Goal: Information Seeking & Learning: Learn about a topic

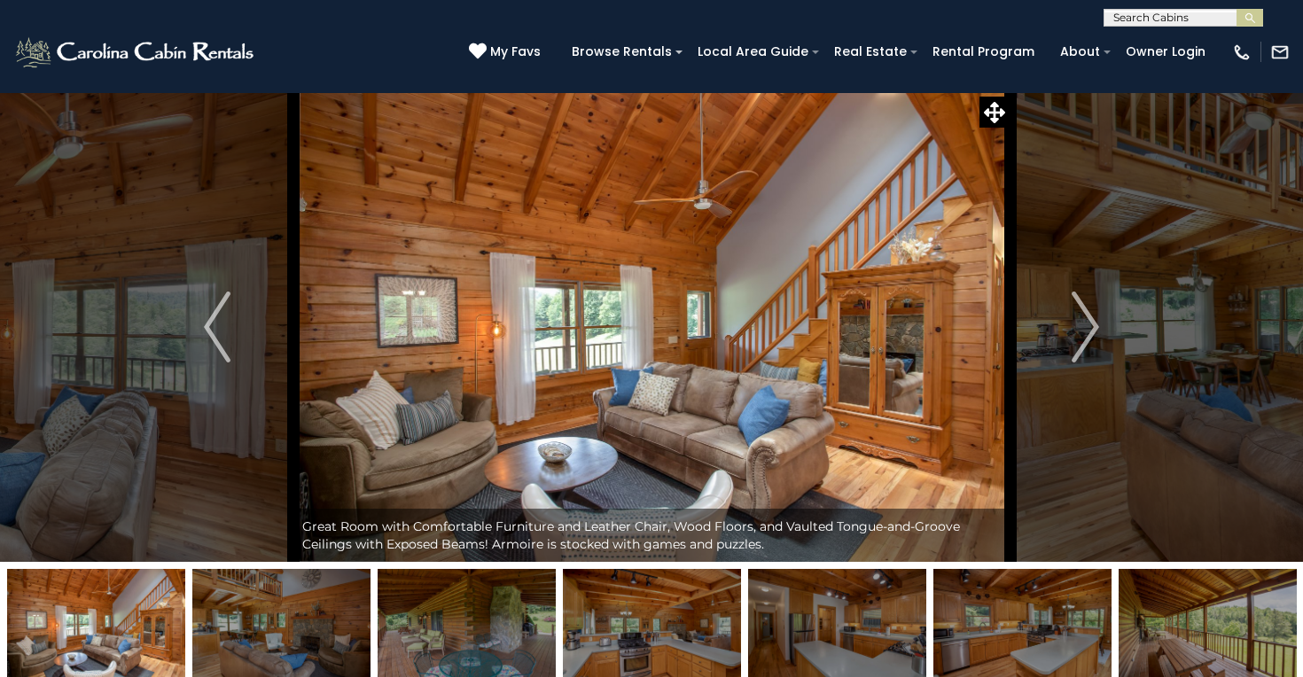
scroll to position [3317, 0]
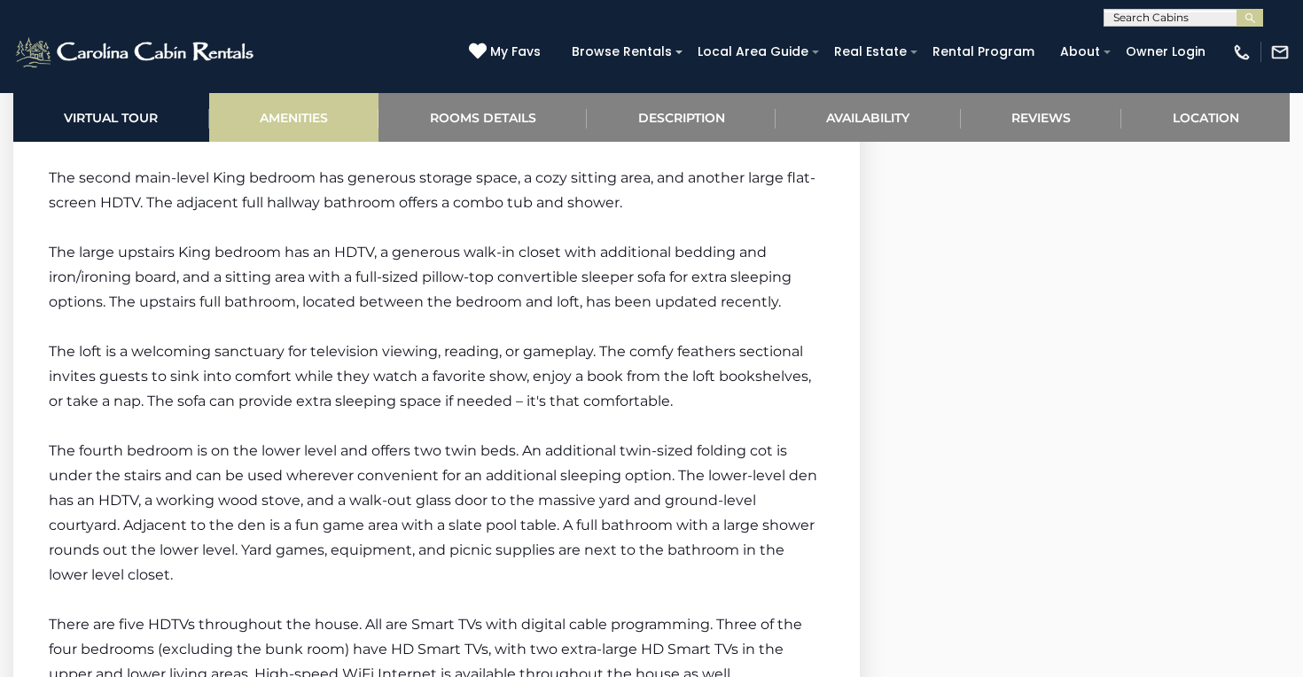
click at [281, 127] on link "Amenities" at bounding box center [294, 117] width 170 height 49
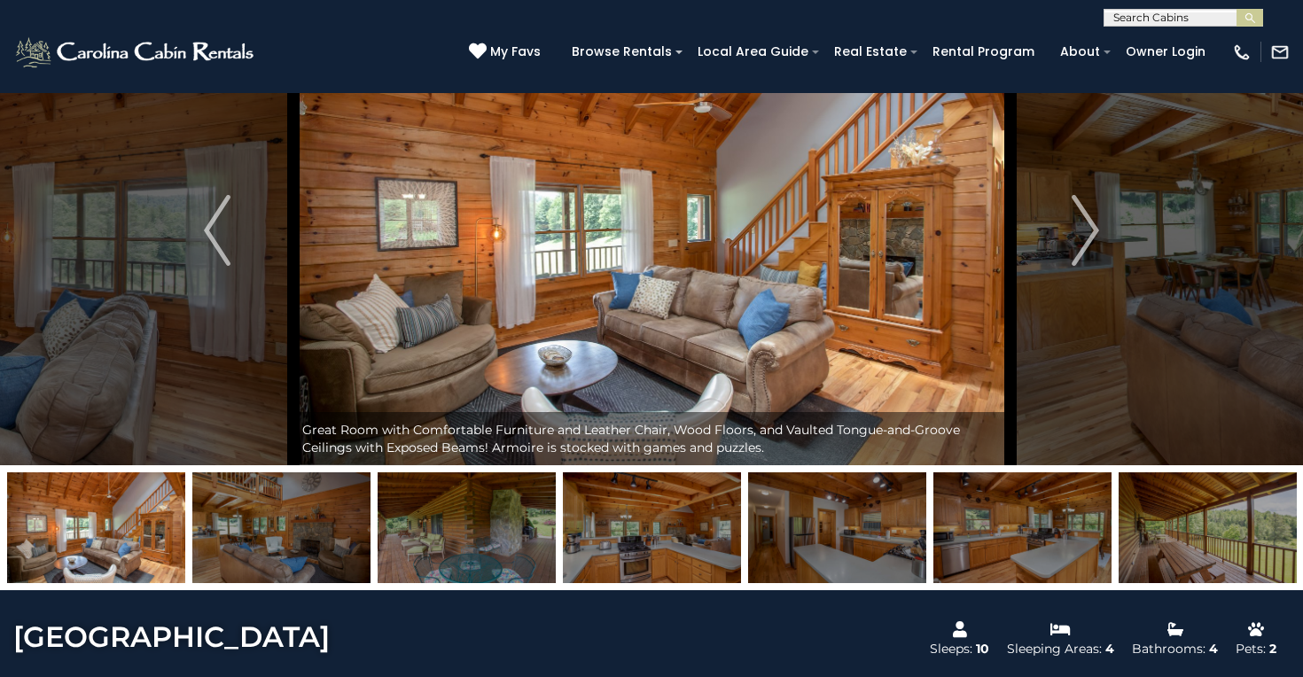
scroll to position [91, 0]
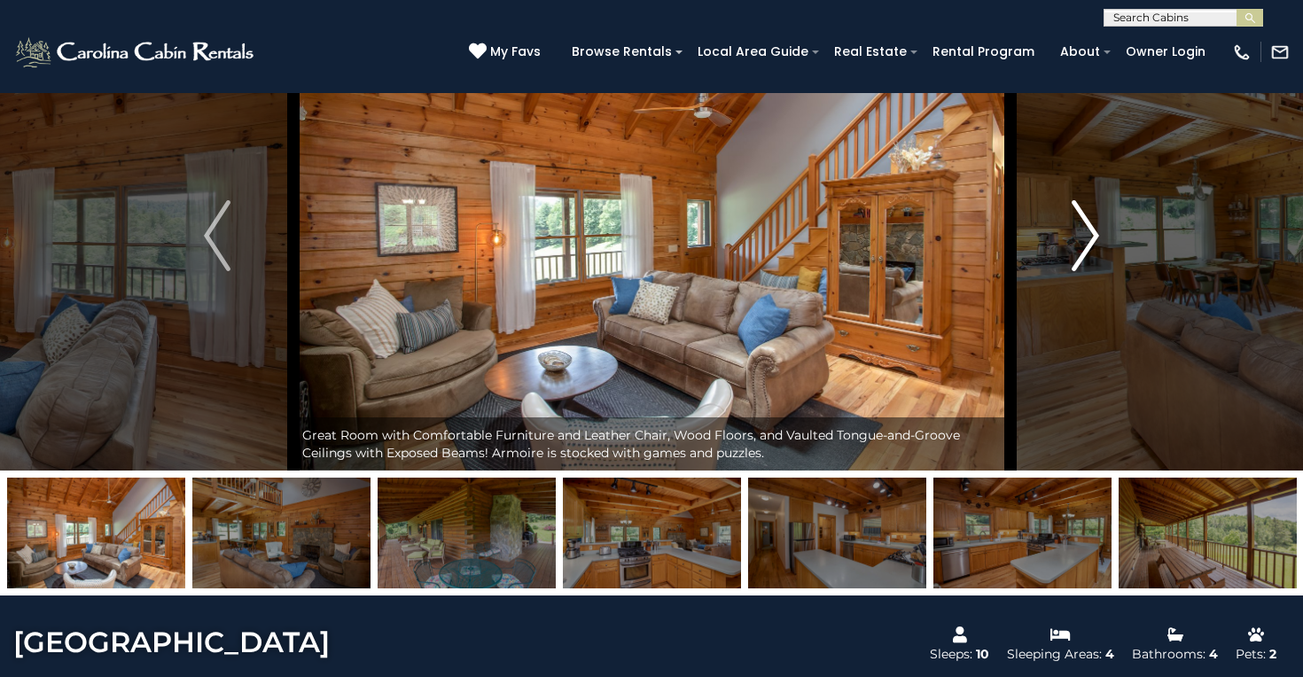
click at [1072, 255] on img "Next" at bounding box center [1085, 235] width 27 height 71
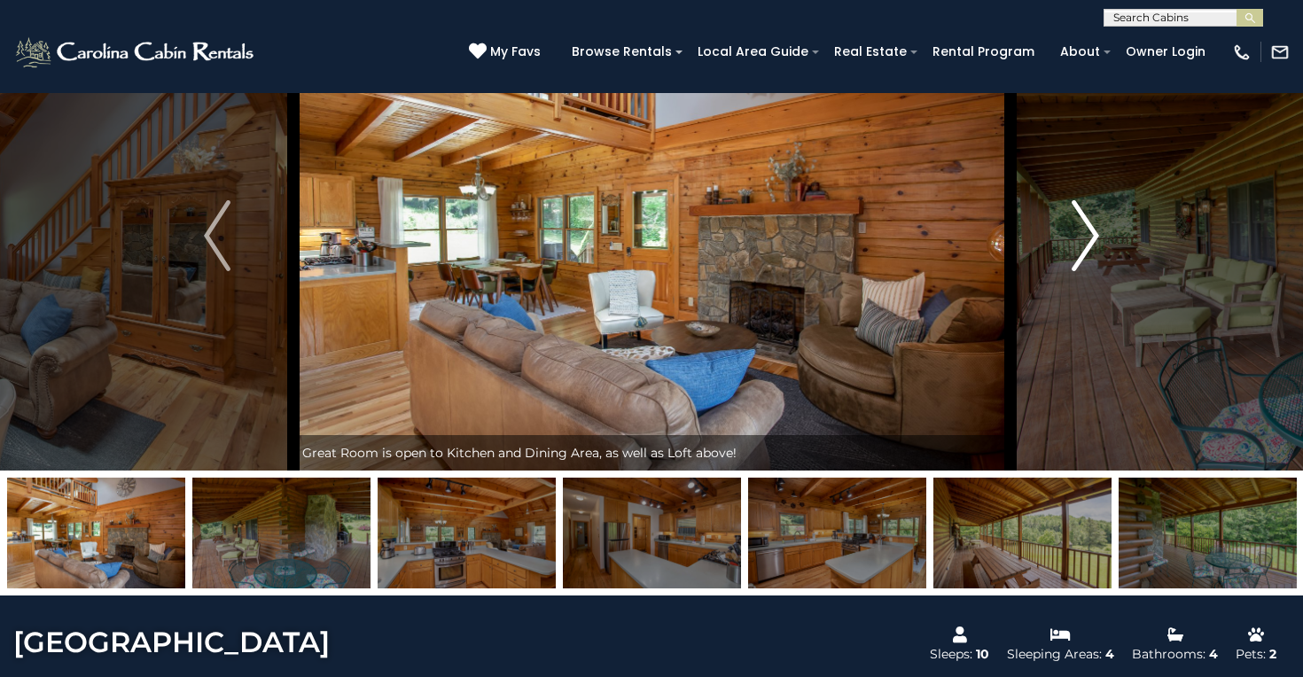
click at [1075, 255] on img "Next" at bounding box center [1085, 235] width 27 height 71
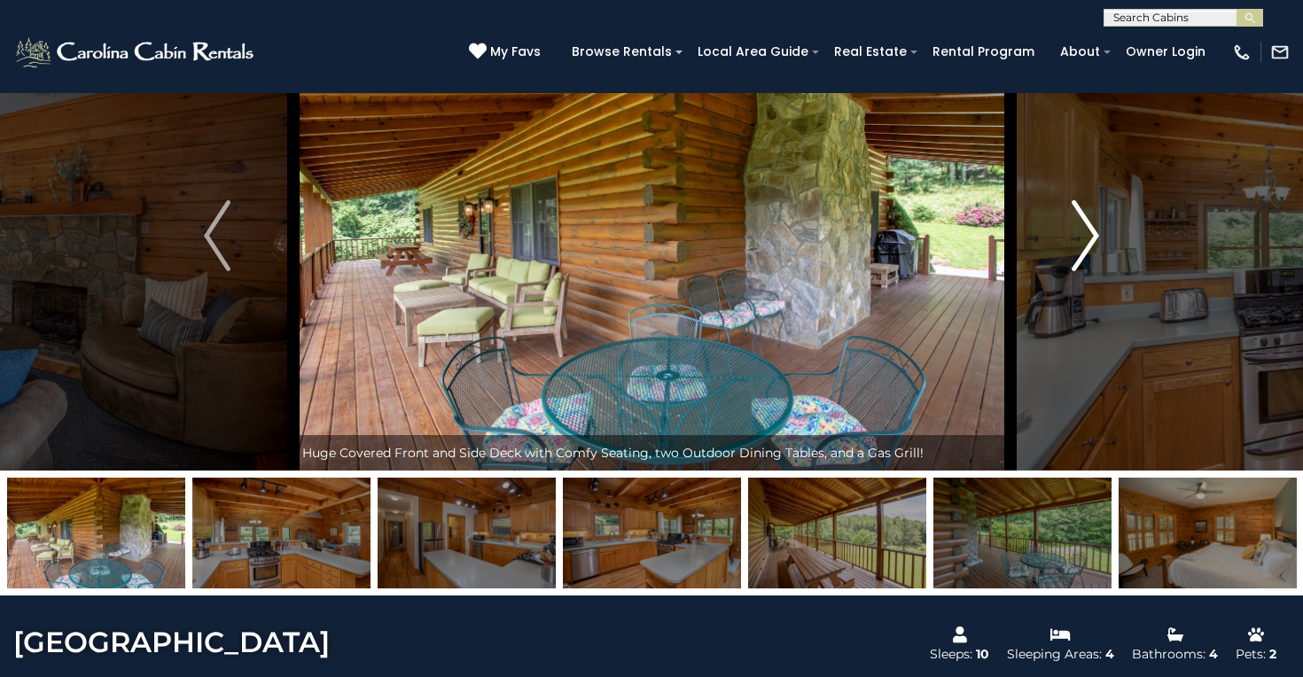
click at [1075, 255] on img "Next" at bounding box center [1085, 235] width 27 height 71
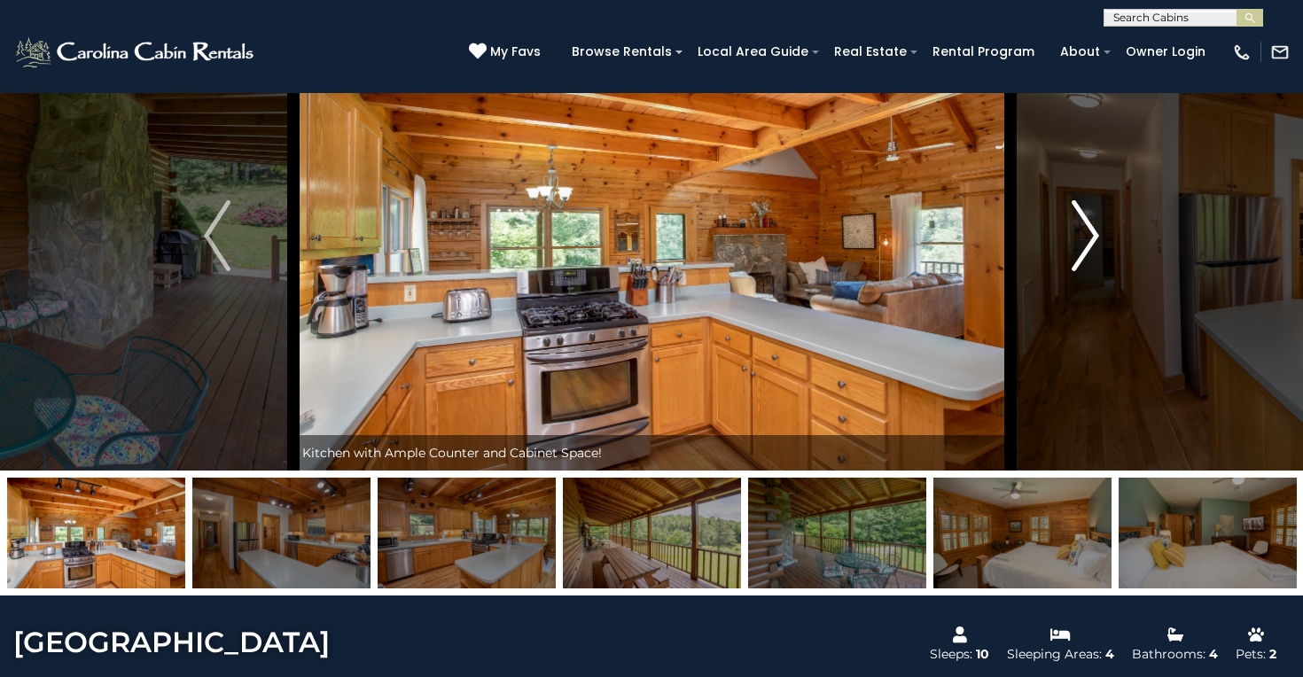
click at [1075, 256] on img "Next" at bounding box center [1085, 235] width 27 height 71
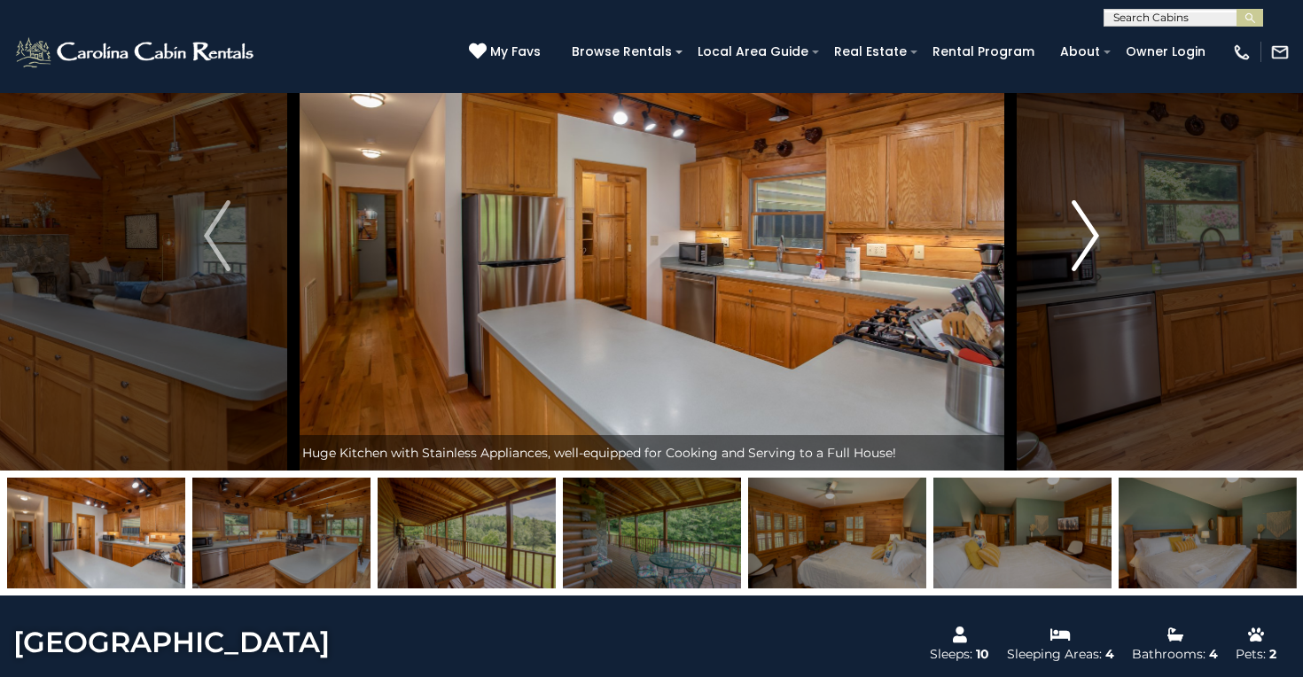
click at [1075, 256] on img "Next" at bounding box center [1085, 235] width 27 height 71
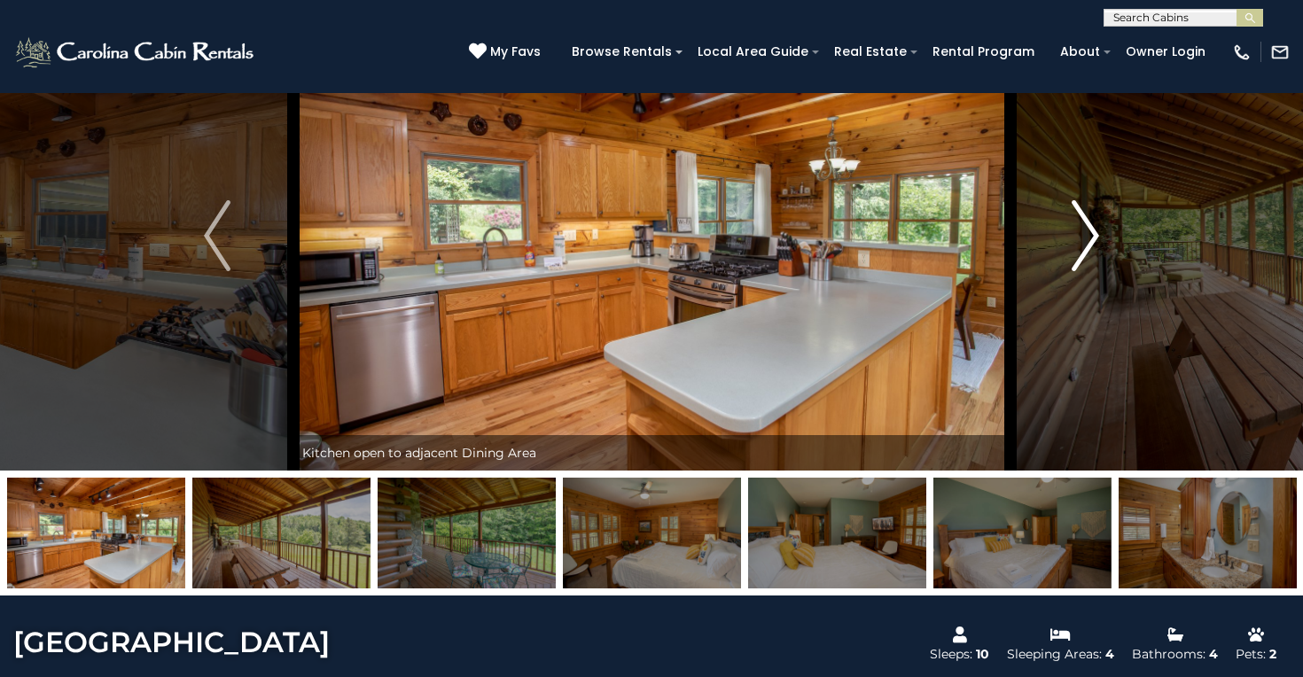
click at [1075, 255] on img "Next" at bounding box center [1085, 235] width 27 height 71
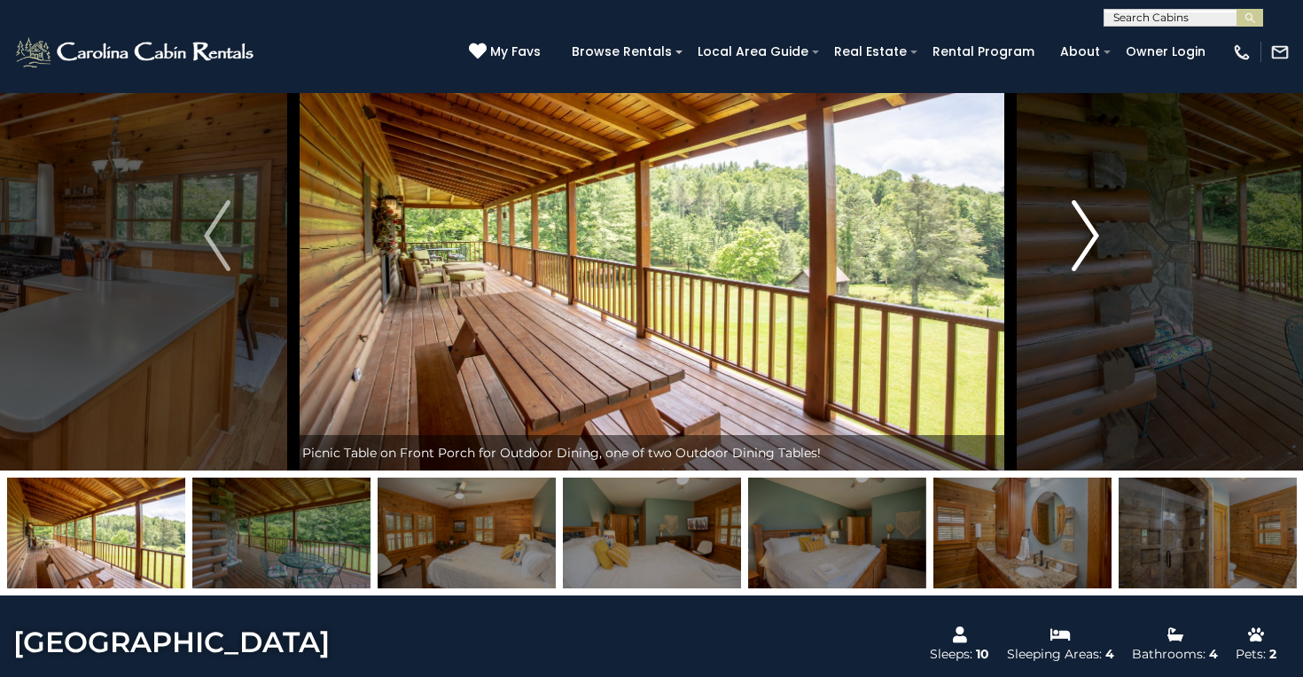
click at [1075, 255] on img "Next" at bounding box center [1085, 235] width 27 height 71
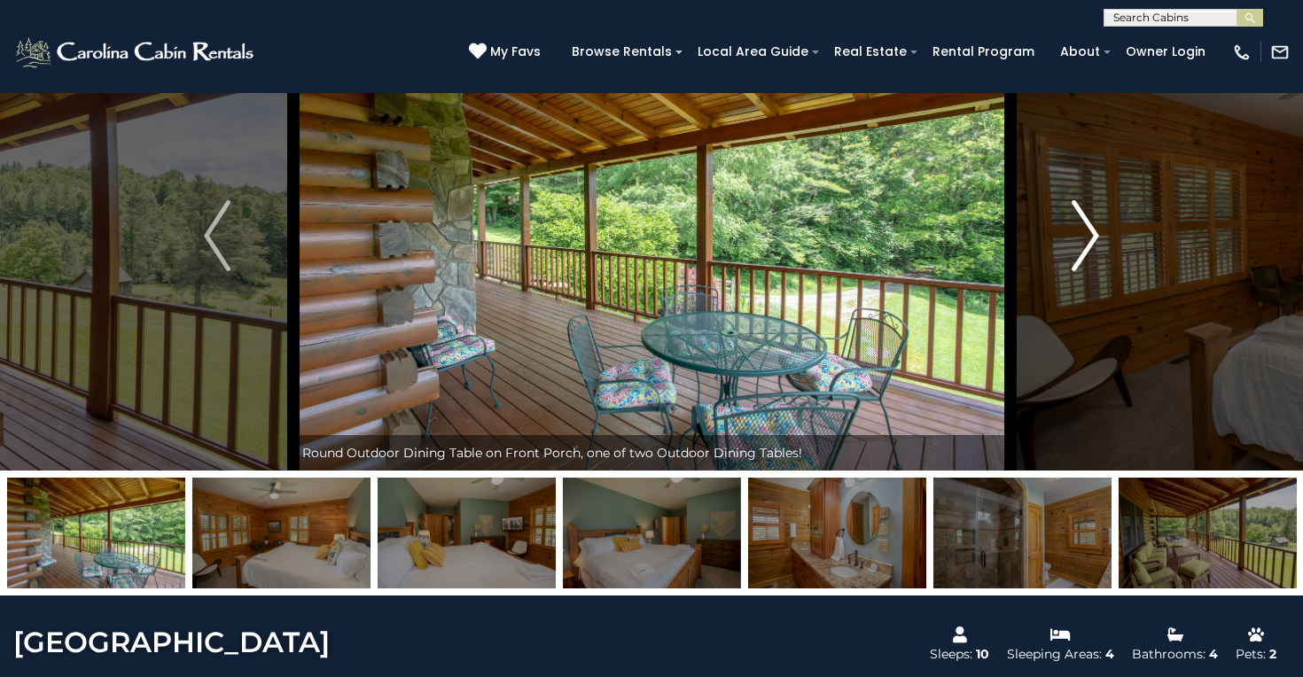
click at [1075, 255] on img "Next" at bounding box center [1085, 235] width 27 height 71
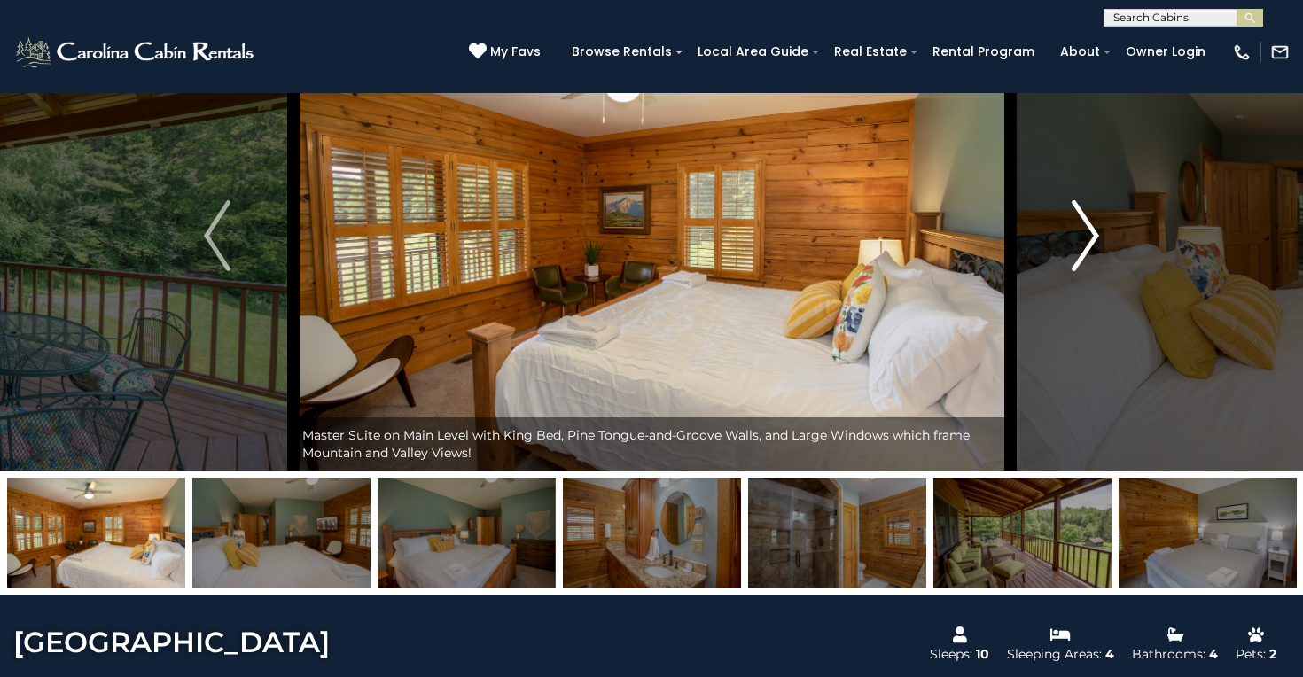
click at [1075, 255] on img "Next" at bounding box center [1085, 235] width 27 height 71
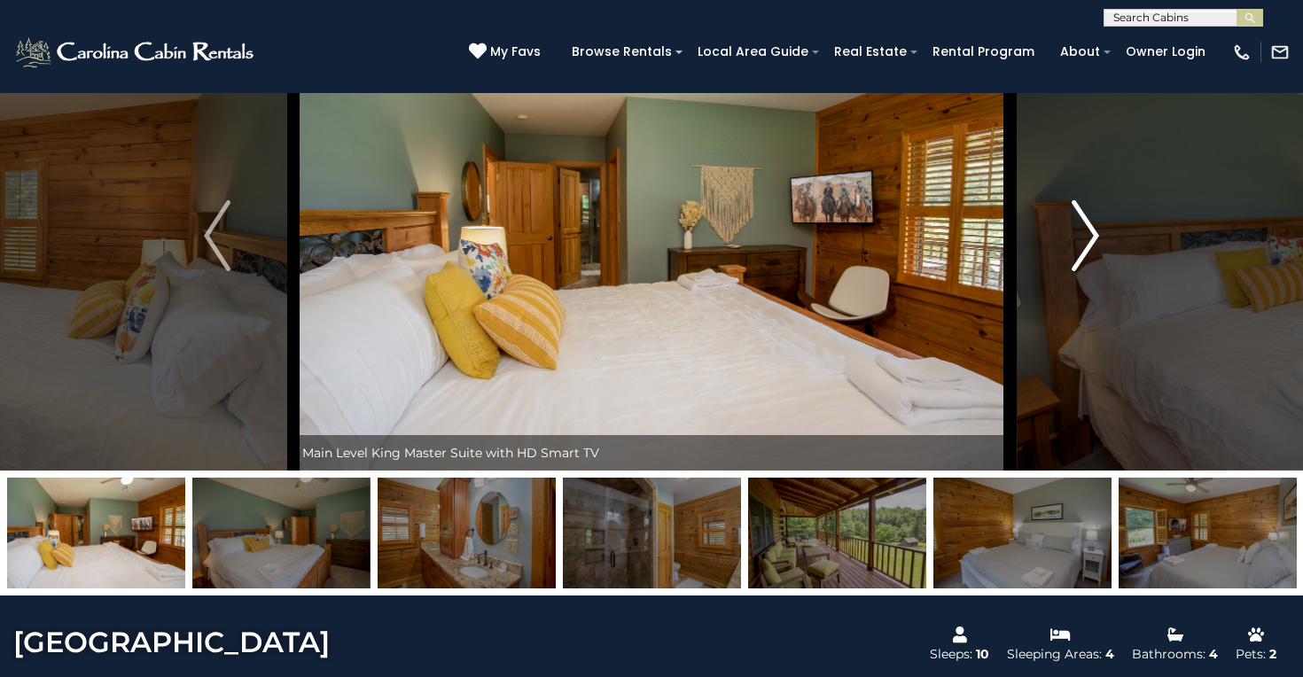
click at [1074, 255] on img "Next" at bounding box center [1085, 235] width 27 height 71
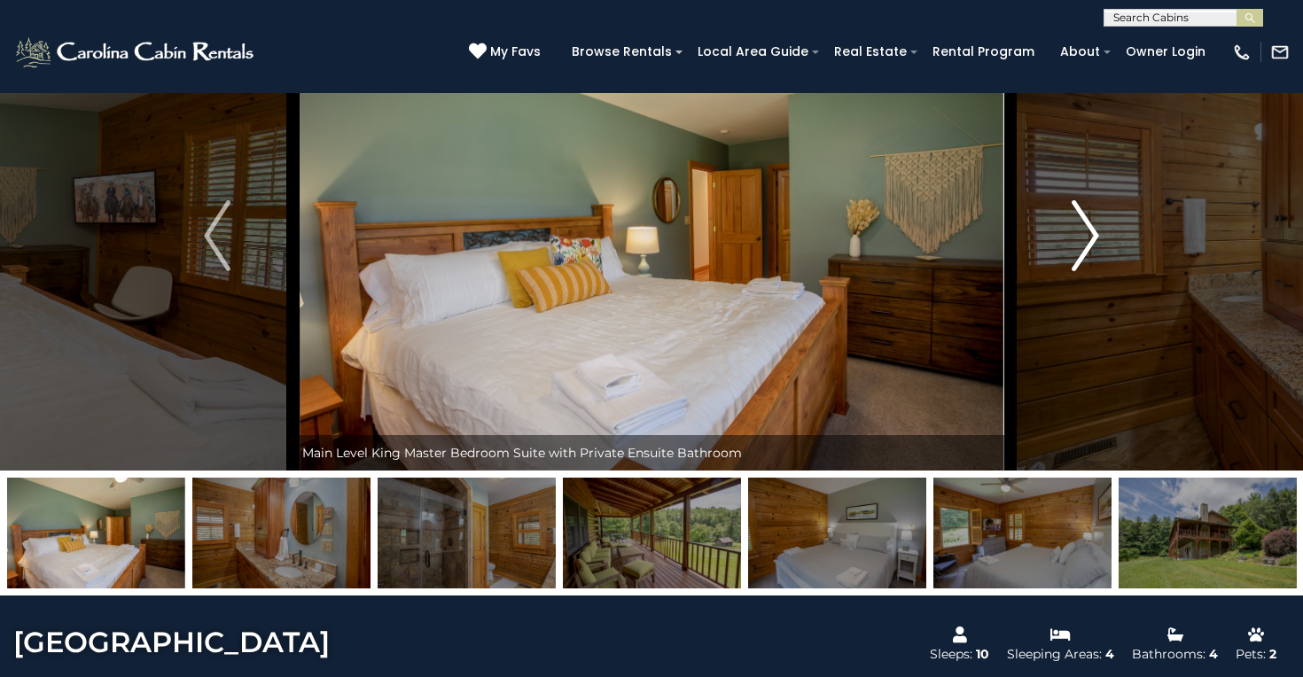
click at [1074, 255] on img "Next" at bounding box center [1085, 235] width 27 height 71
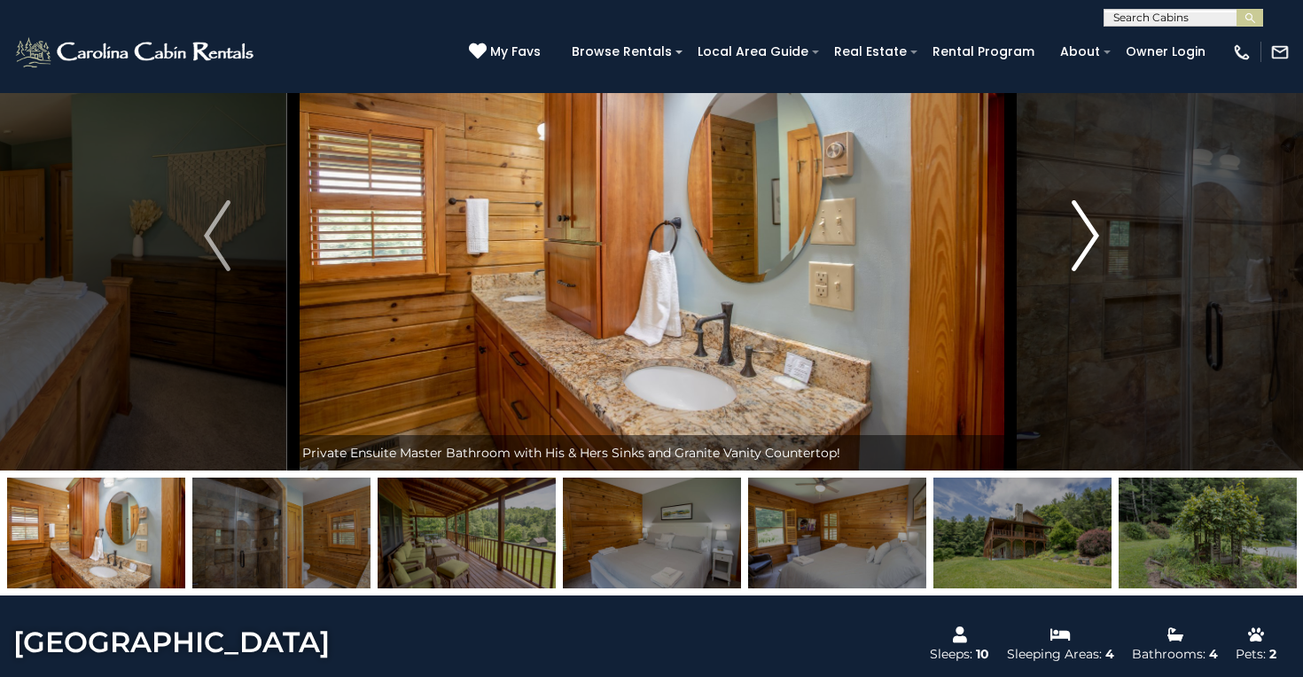
click at [1074, 255] on img "Next" at bounding box center [1085, 235] width 27 height 71
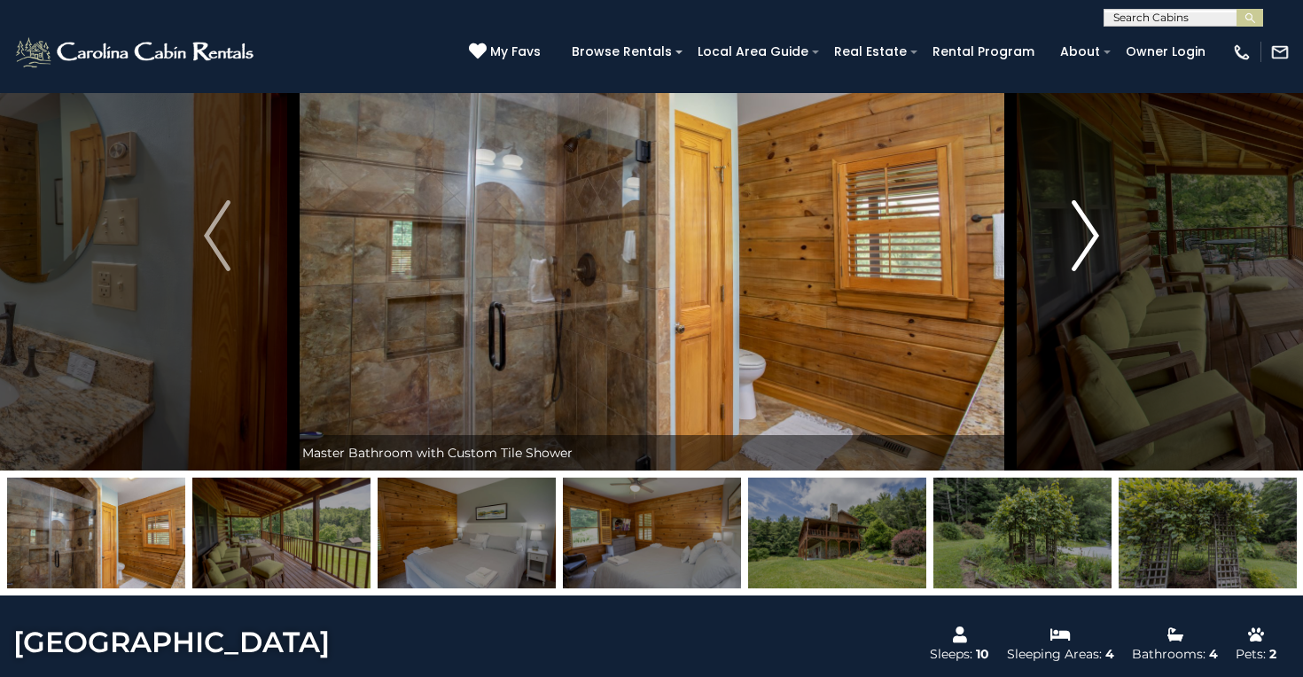
click at [1074, 255] on img "Next" at bounding box center [1085, 235] width 27 height 71
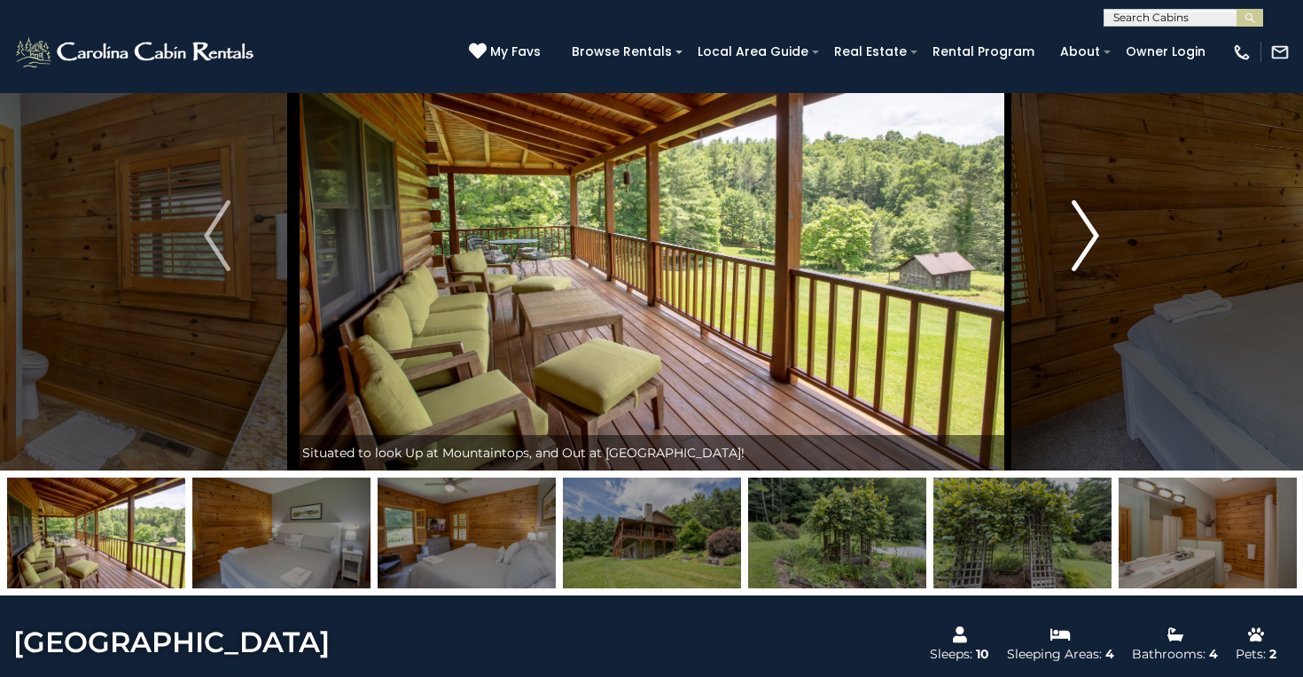
click at [1074, 255] on img "Next" at bounding box center [1085, 235] width 27 height 71
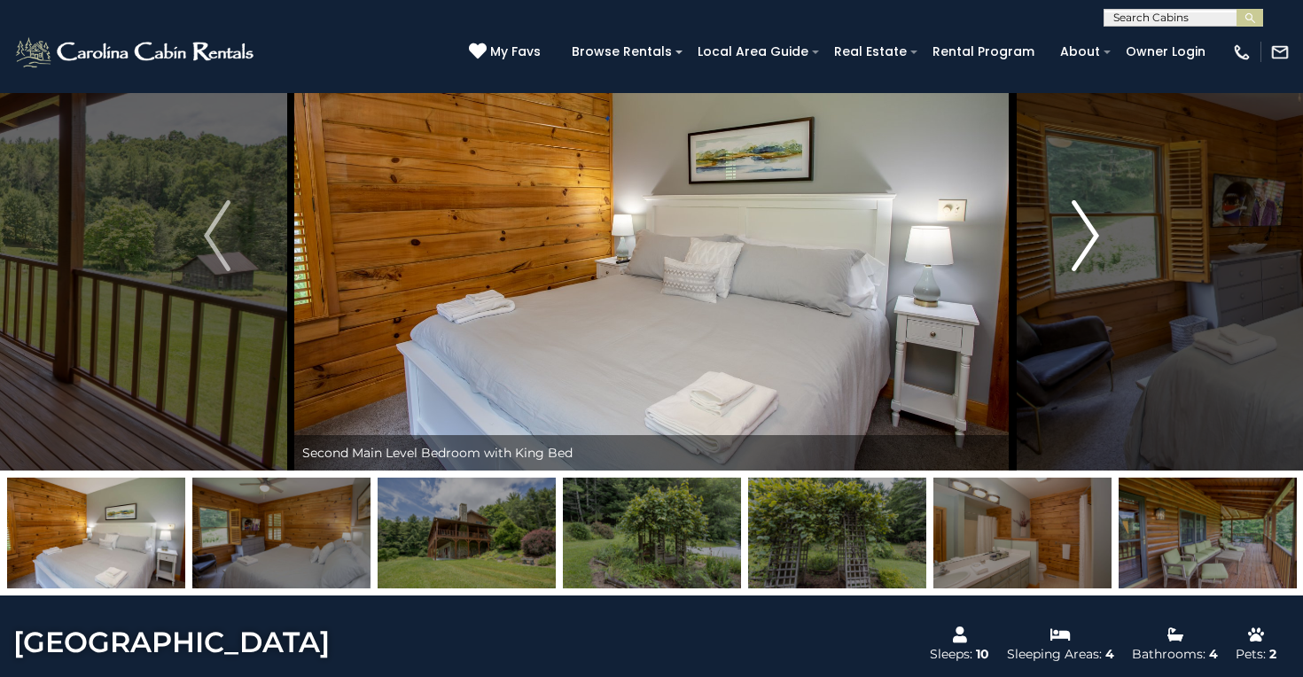
click at [1074, 255] on img "Next" at bounding box center [1085, 235] width 27 height 71
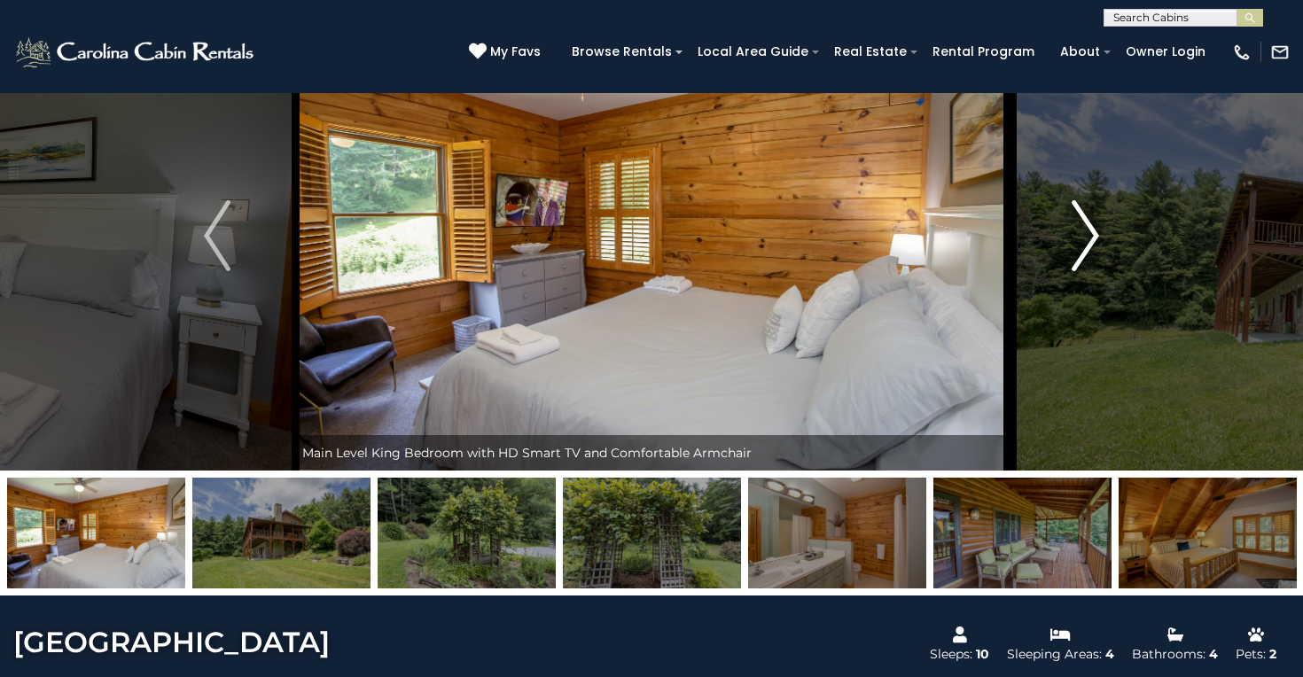
click at [1074, 255] on img "Next" at bounding box center [1085, 235] width 27 height 71
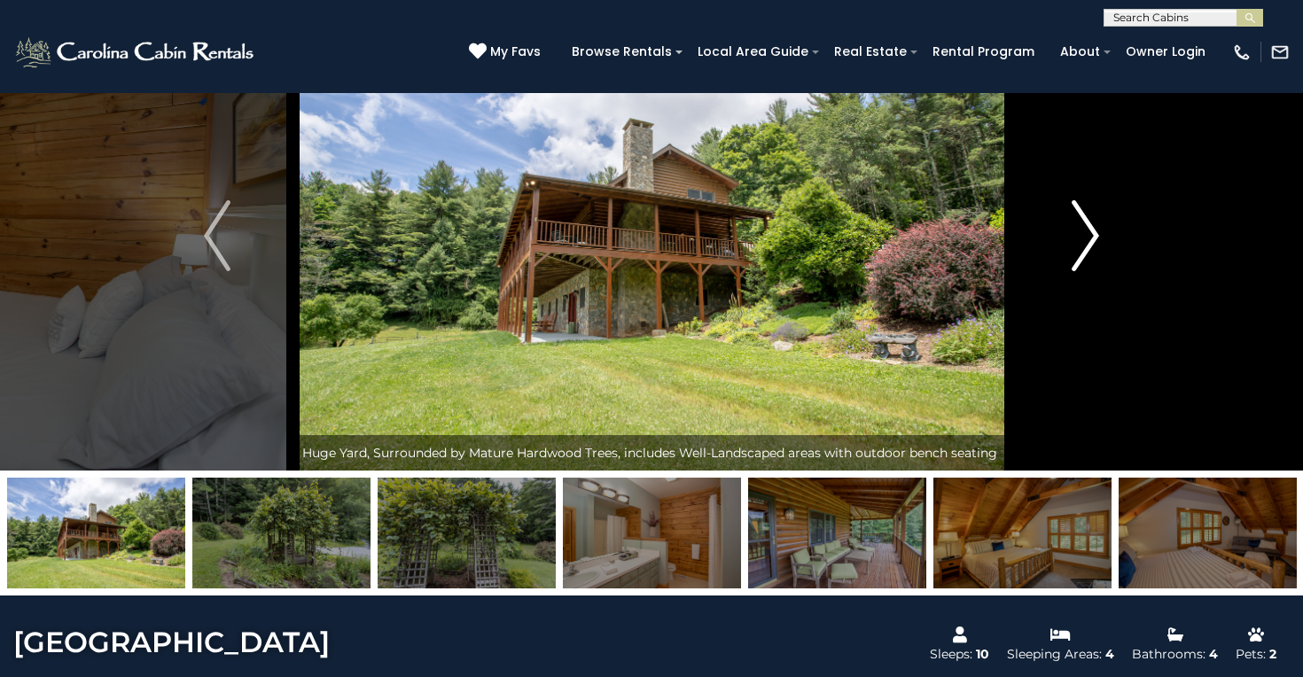
click at [1074, 255] on img "Next" at bounding box center [1085, 235] width 27 height 71
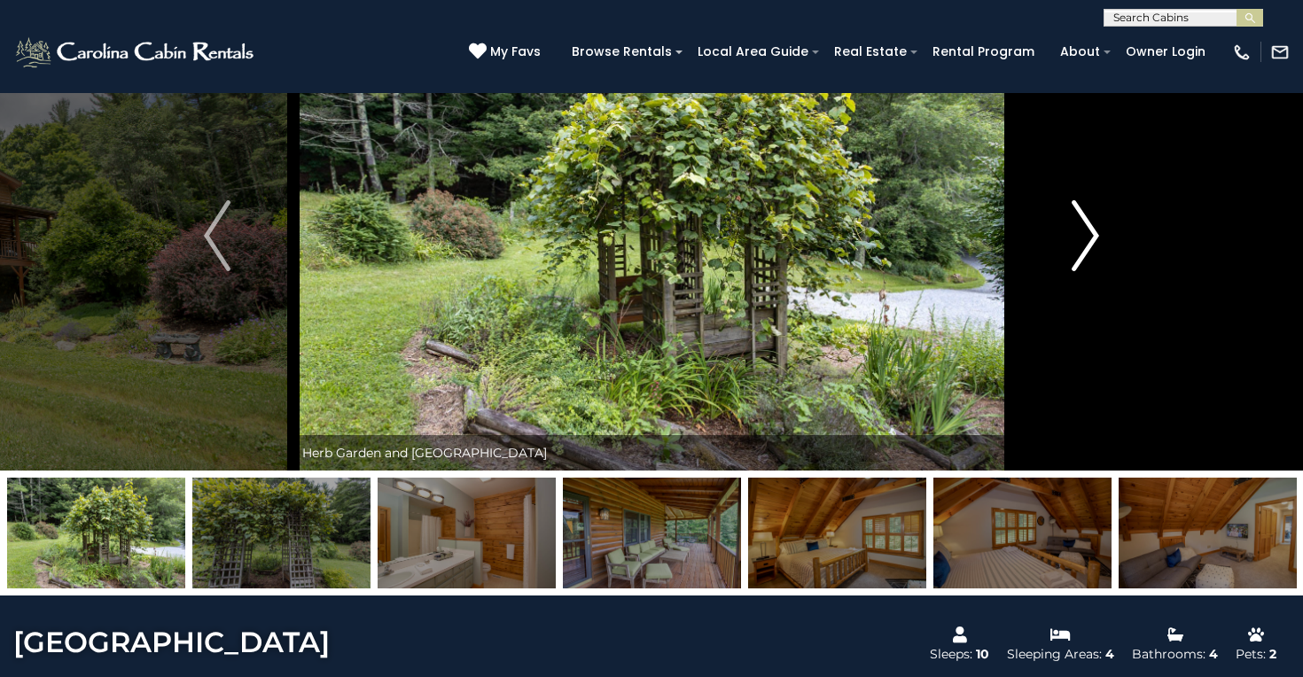
click at [1074, 255] on img "Next" at bounding box center [1085, 235] width 27 height 71
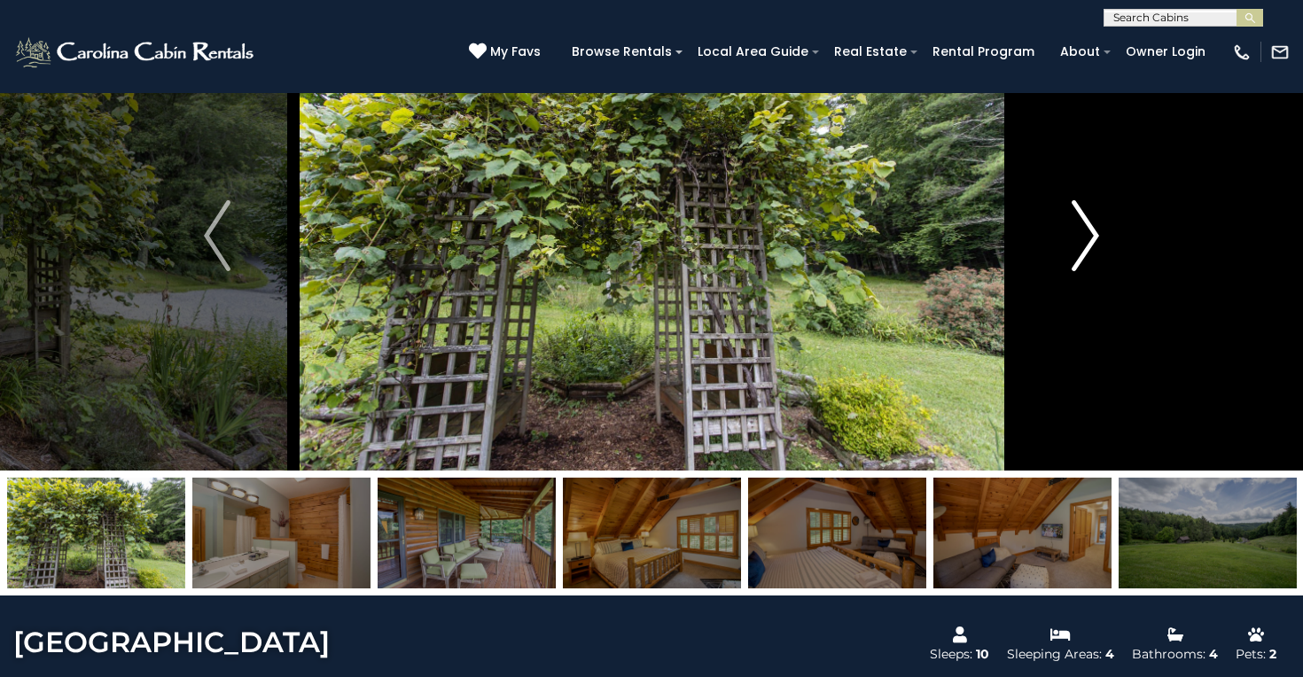
click at [1074, 255] on img "Next" at bounding box center [1085, 235] width 27 height 71
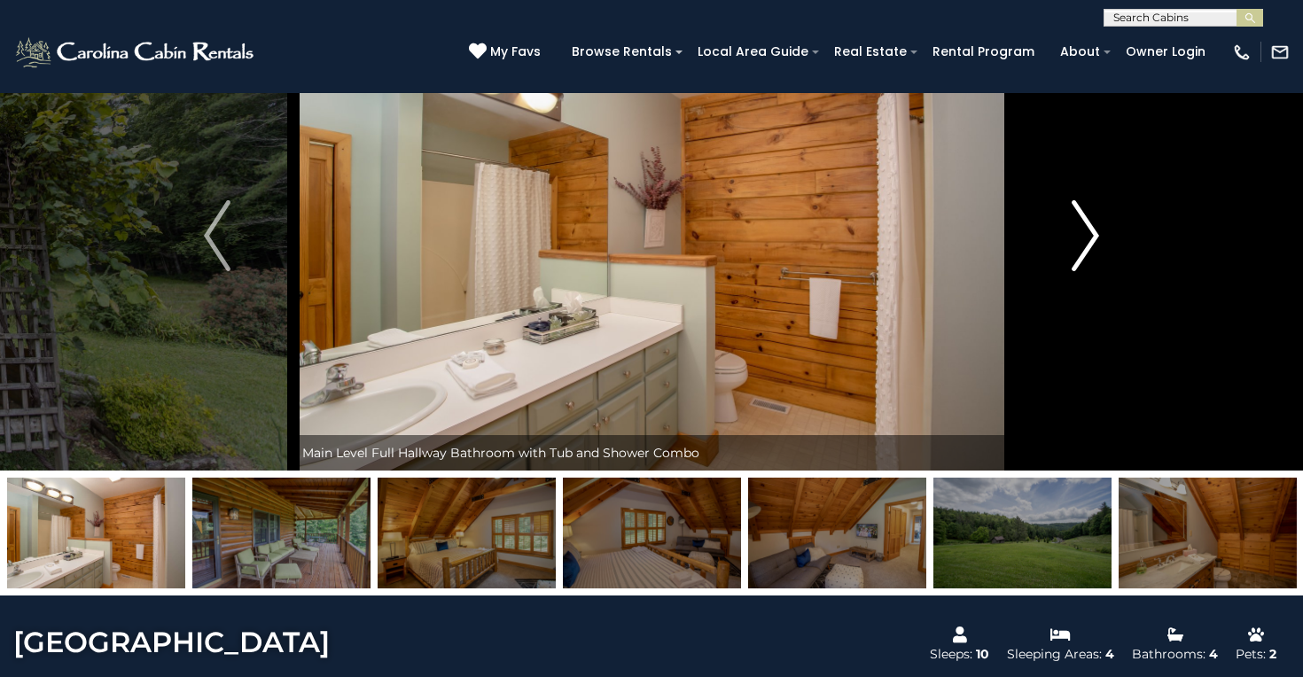
click at [1074, 255] on img "Next" at bounding box center [1085, 235] width 27 height 71
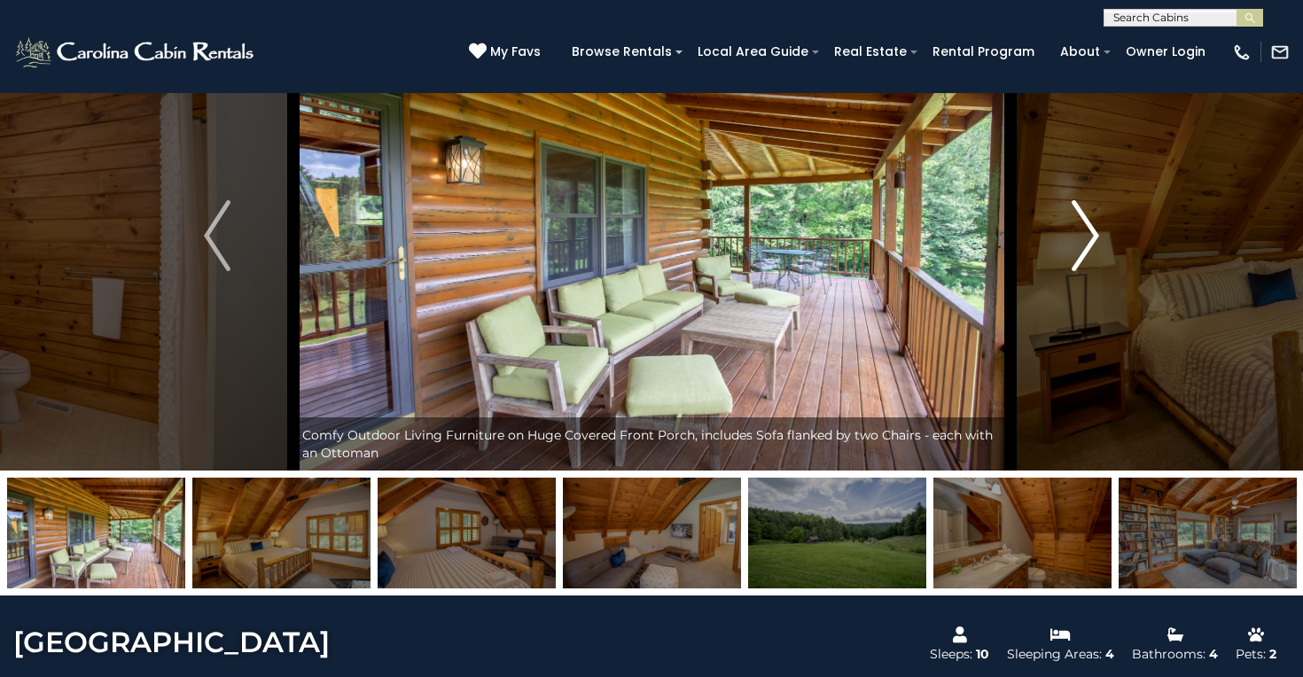
click at [1074, 255] on img "Next" at bounding box center [1085, 235] width 27 height 71
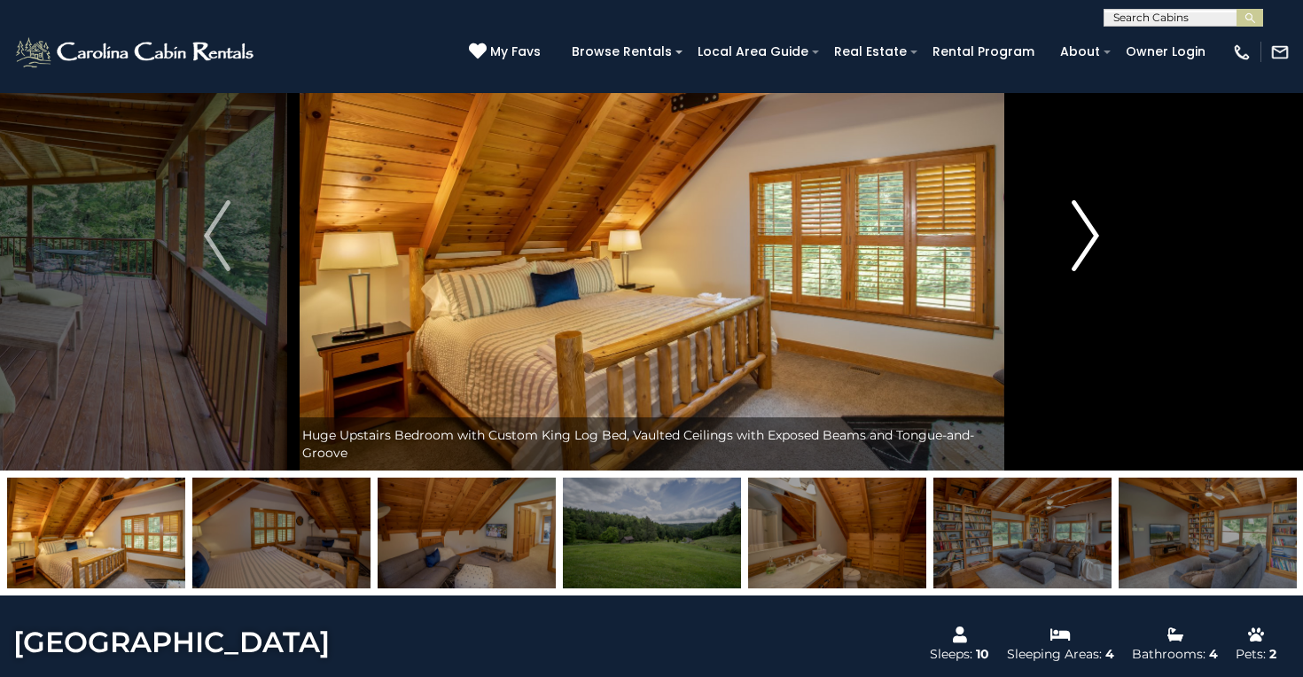
click at [1075, 254] on img "Next" at bounding box center [1085, 235] width 27 height 71
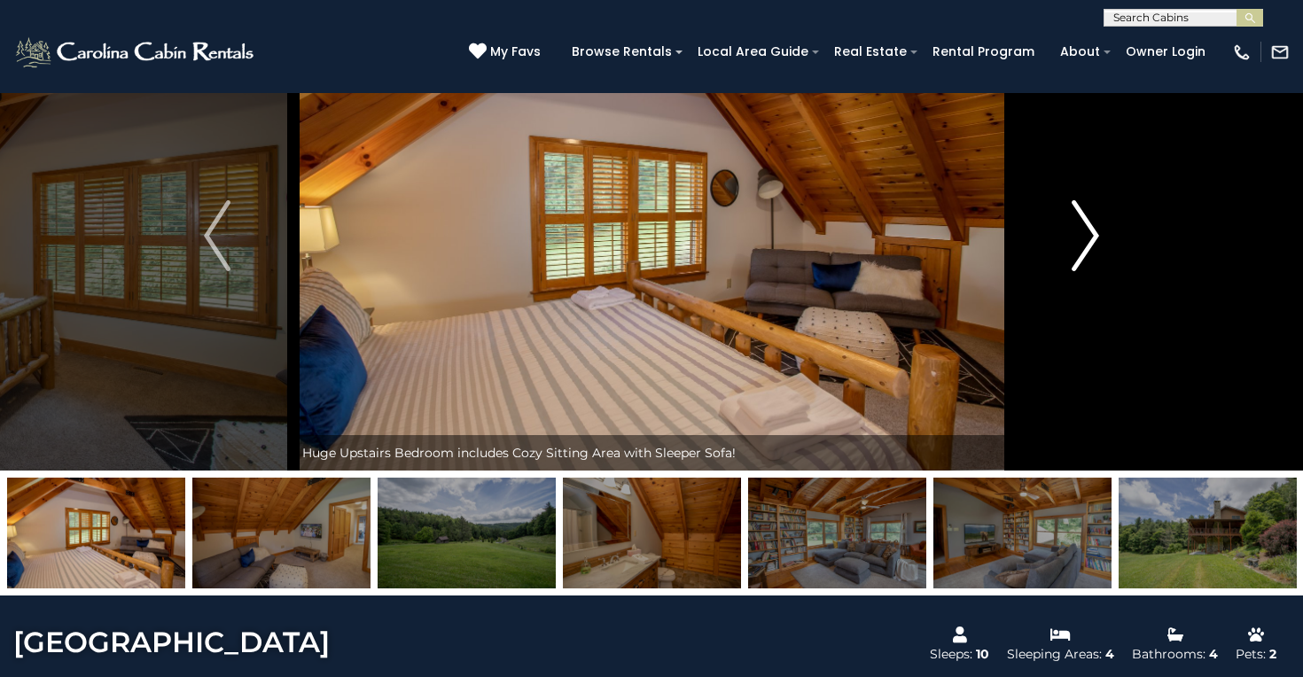
click at [1075, 254] on img "Next" at bounding box center [1085, 235] width 27 height 71
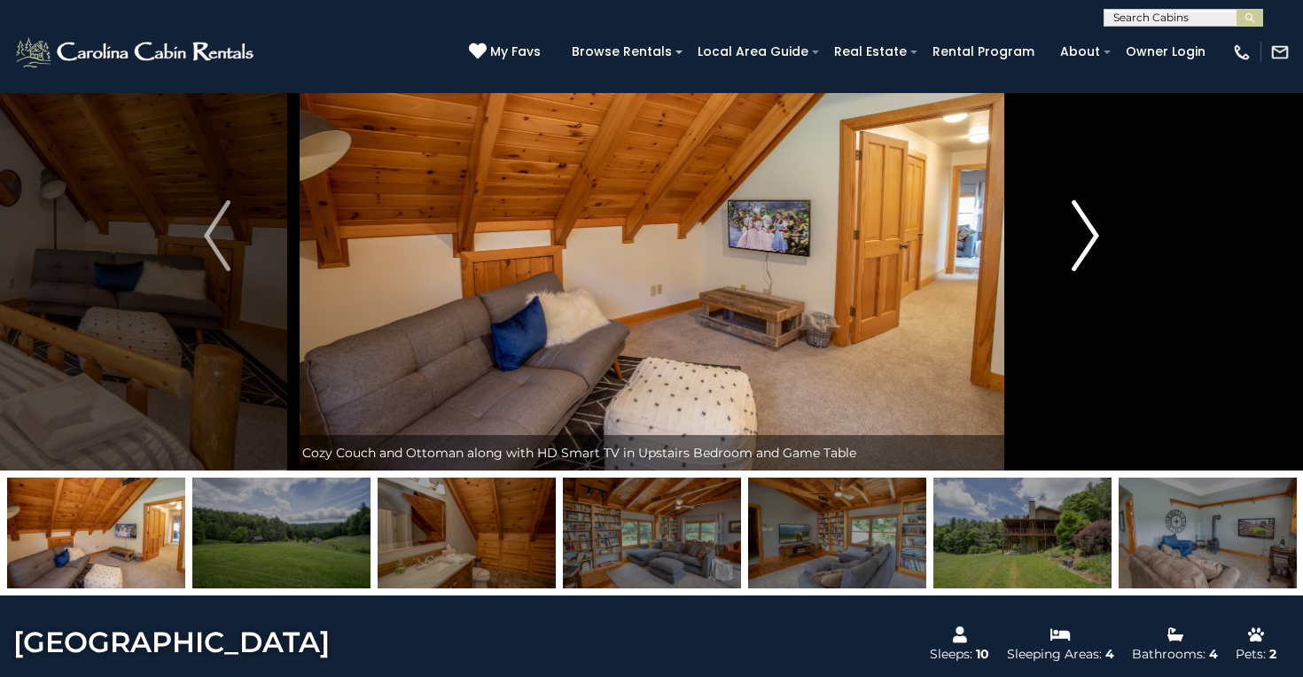
click at [1075, 254] on img "Next" at bounding box center [1085, 235] width 27 height 71
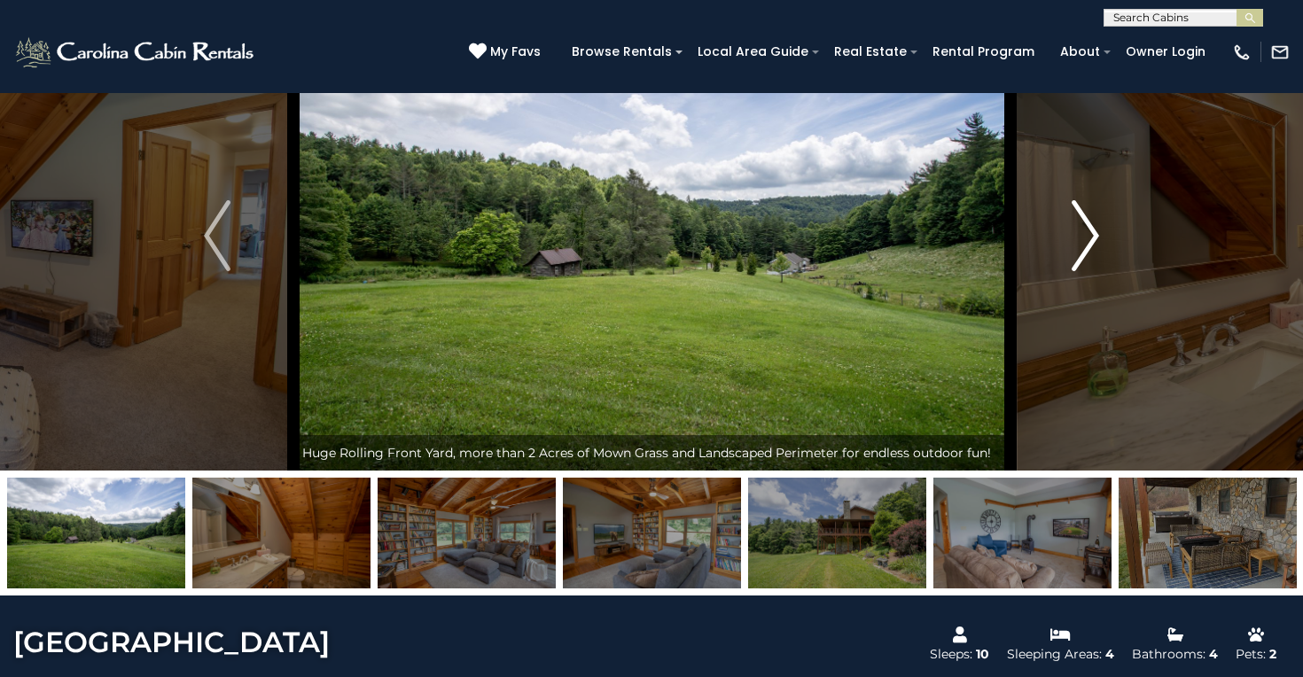
click at [1075, 254] on img "Next" at bounding box center [1085, 235] width 27 height 71
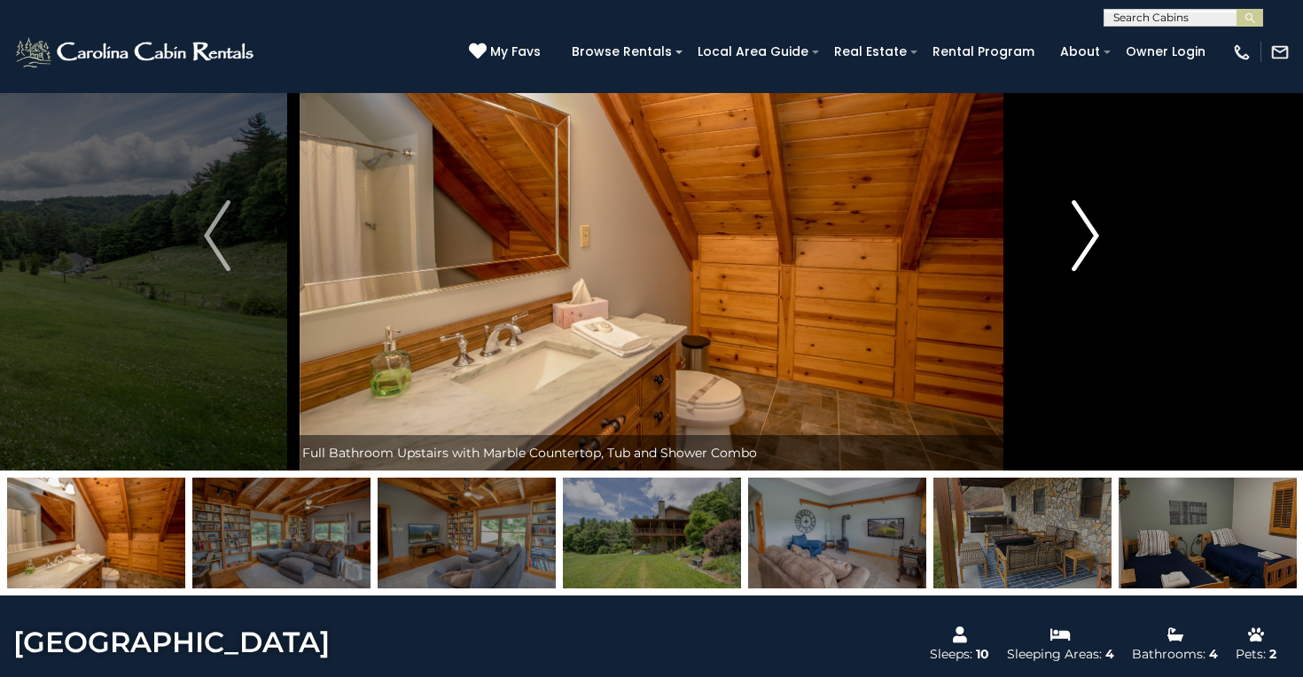
click at [1075, 254] on img "Next" at bounding box center [1085, 235] width 27 height 71
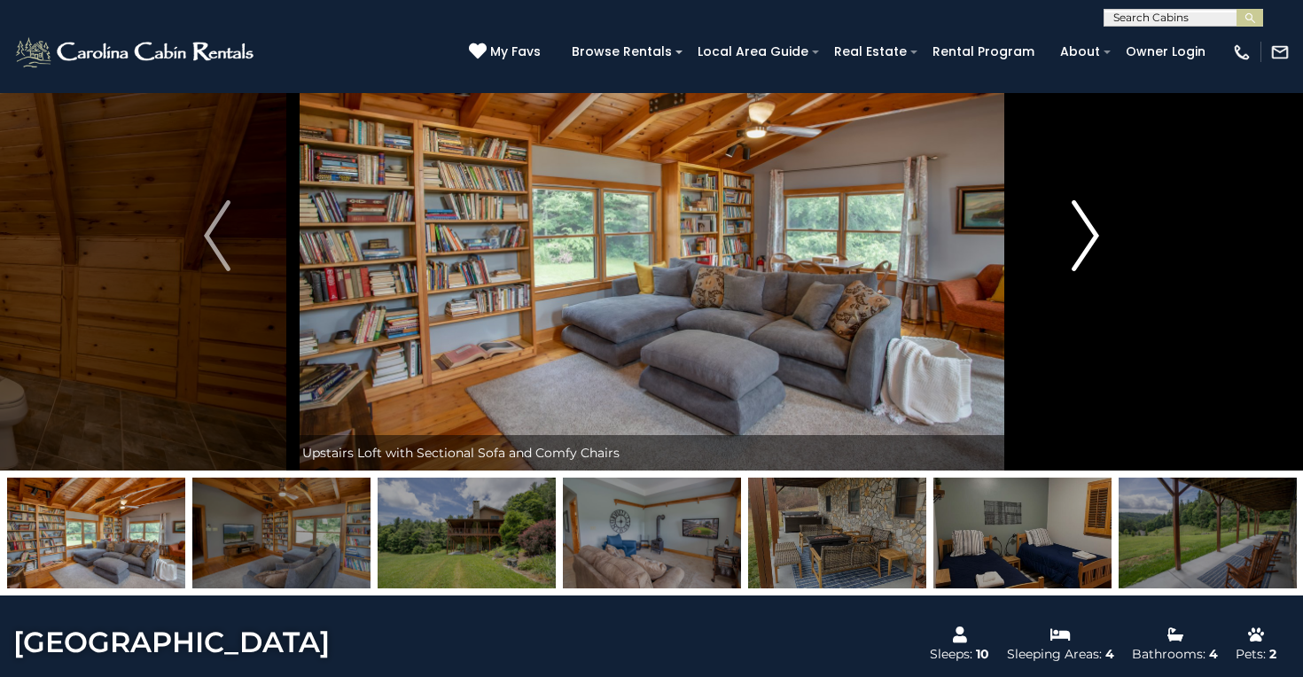
click at [1075, 254] on img "Next" at bounding box center [1085, 235] width 27 height 71
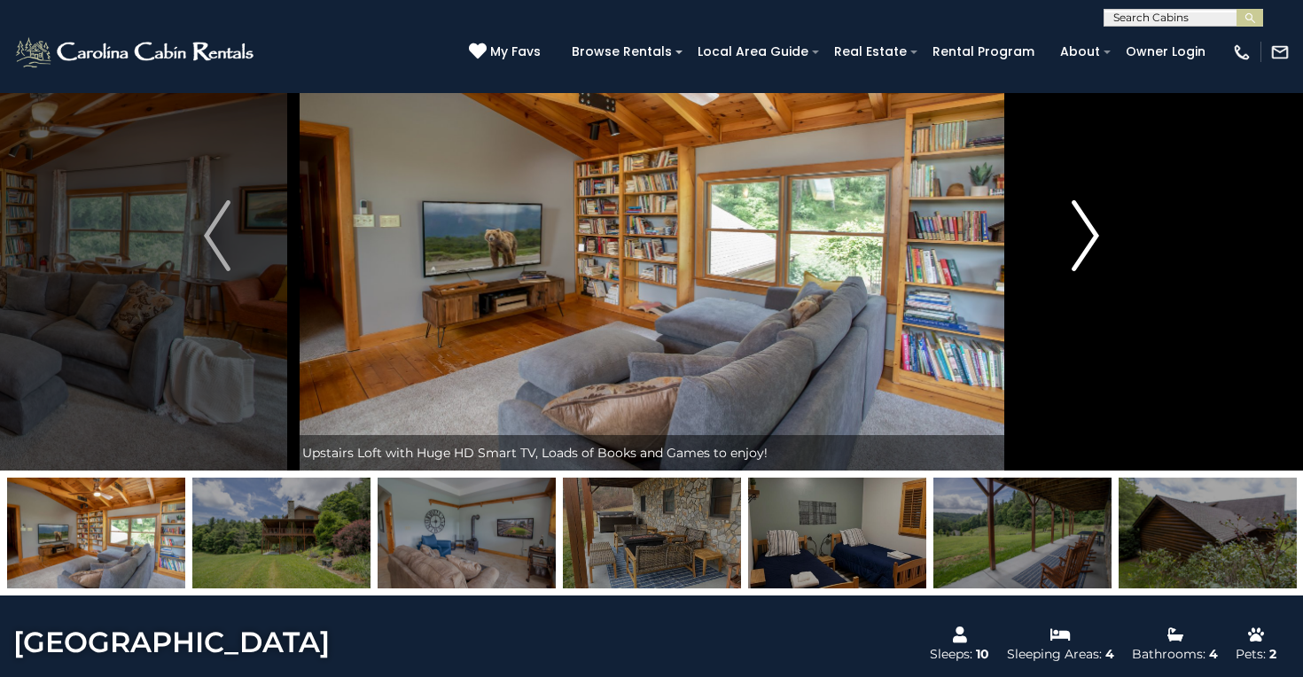
click at [1075, 254] on img "Next" at bounding box center [1085, 235] width 27 height 71
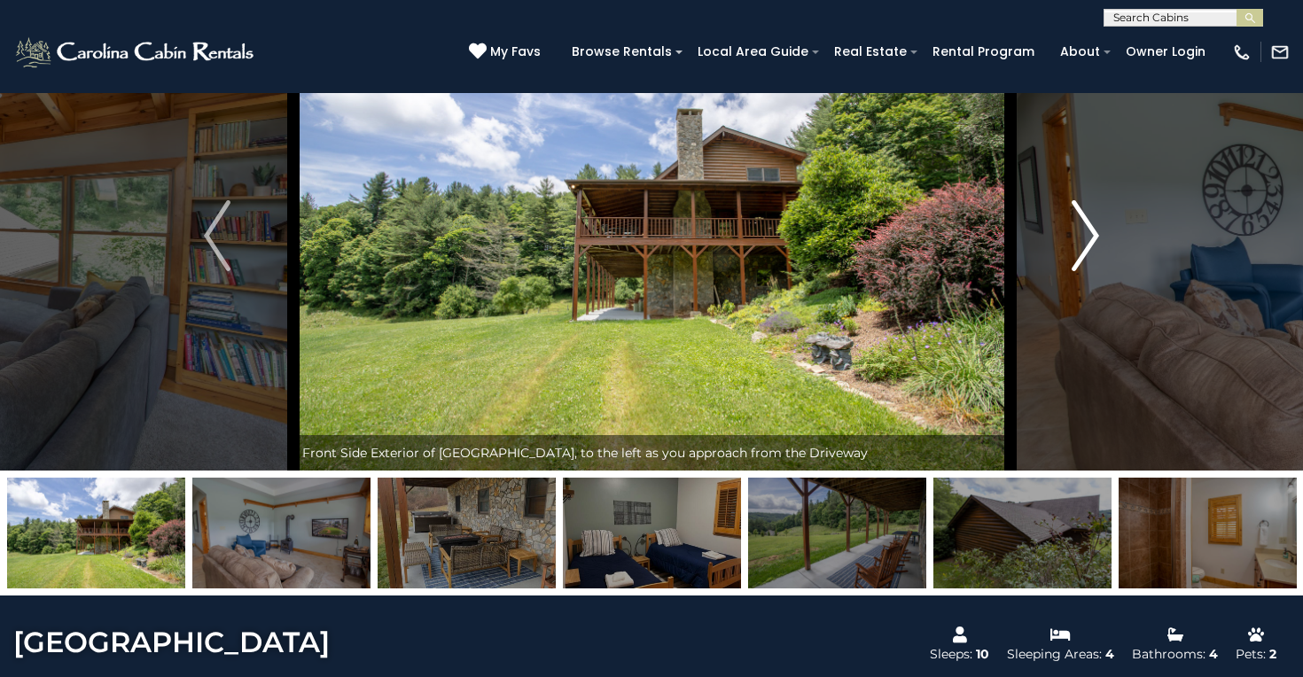
click at [1075, 254] on img "Next" at bounding box center [1085, 235] width 27 height 71
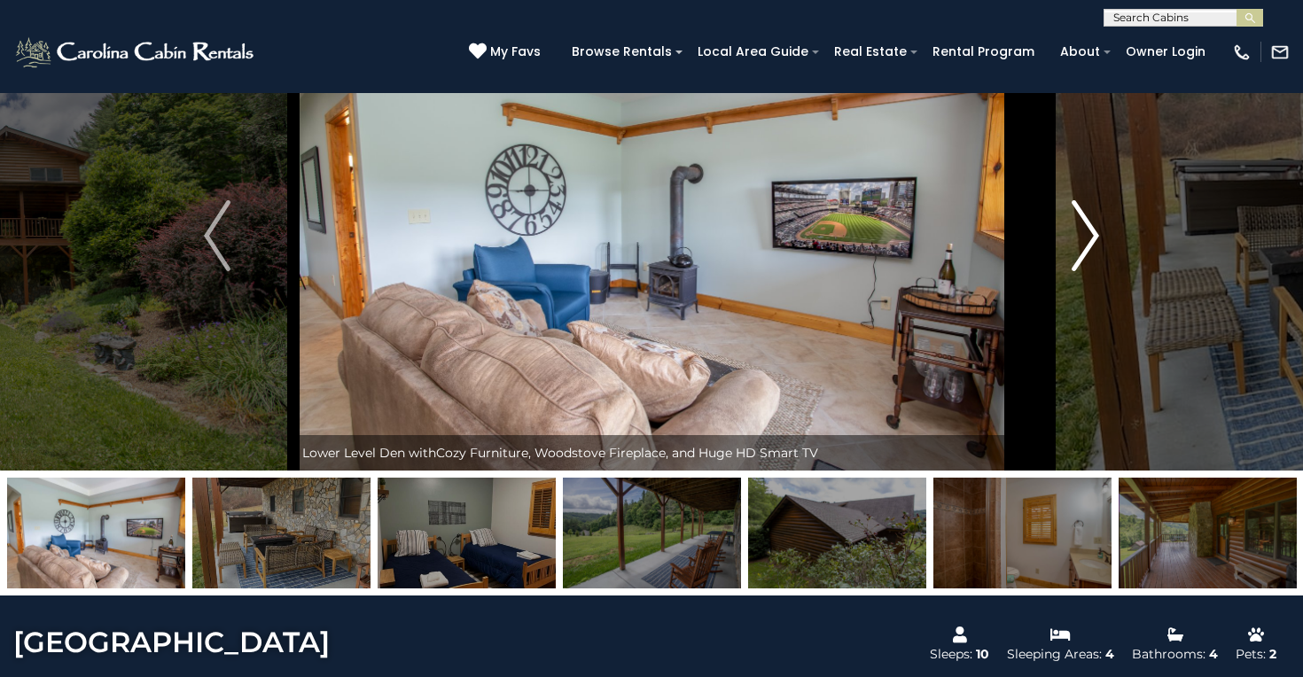
click at [1075, 254] on img "Next" at bounding box center [1085, 235] width 27 height 71
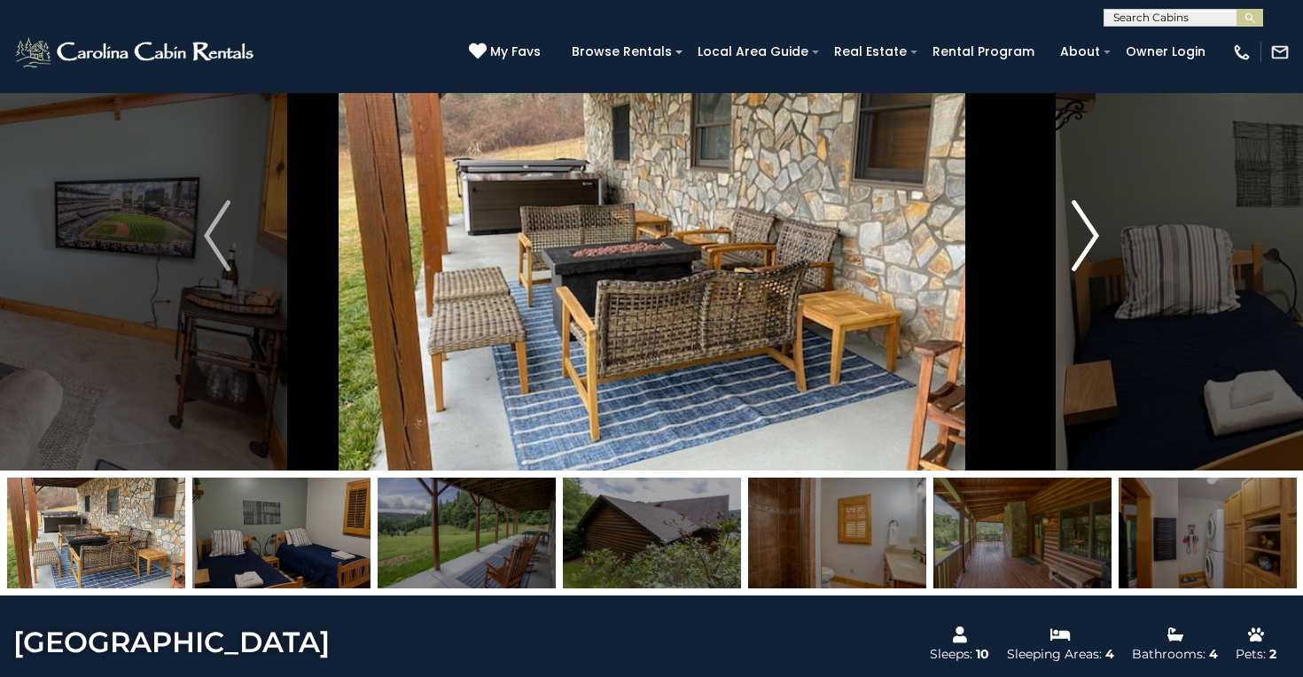
click at [1075, 254] on img "Next" at bounding box center [1085, 235] width 27 height 71
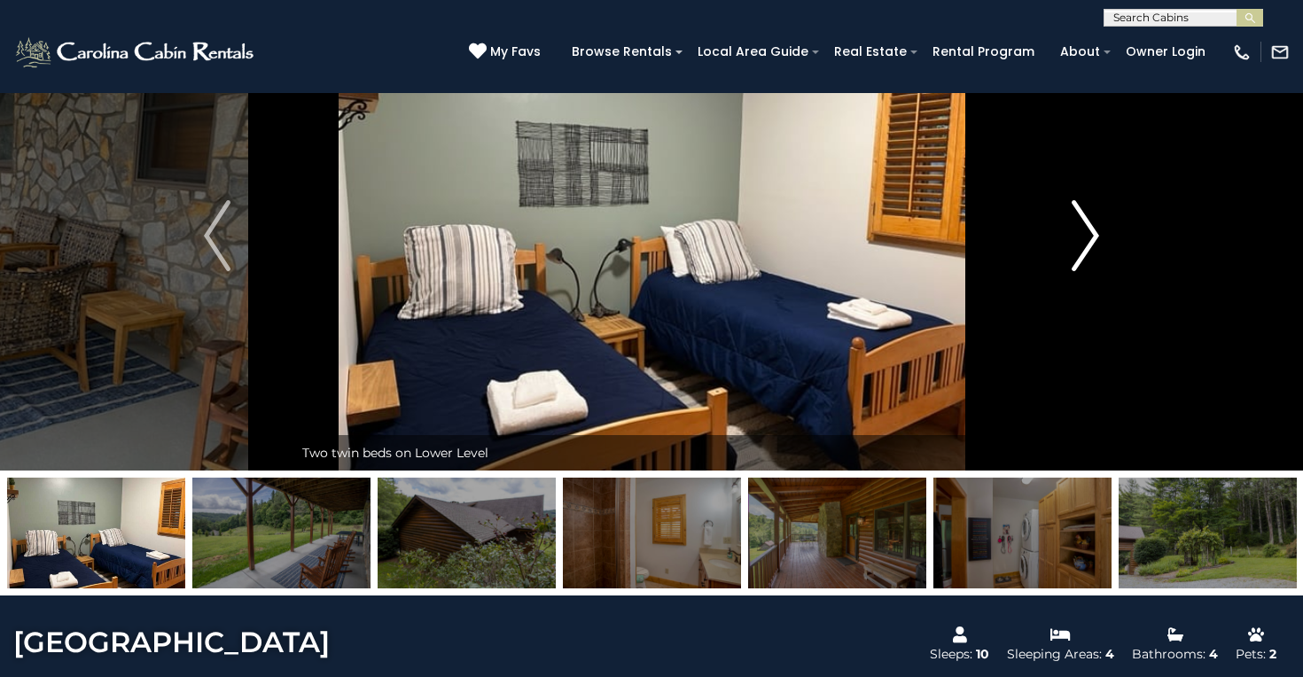
click at [1075, 254] on img "Next" at bounding box center [1085, 235] width 27 height 71
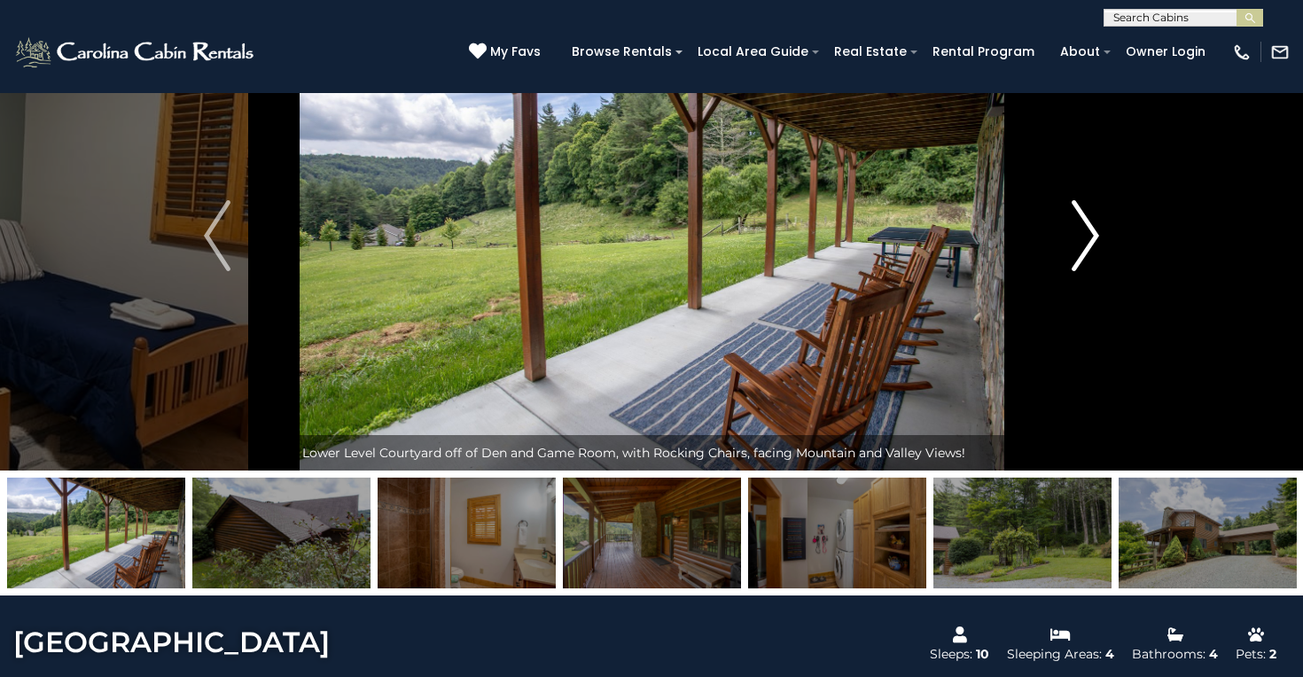
click at [1075, 254] on img "Next" at bounding box center [1085, 235] width 27 height 71
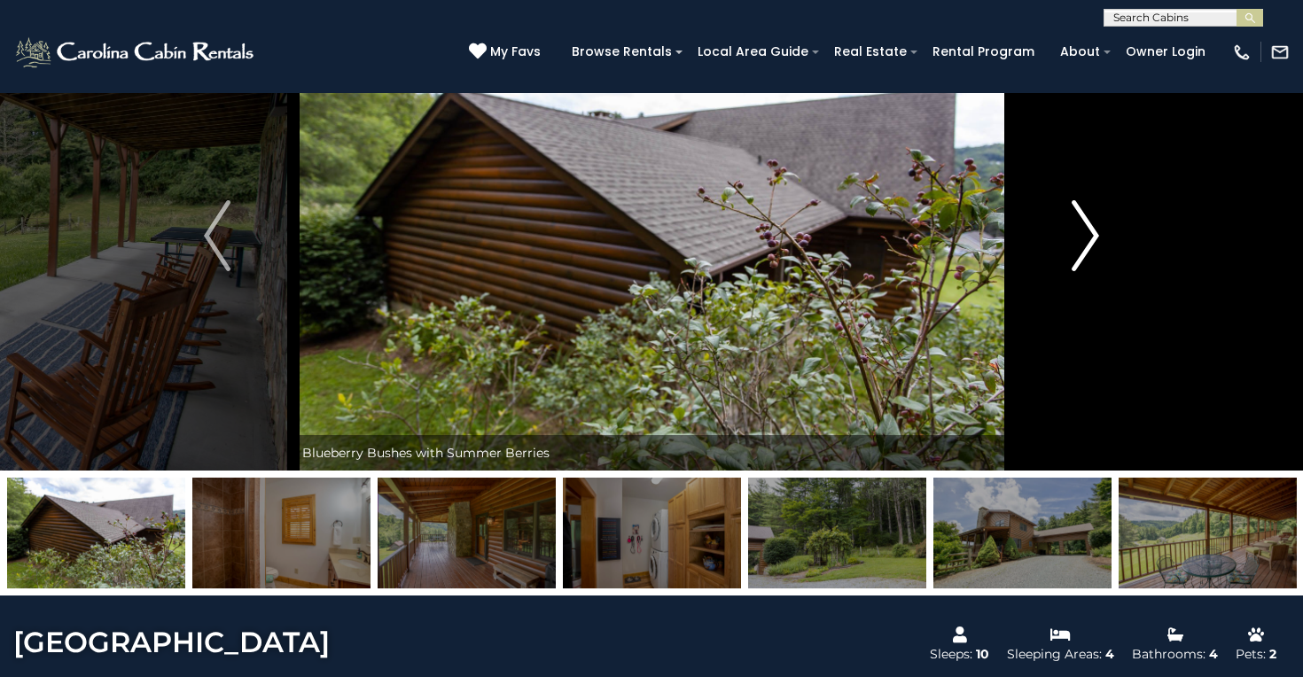
click at [1075, 254] on img "Next" at bounding box center [1085, 235] width 27 height 71
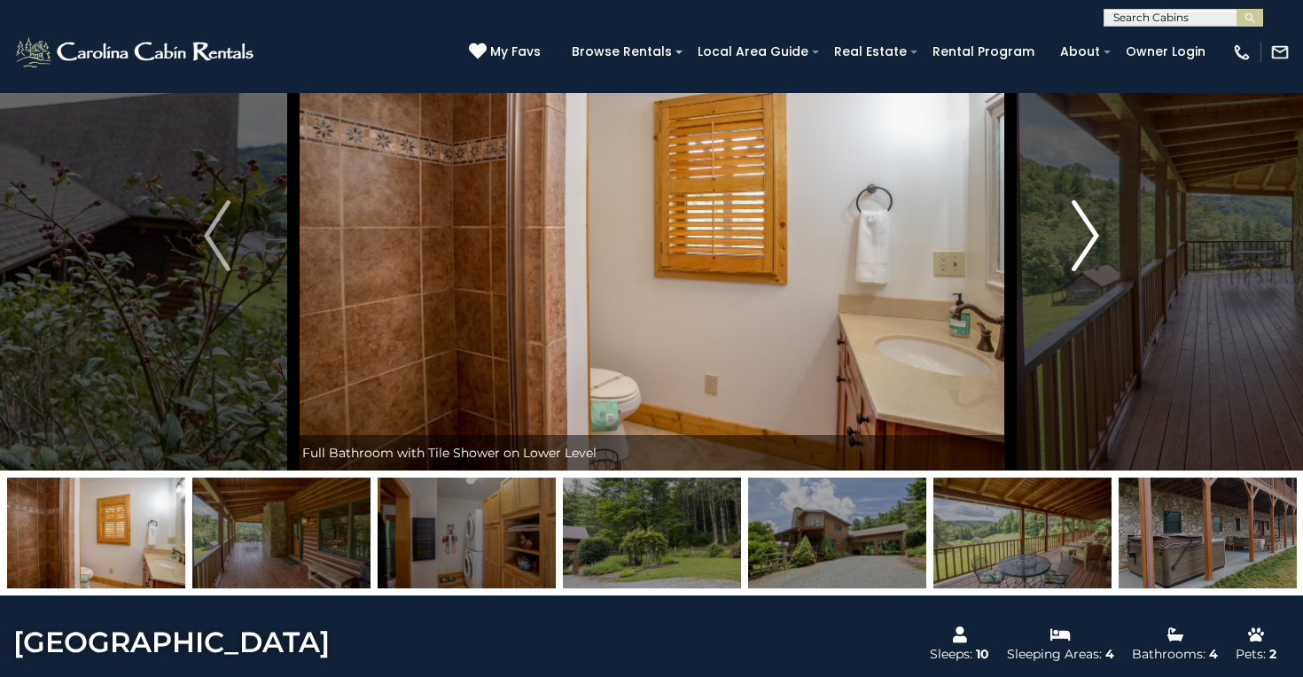
click at [1075, 254] on img "Next" at bounding box center [1085, 235] width 27 height 71
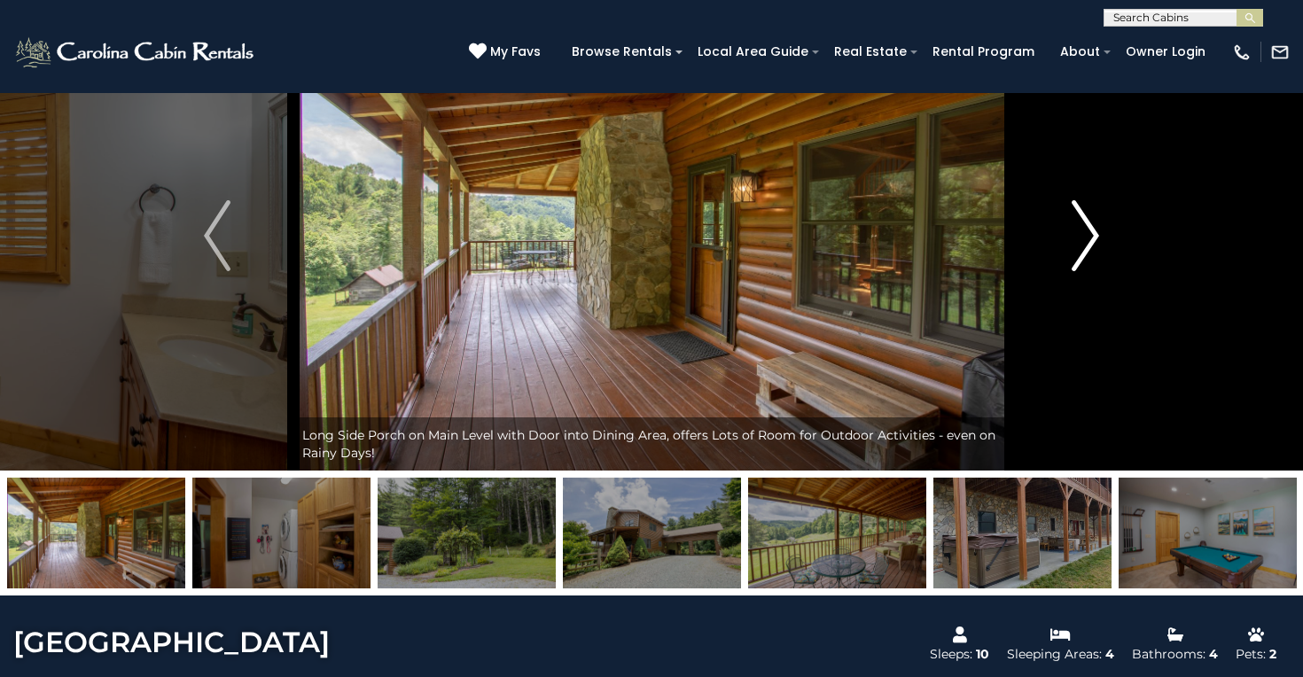
click at [1075, 254] on img "Next" at bounding box center [1085, 235] width 27 height 71
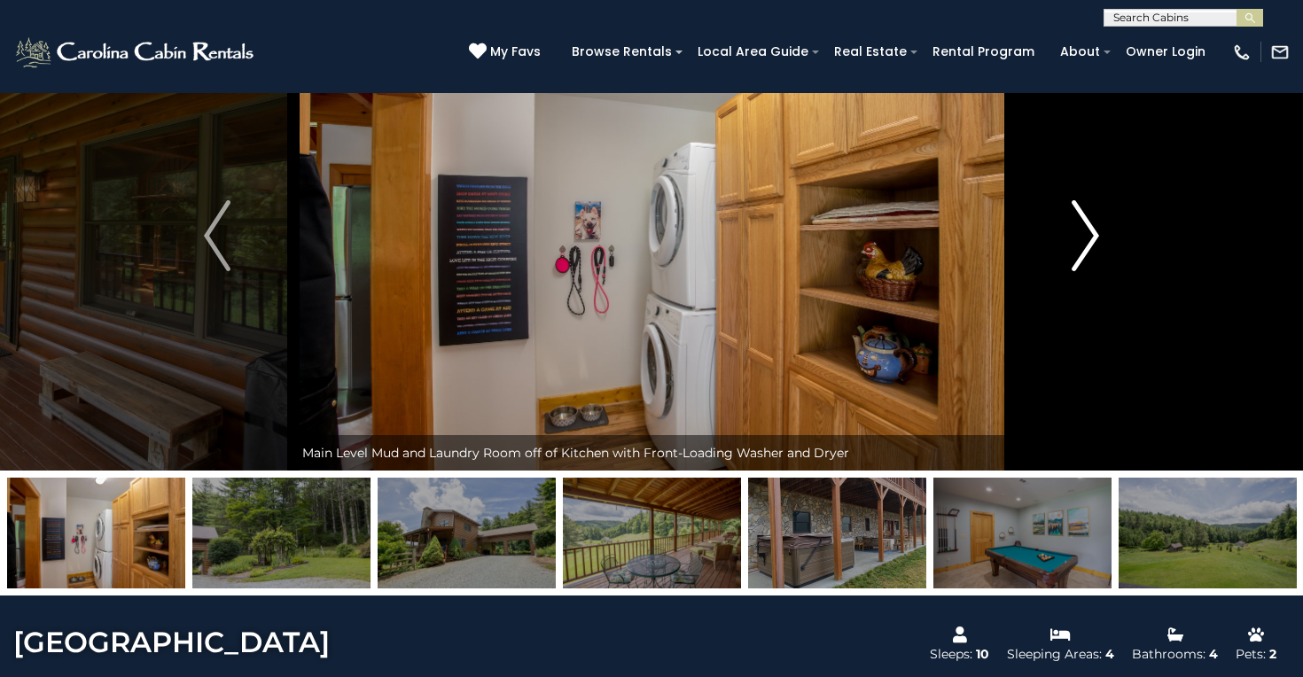
click at [1075, 254] on img "Next" at bounding box center [1085, 235] width 27 height 71
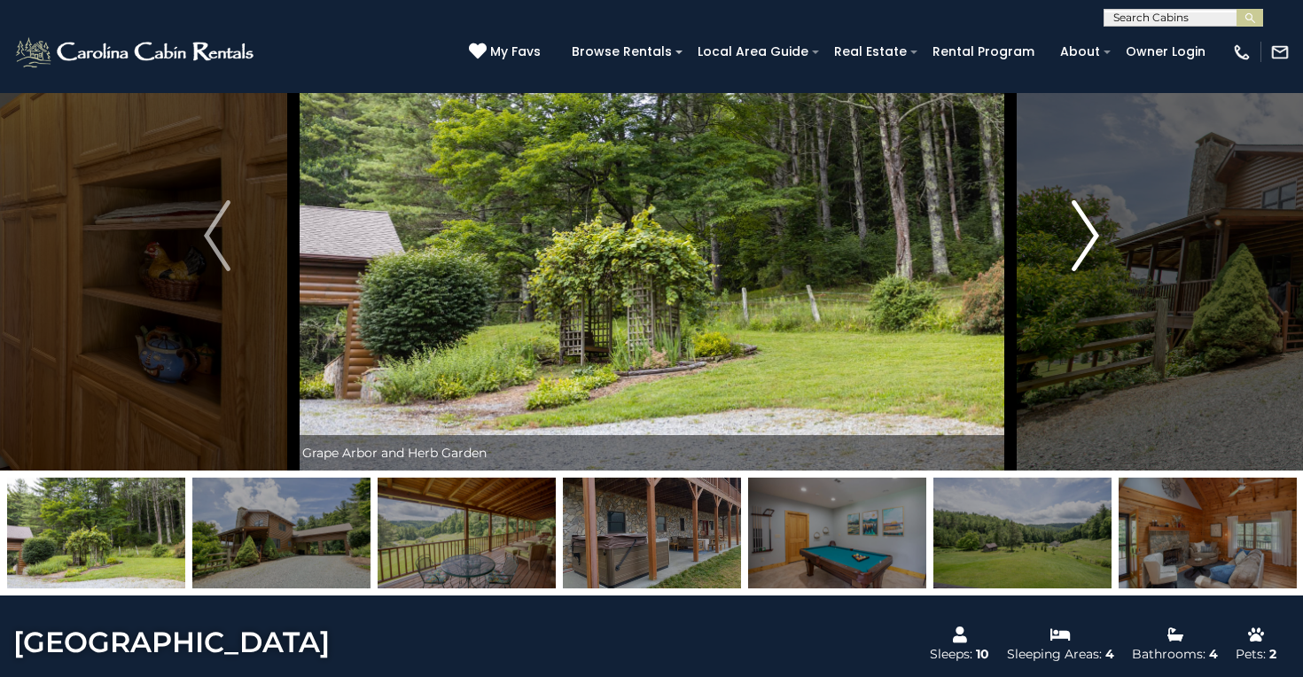
click at [1075, 254] on img "Next" at bounding box center [1085, 235] width 27 height 71
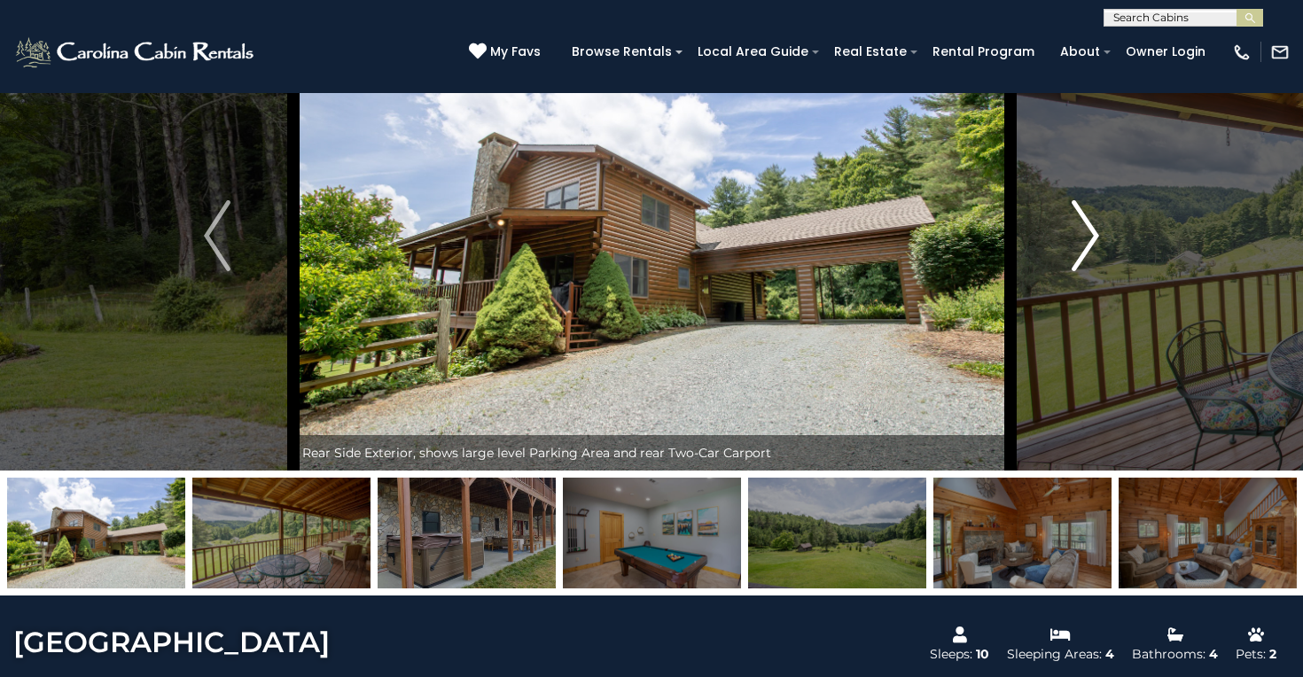
click at [1075, 254] on img "Next" at bounding box center [1085, 235] width 27 height 71
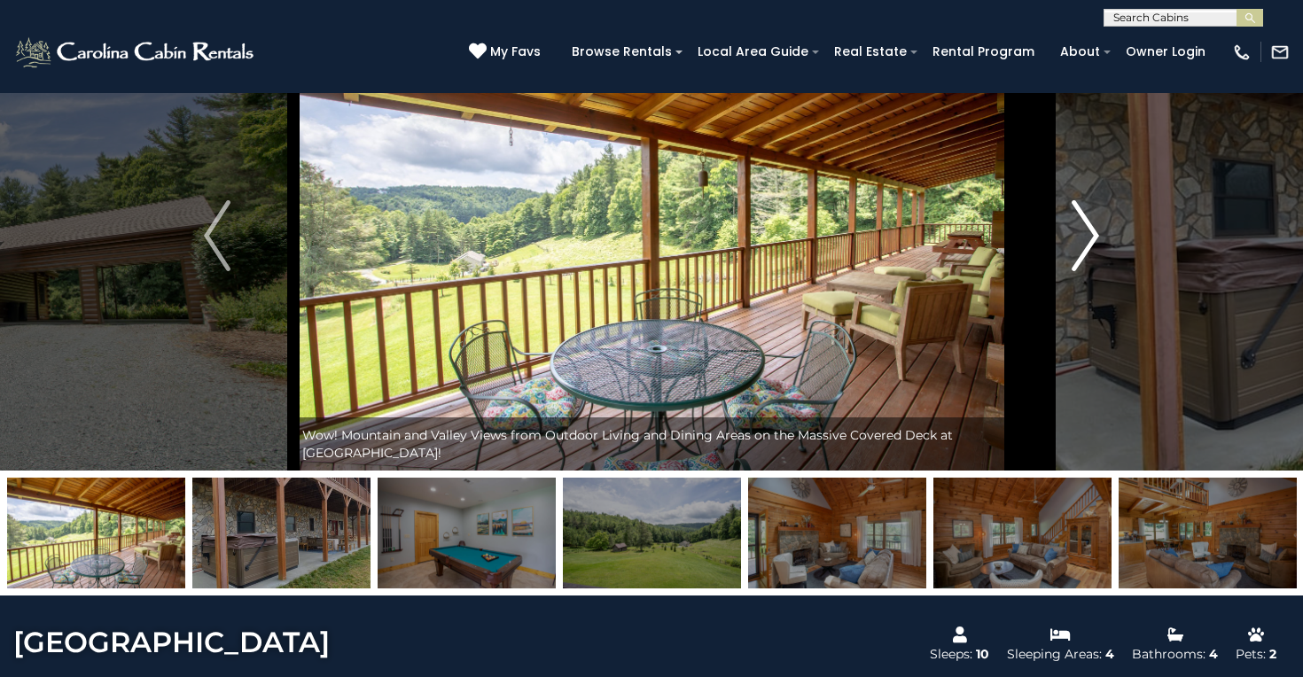
click at [1075, 254] on img "Next" at bounding box center [1085, 235] width 27 height 71
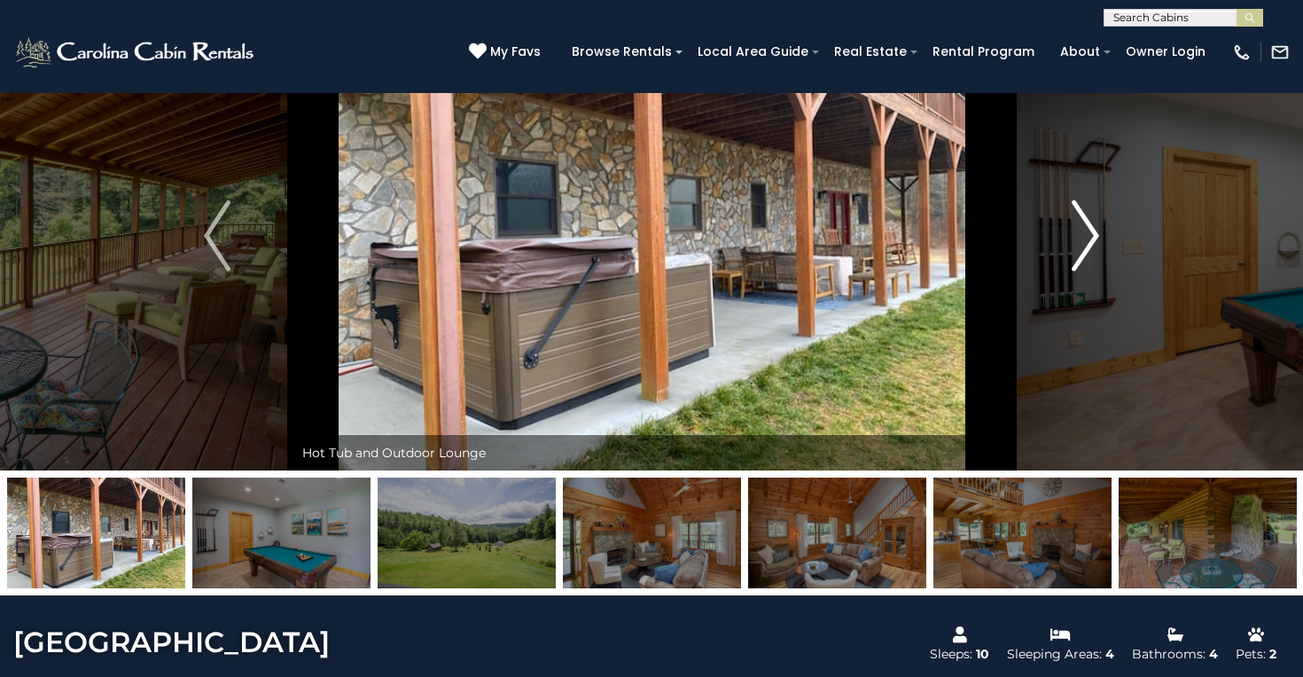
click at [1075, 254] on img "Next" at bounding box center [1085, 235] width 27 height 71
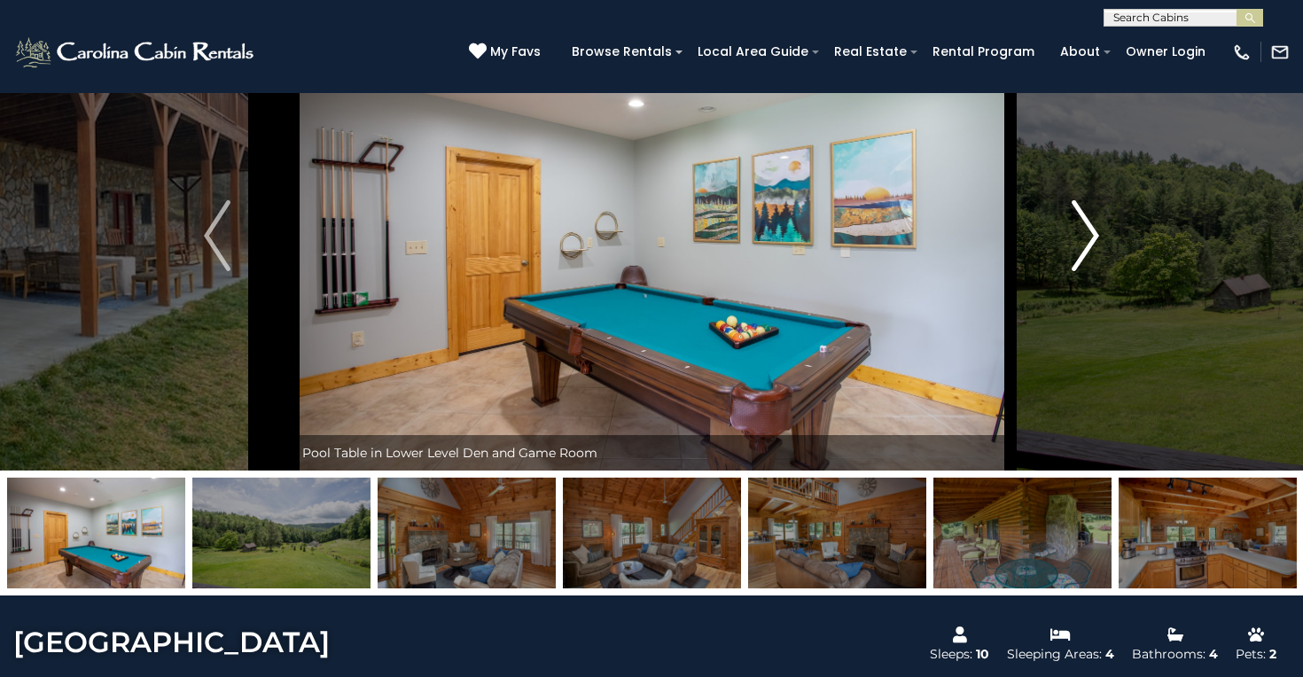
click at [1075, 254] on img "Next" at bounding box center [1085, 235] width 27 height 71
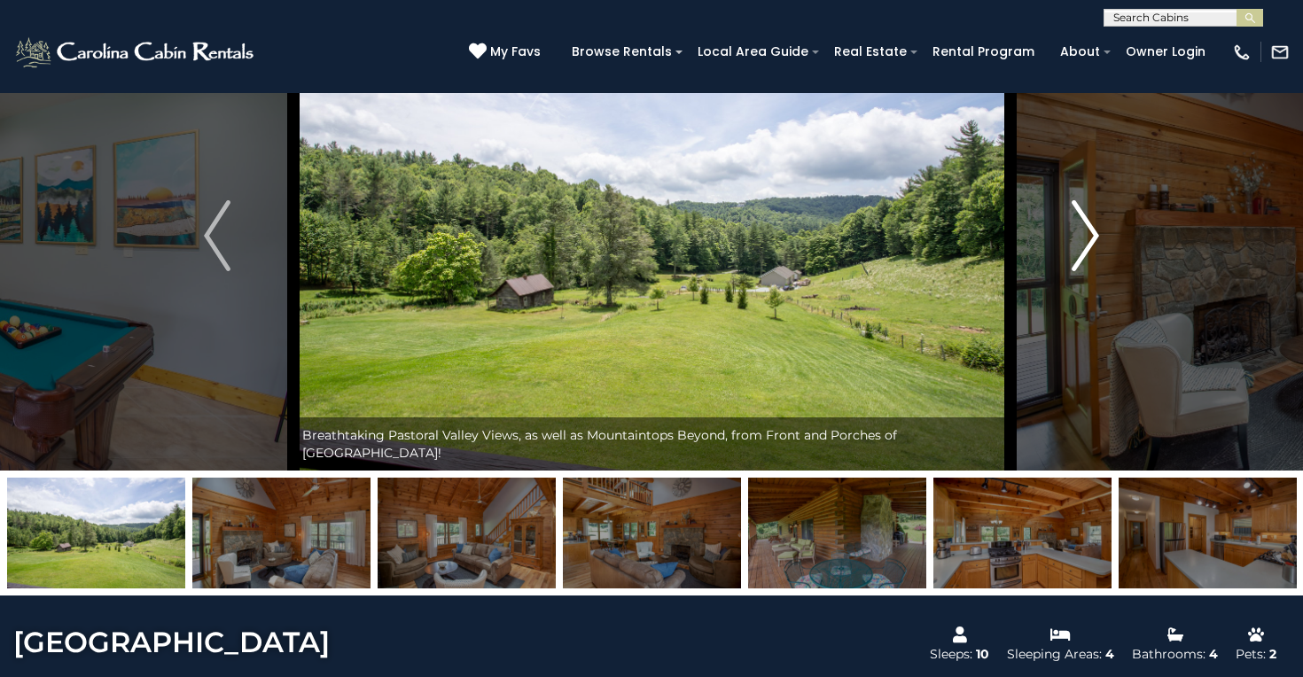
click at [1075, 254] on img "Next" at bounding box center [1085, 235] width 27 height 71
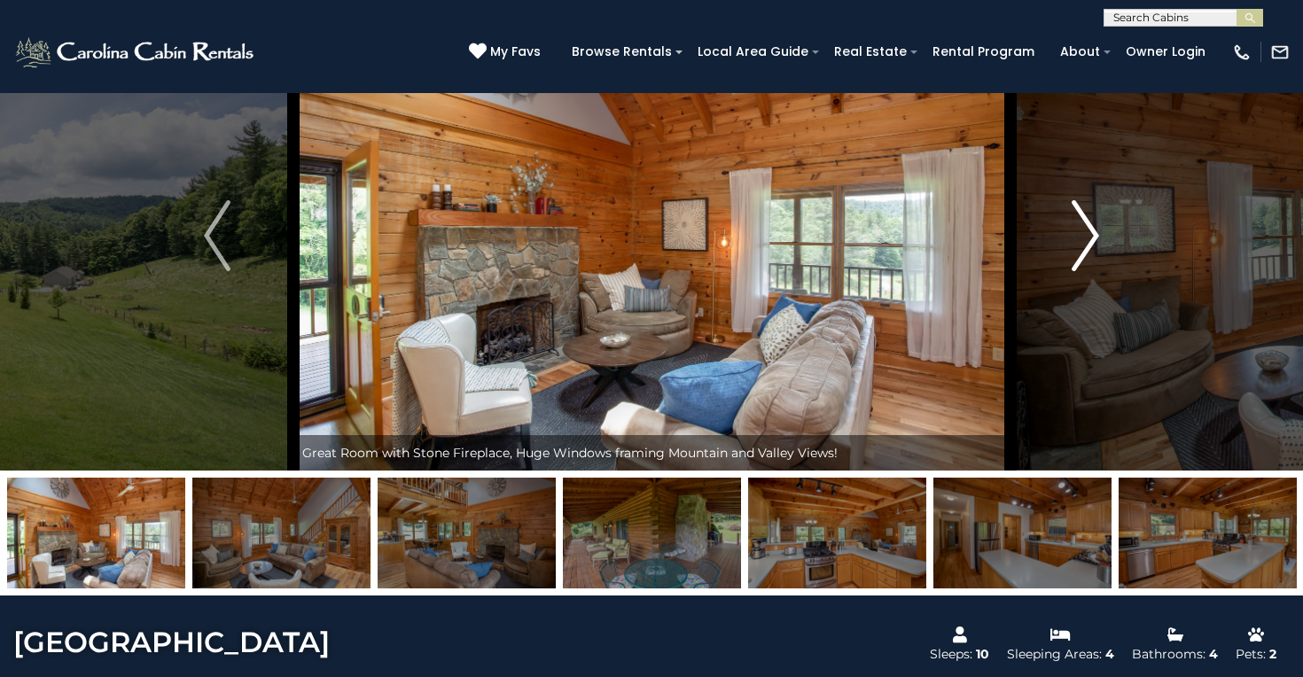
click at [1075, 254] on img "Next" at bounding box center [1085, 235] width 27 height 71
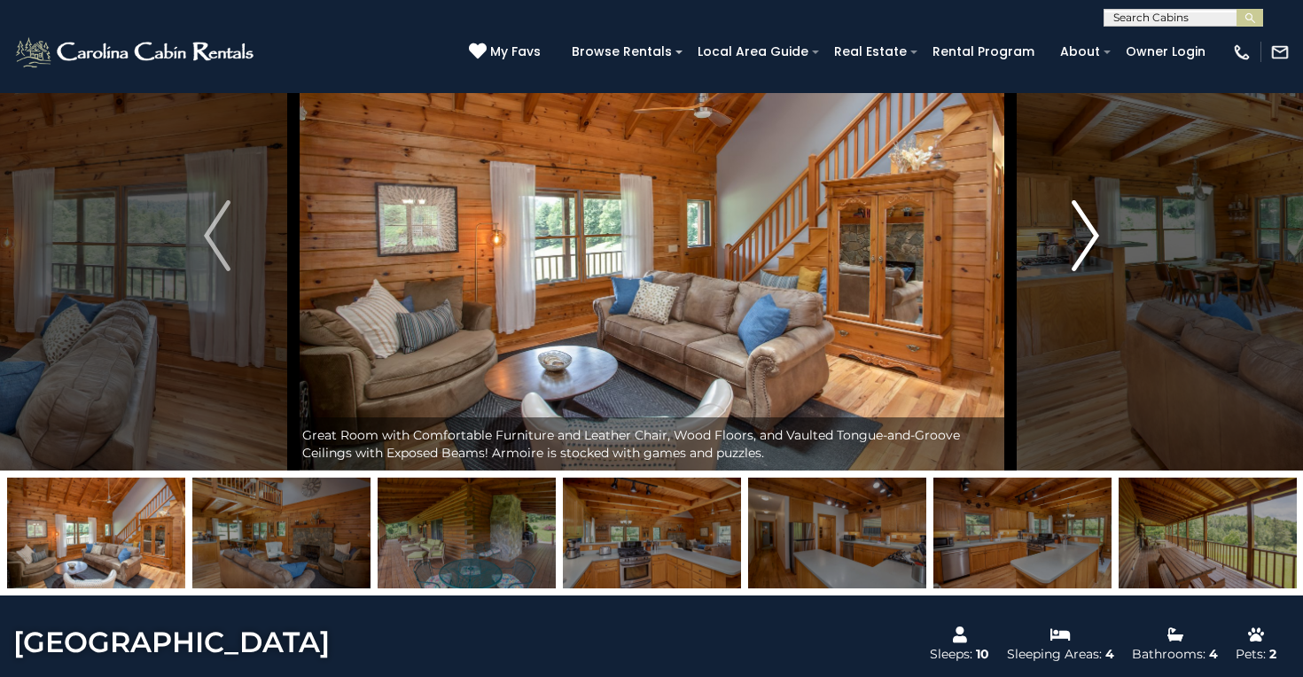
click at [1075, 254] on img "Next" at bounding box center [1085, 235] width 27 height 71
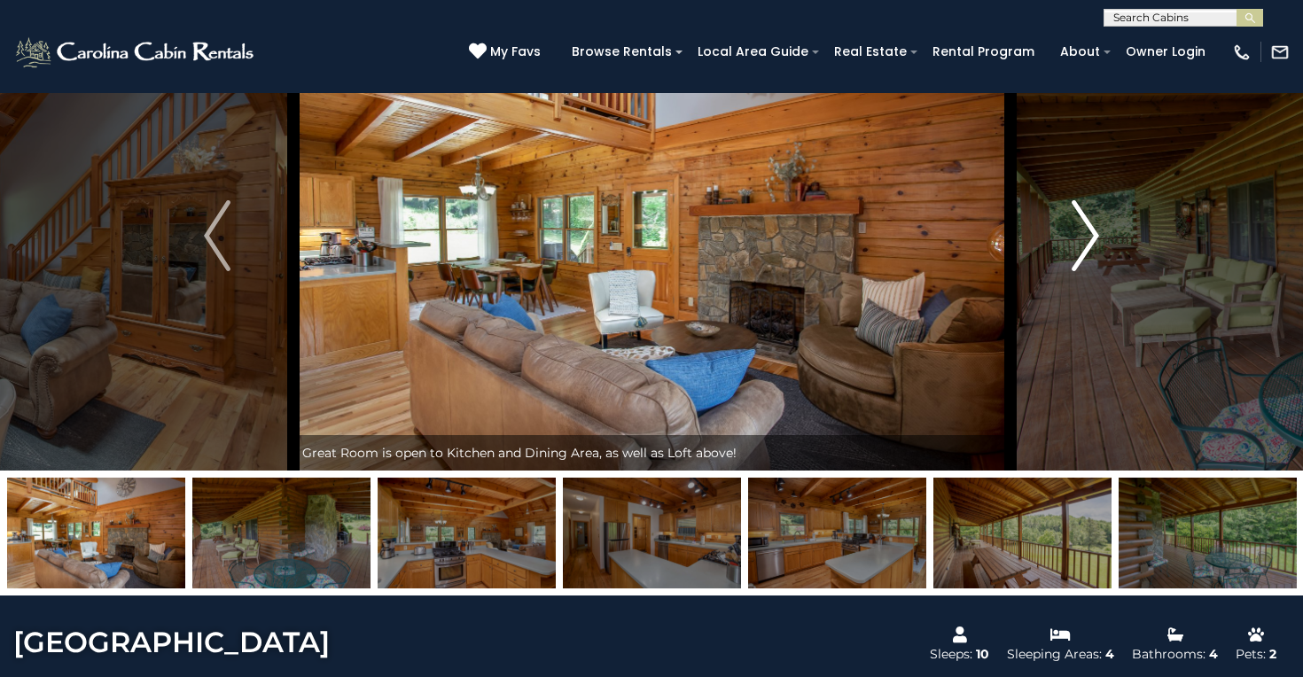
click at [1075, 254] on img "Next" at bounding box center [1085, 235] width 27 height 71
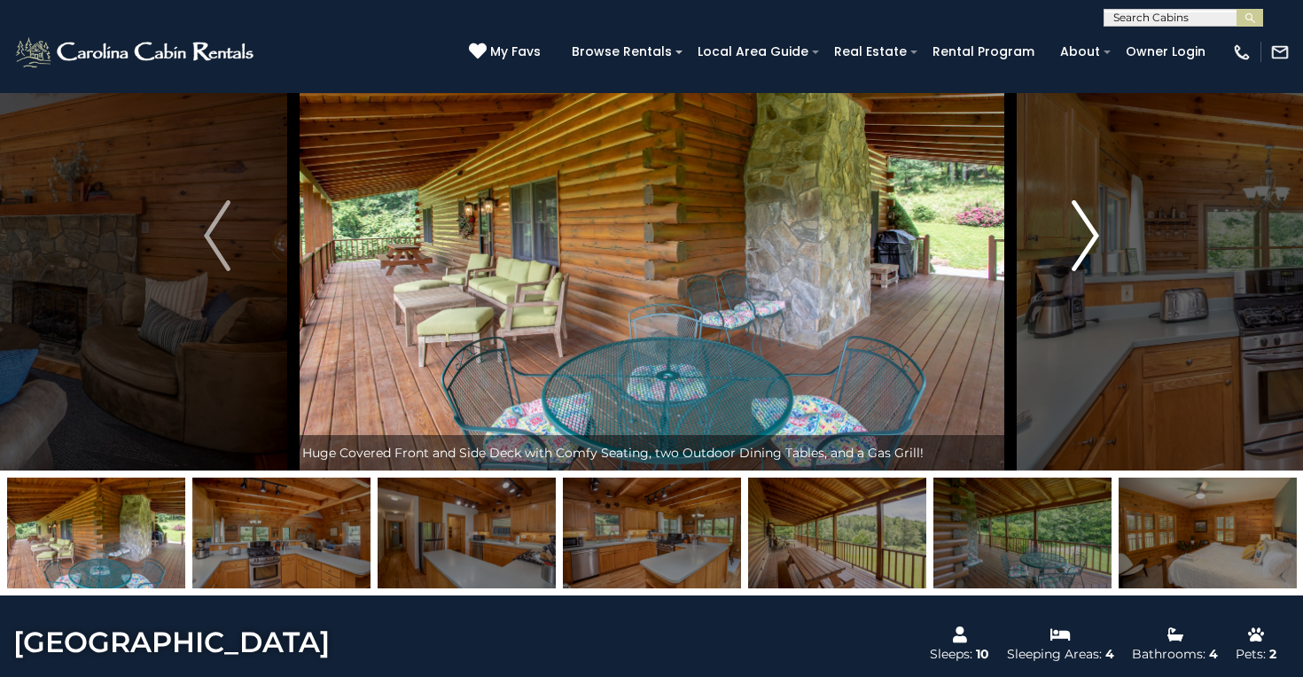
click at [1075, 254] on img "Next" at bounding box center [1085, 235] width 27 height 71
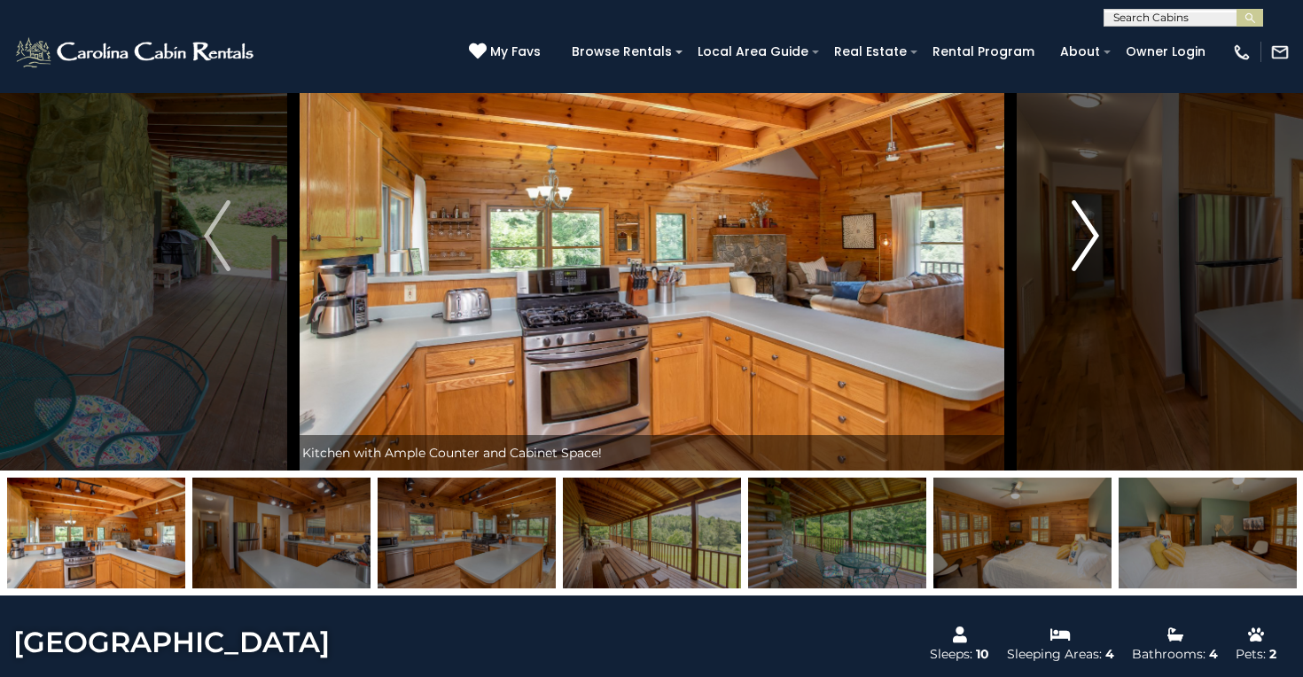
click at [1075, 254] on img "Next" at bounding box center [1085, 235] width 27 height 71
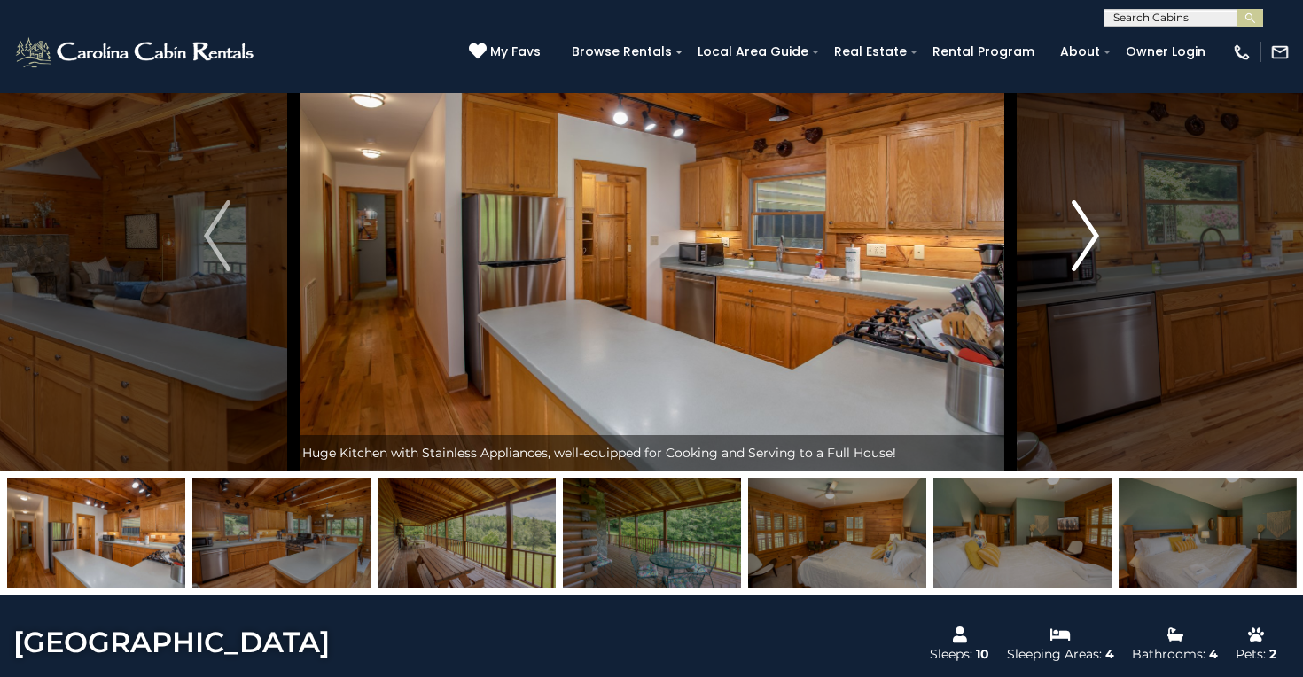
click at [1075, 254] on img "Next" at bounding box center [1085, 235] width 27 height 71
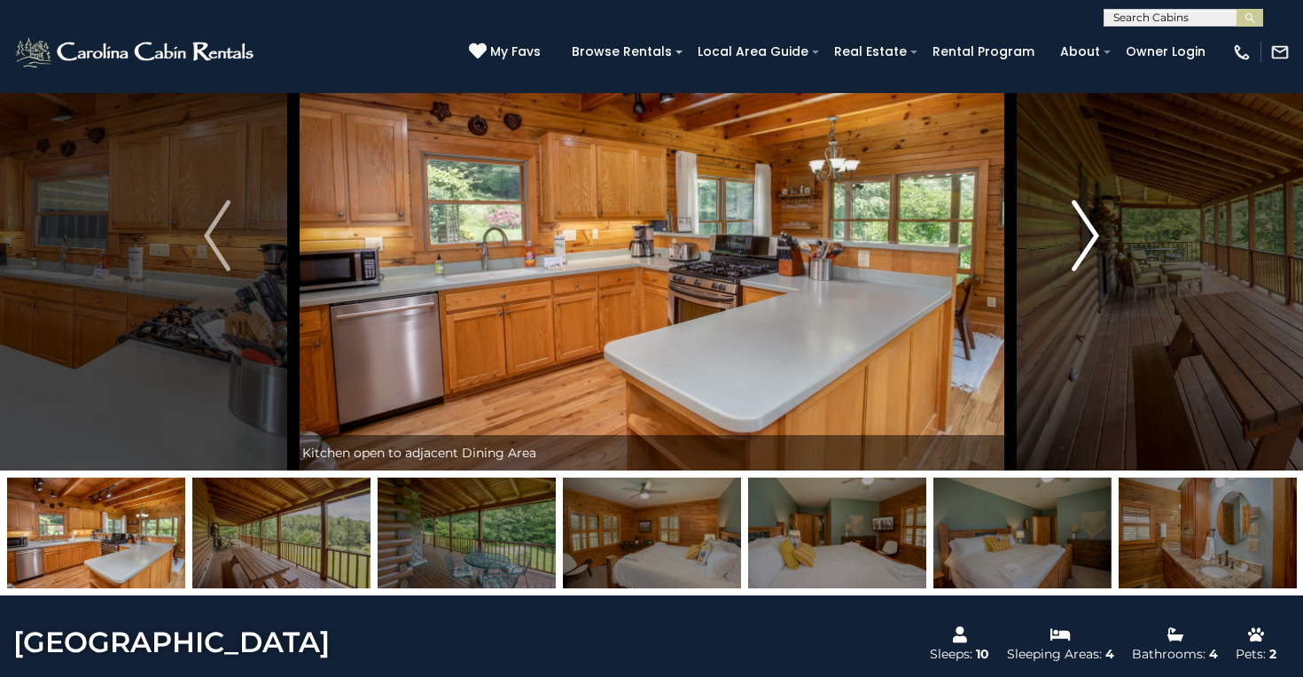
click at [1075, 254] on img "Next" at bounding box center [1085, 235] width 27 height 71
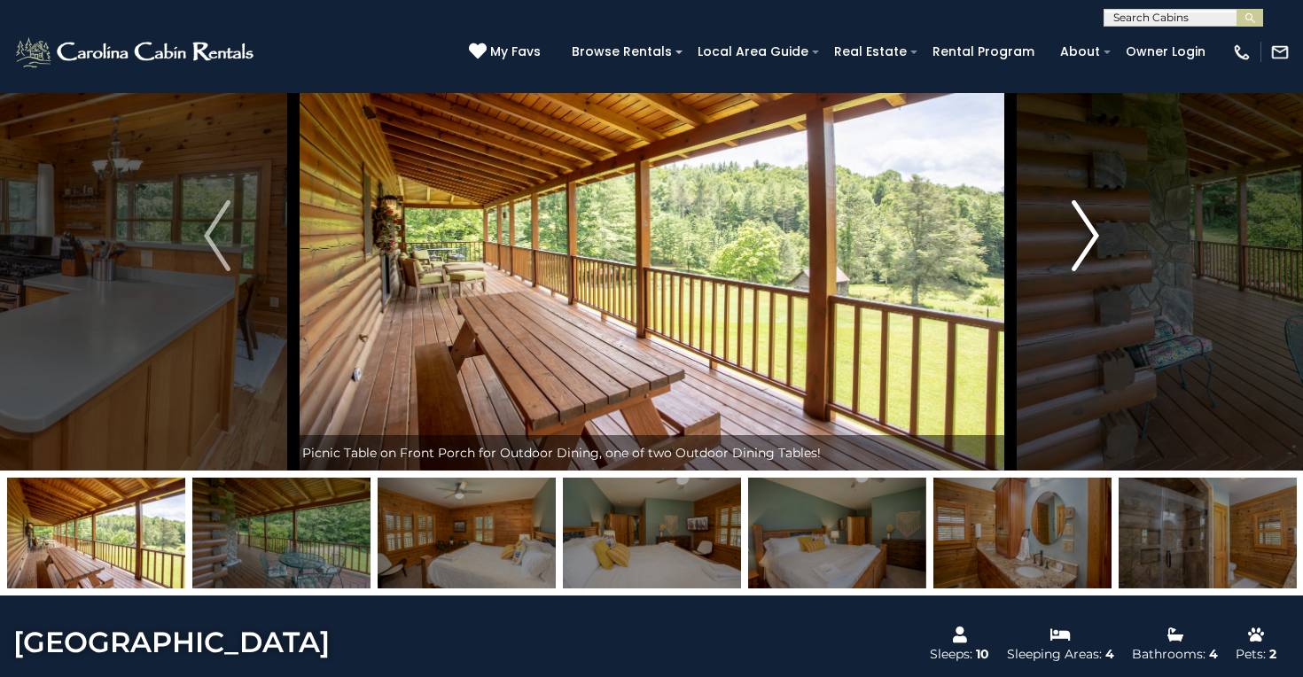
click at [1075, 254] on img "Next" at bounding box center [1085, 235] width 27 height 71
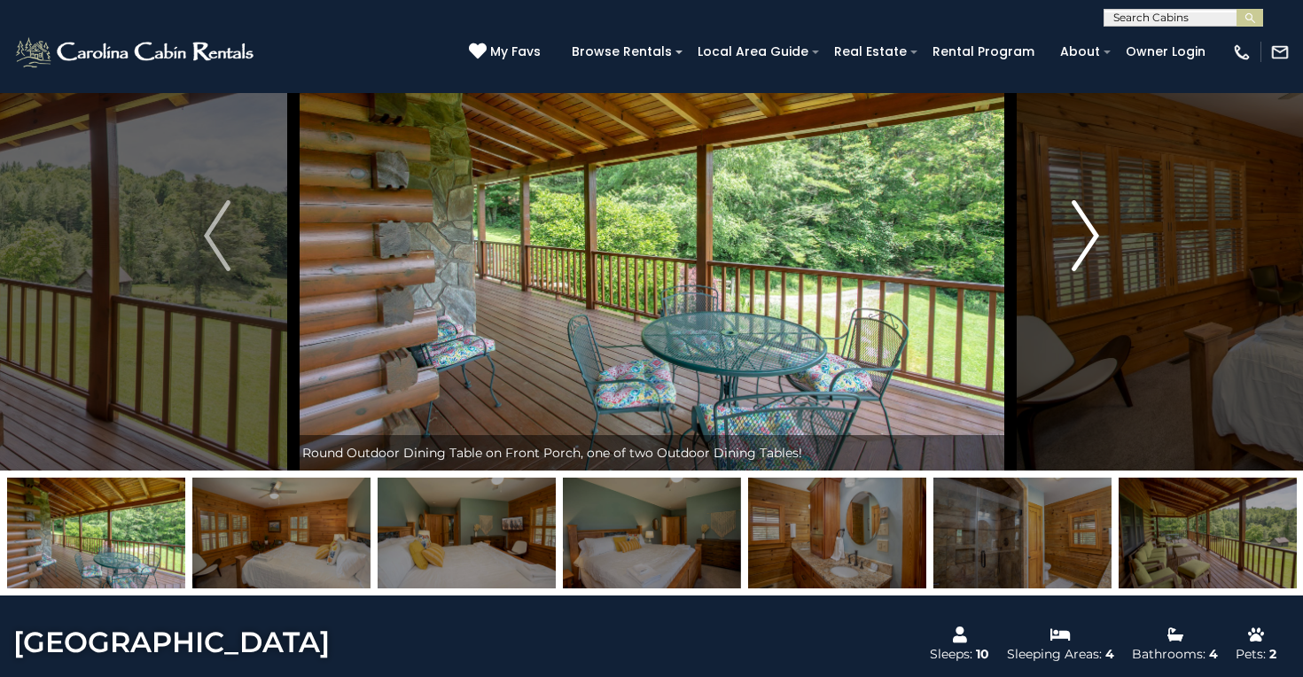
click at [1075, 254] on img "Next" at bounding box center [1085, 235] width 27 height 71
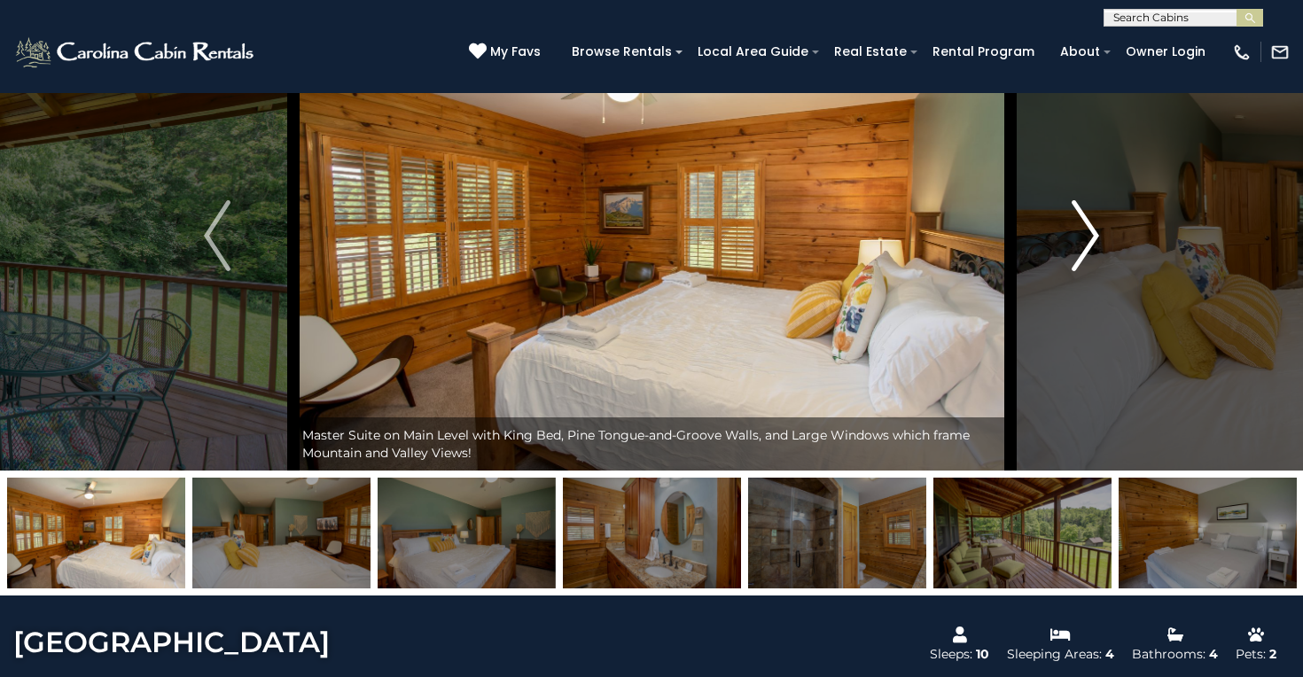
click at [1075, 254] on img "Next" at bounding box center [1085, 235] width 27 height 71
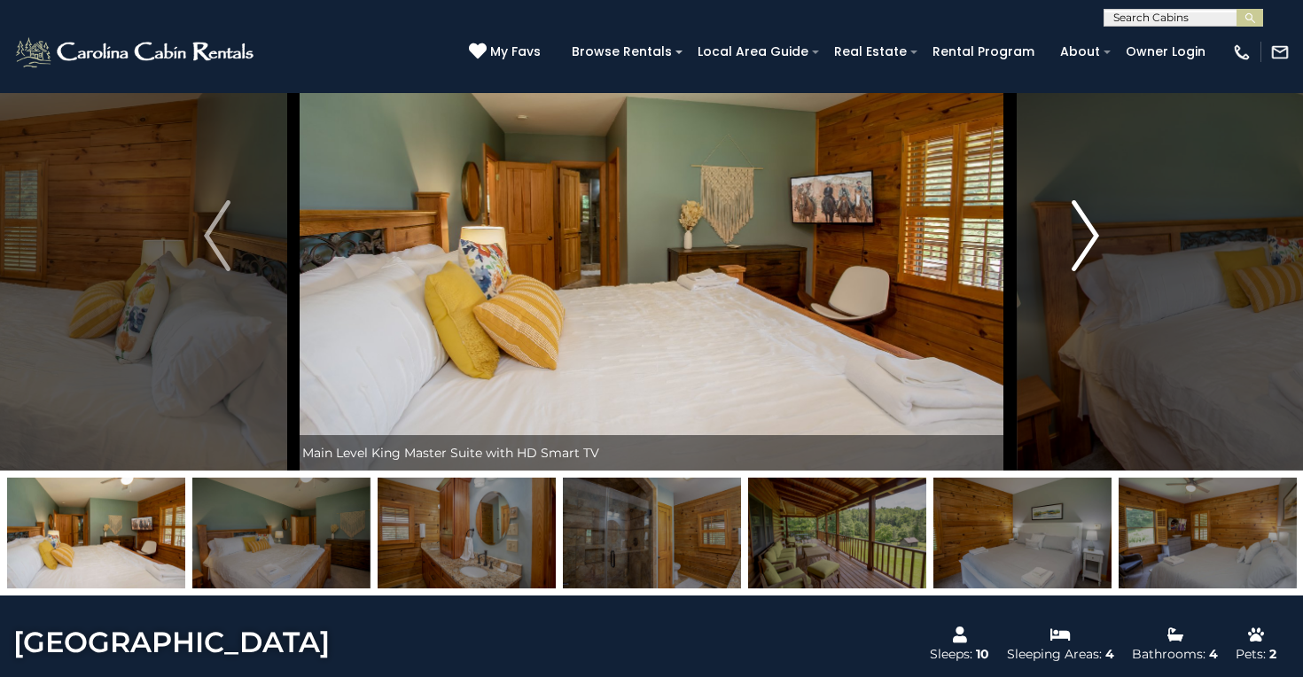
click at [1075, 254] on img "Next" at bounding box center [1085, 235] width 27 height 71
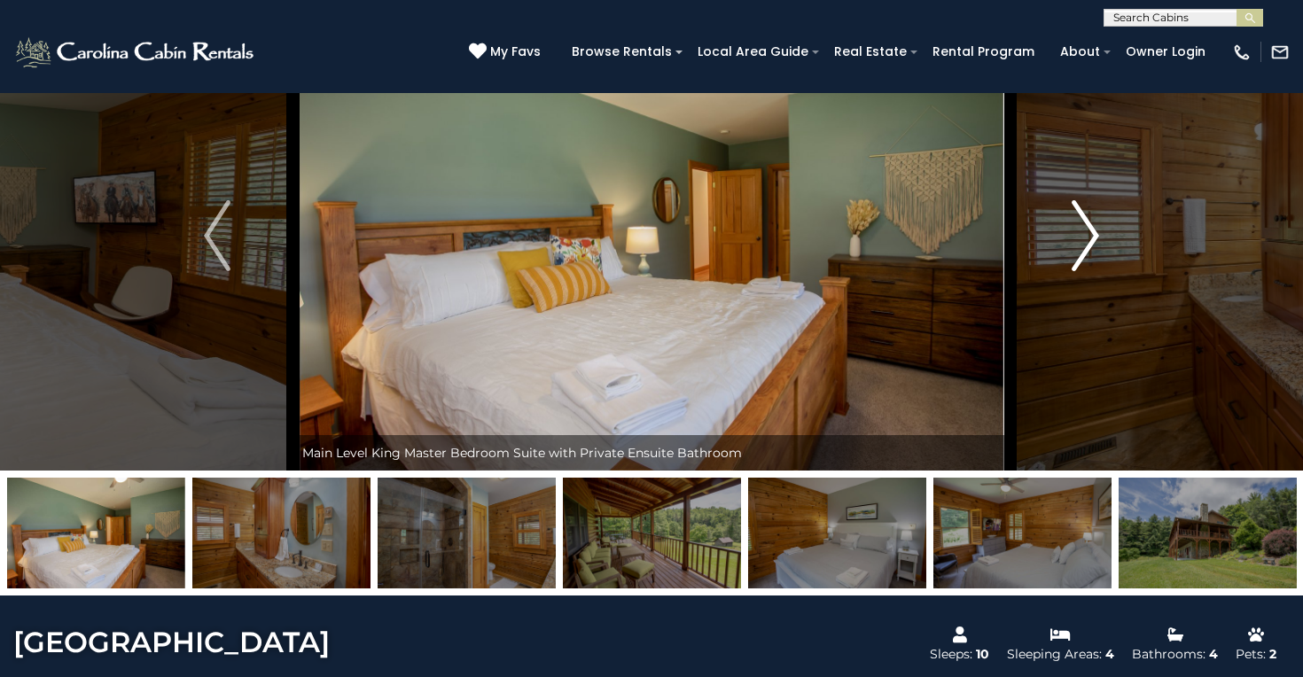
click at [1075, 255] on img "Next" at bounding box center [1085, 235] width 27 height 71
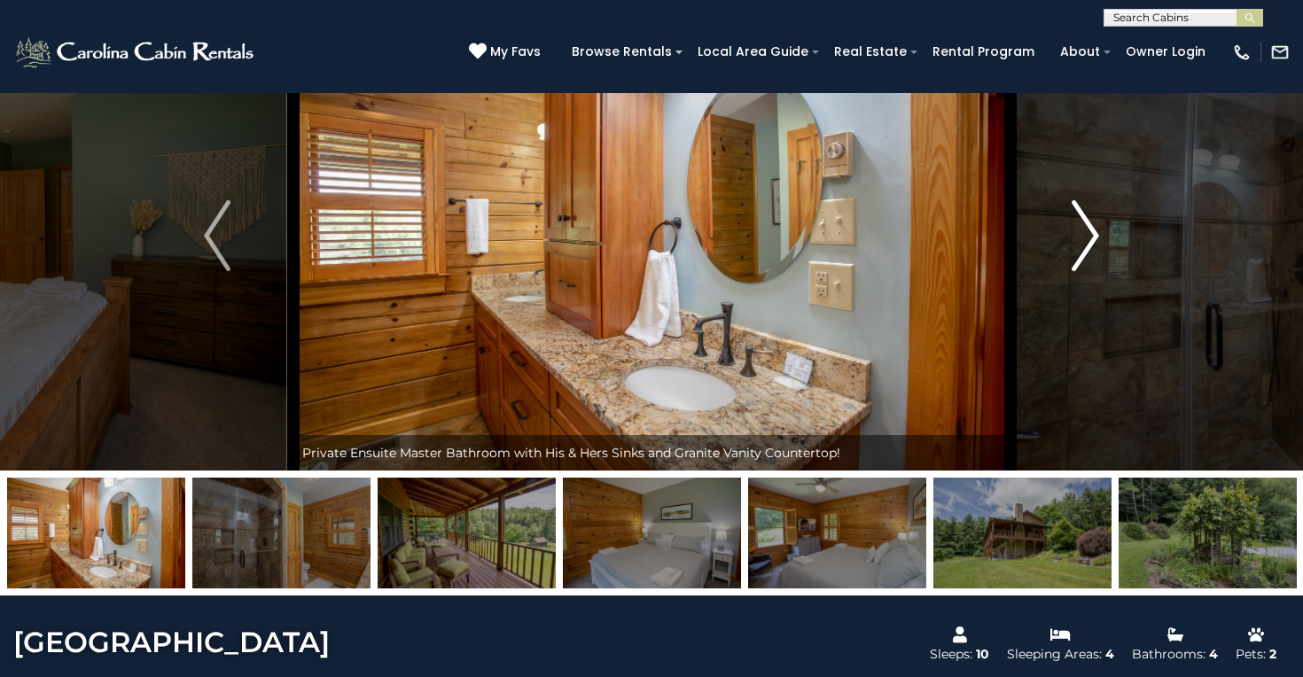
click at [1075, 255] on img "Next" at bounding box center [1085, 235] width 27 height 71
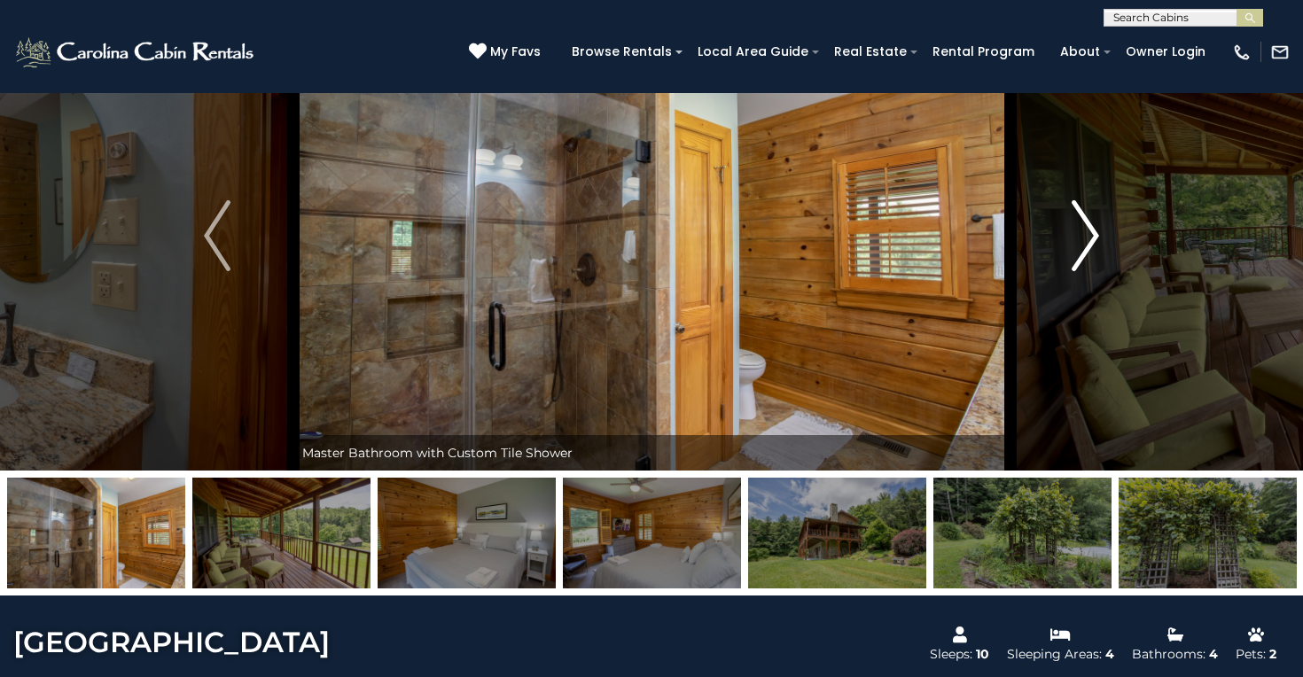
click at [1075, 255] on img "Next" at bounding box center [1085, 235] width 27 height 71
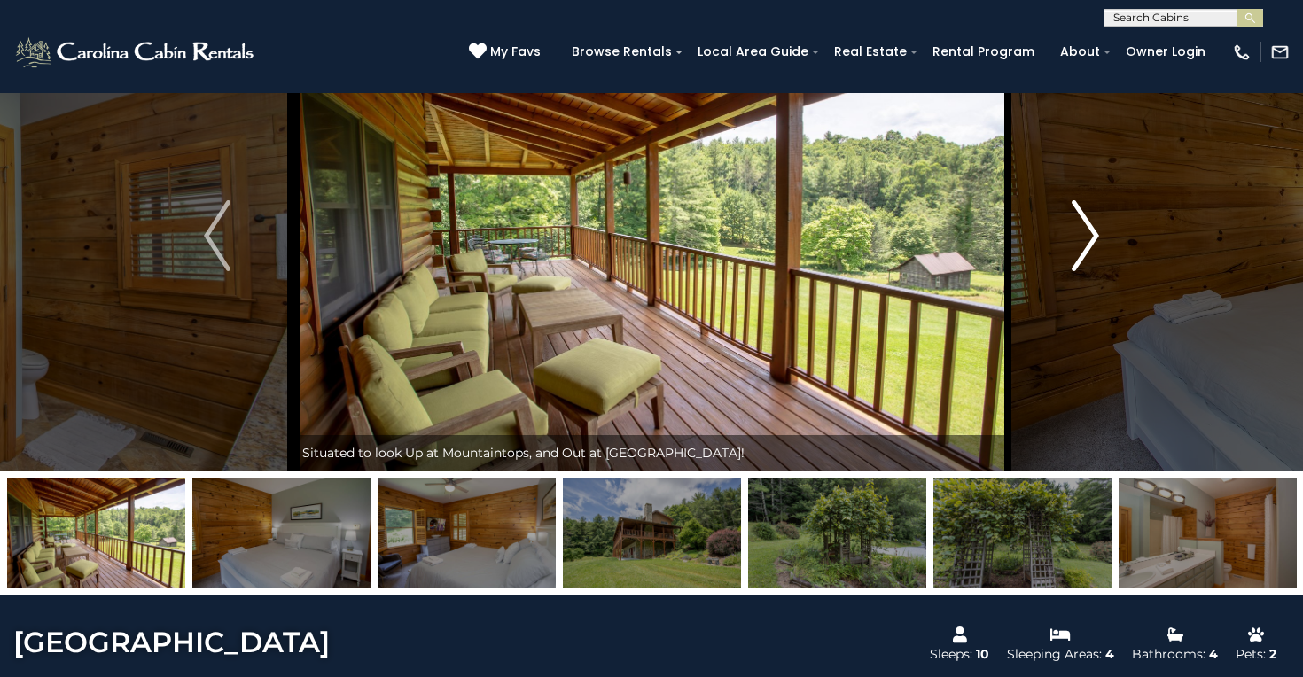
click at [1075, 255] on img "Next" at bounding box center [1085, 235] width 27 height 71
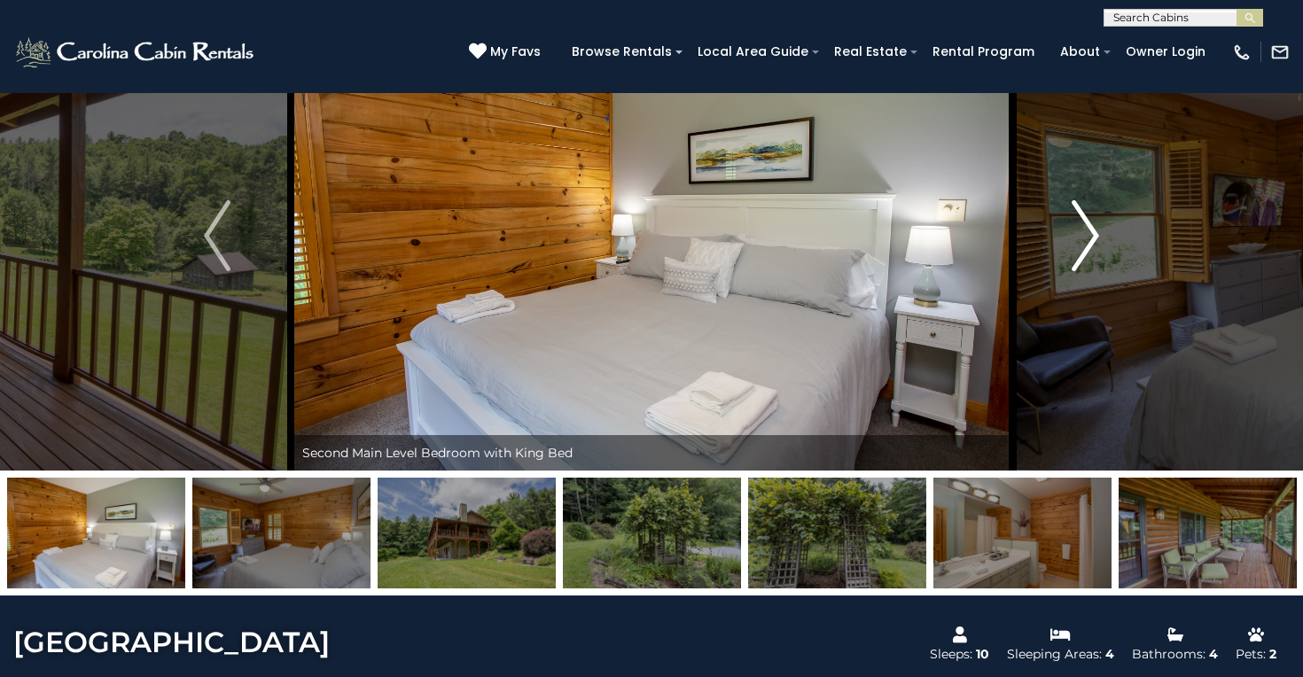
click at [1075, 255] on img "Next" at bounding box center [1085, 235] width 27 height 71
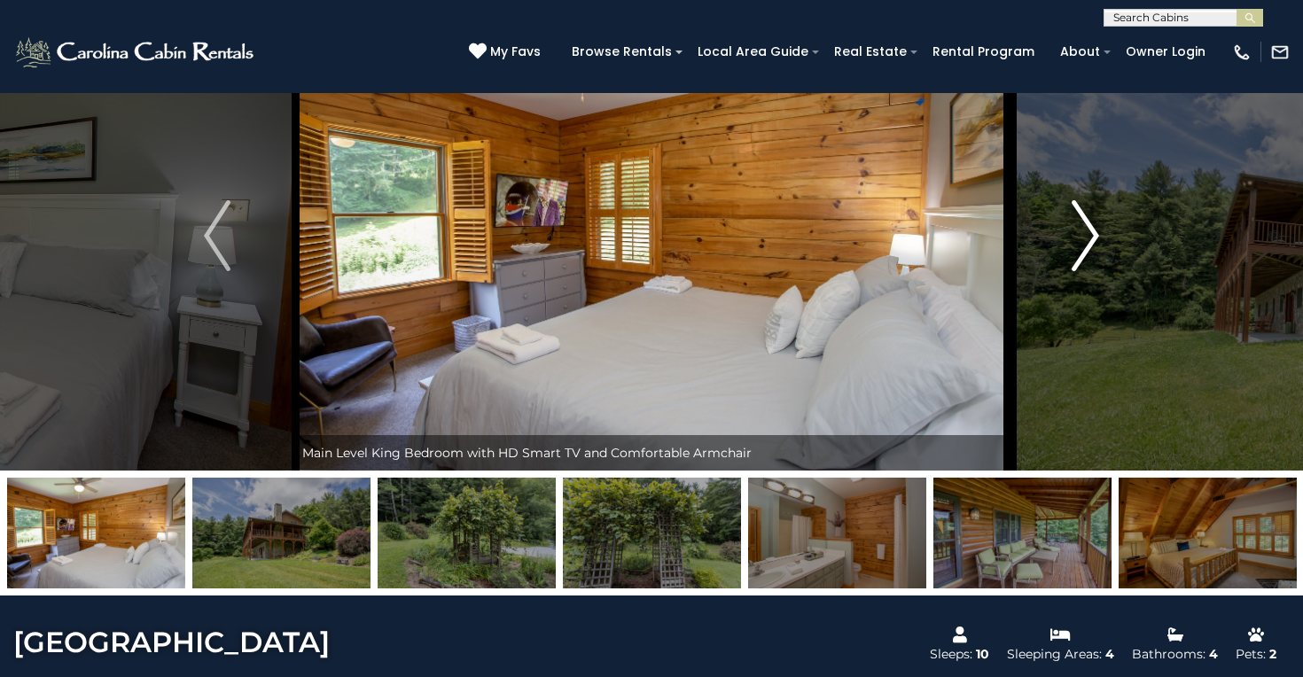
click at [1075, 255] on img "Next" at bounding box center [1085, 235] width 27 height 71
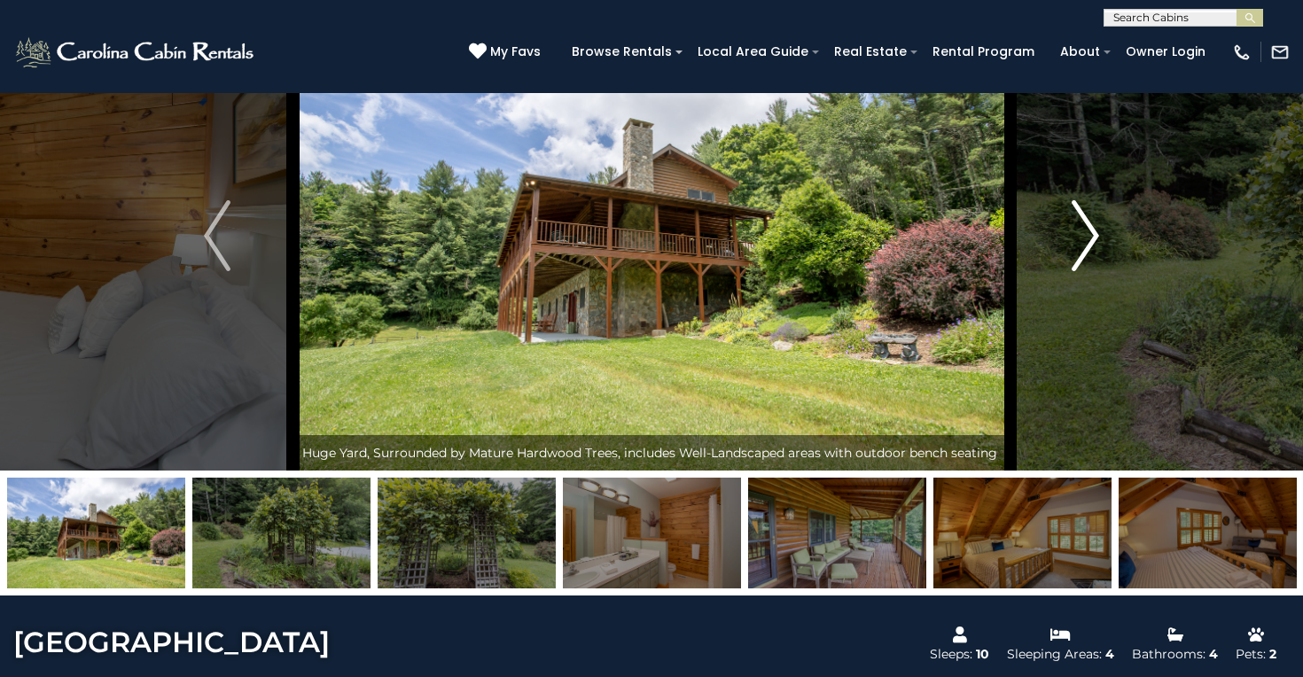
click at [1075, 256] on img "Next" at bounding box center [1085, 235] width 27 height 71
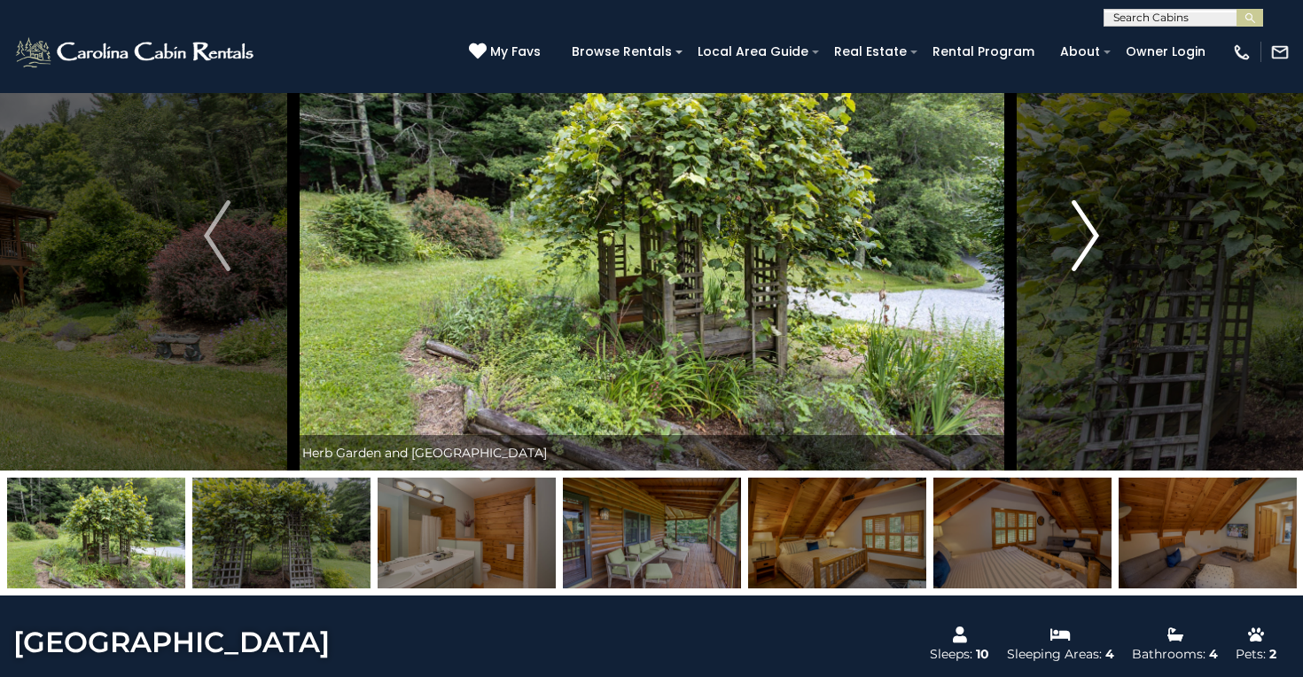
click at [1074, 257] on img "Next" at bounding box center [1085, 235] width 27 height 71
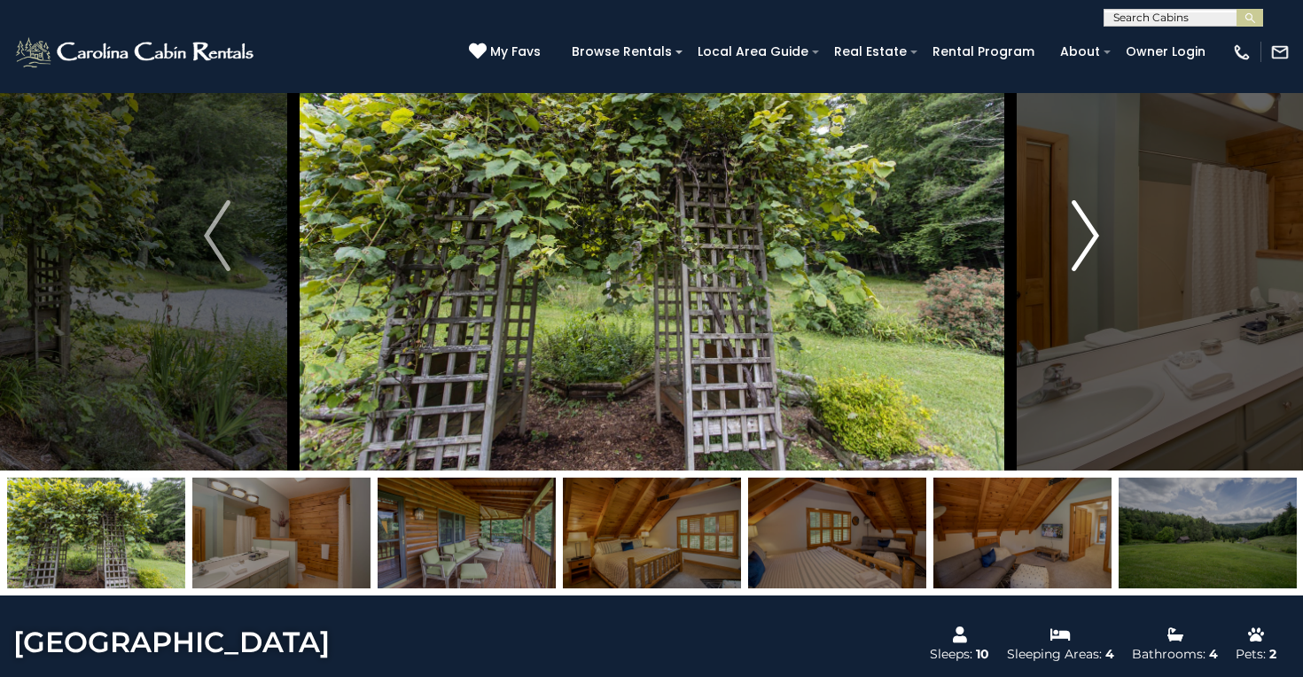
click at [1074, 257] on img "Next" at bounding box center [1085, 235] width 27 height 71
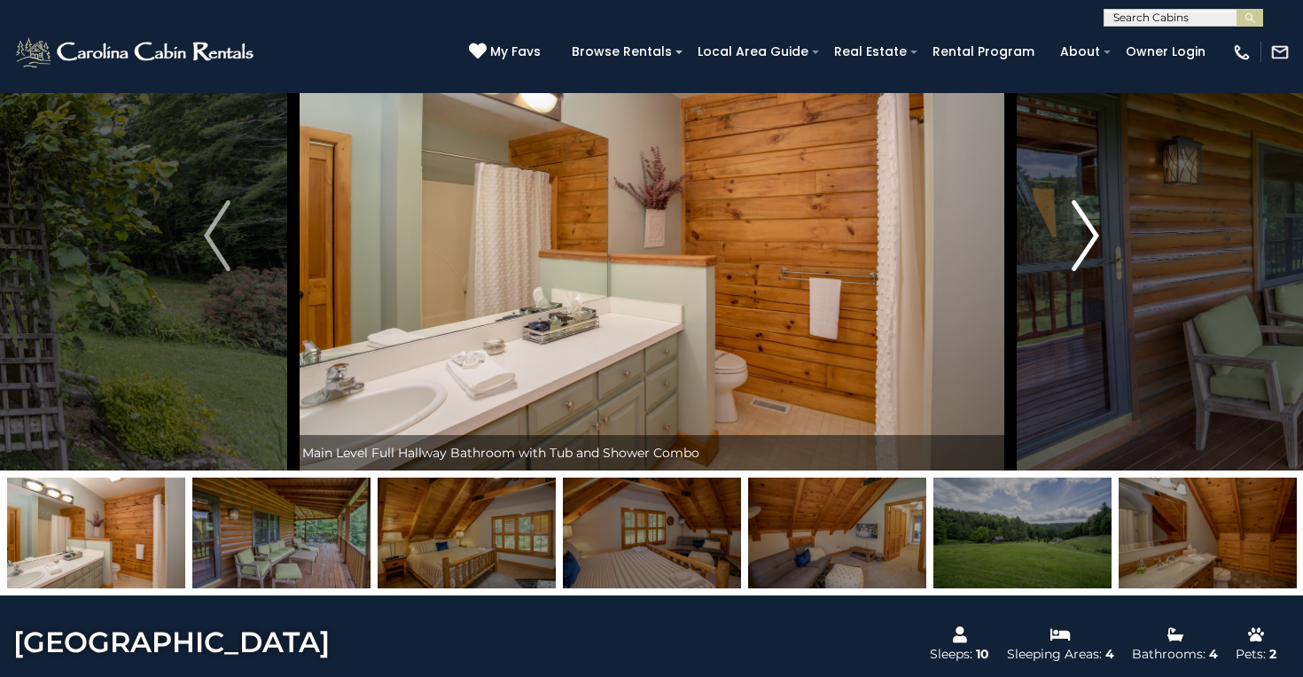
click at [1074, 257] on img "Next" at bounding box center [1085, 235] width 27 height 71
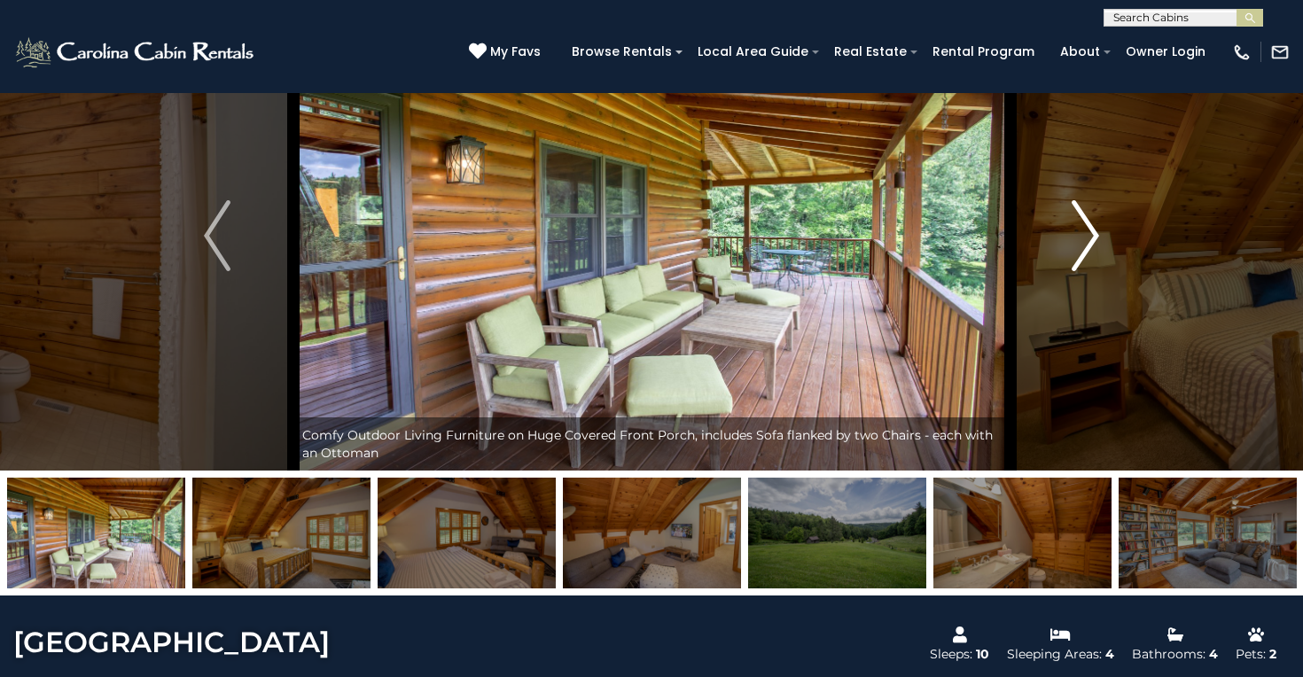
click at [1074, 257] on img "Next" at bounding box center [1085, 235] width 27 height 71
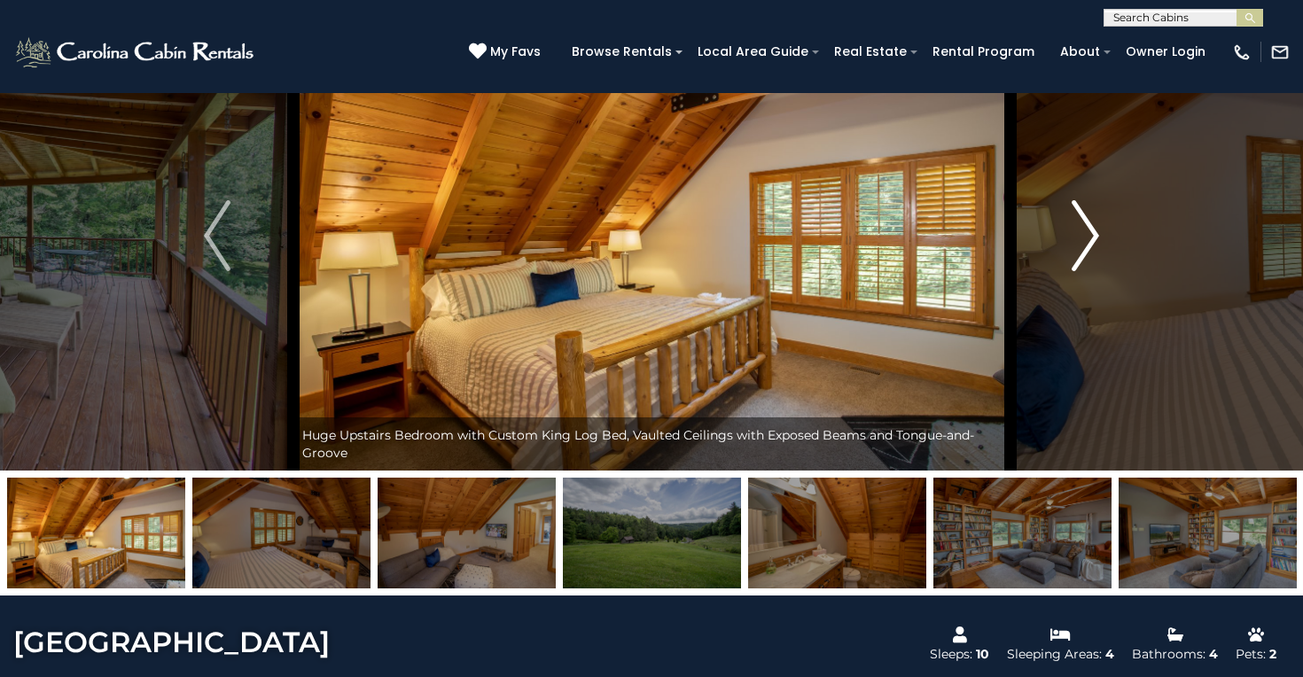
click at [1074, 257] on img "Next" at bounding box center [1085, 235] width 27 height 71
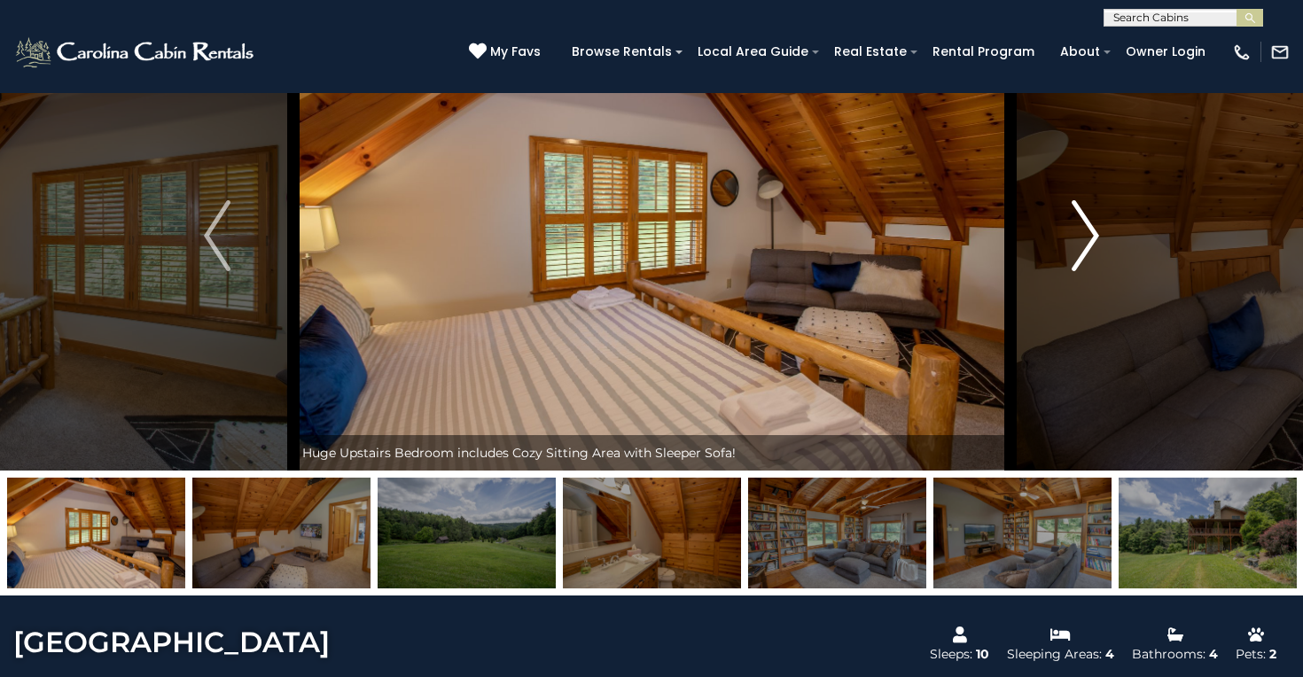
click at [1074, 257] on img "Next" at bounding box center [1085, 235] width 27 height 71
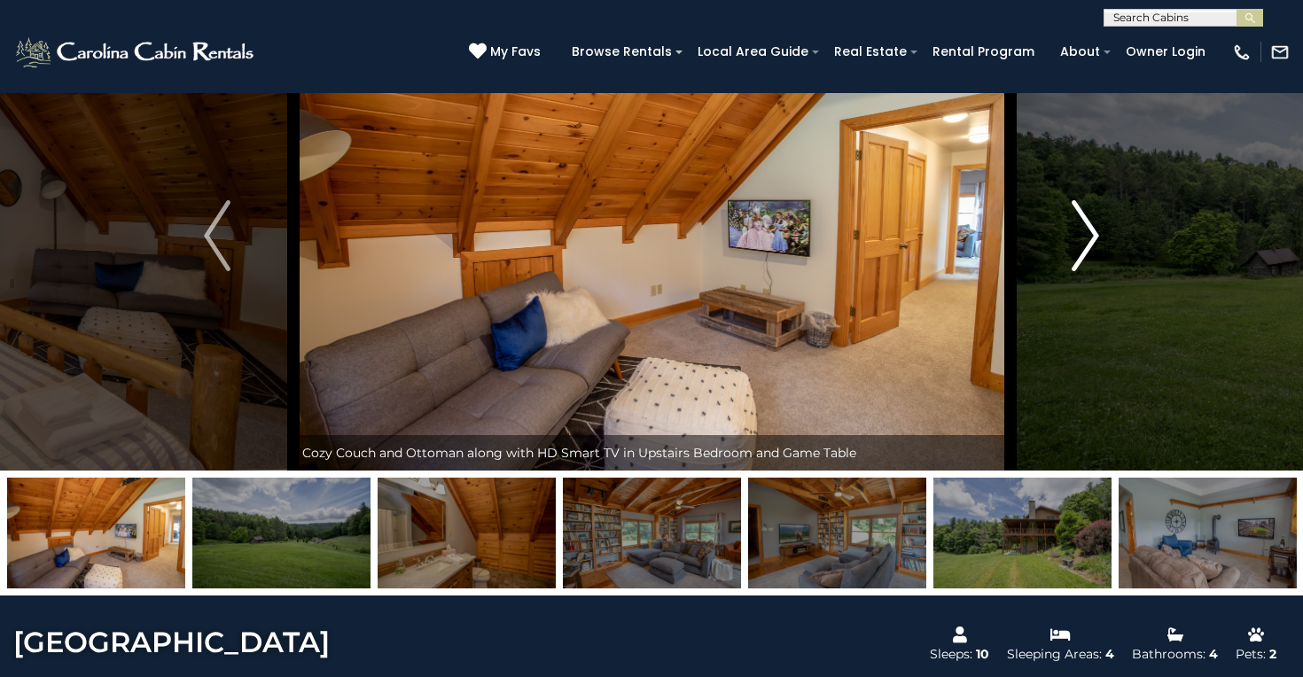
click at [1074, 257] on img "Next" at bounding box center [1085, 235] width 27 height 71
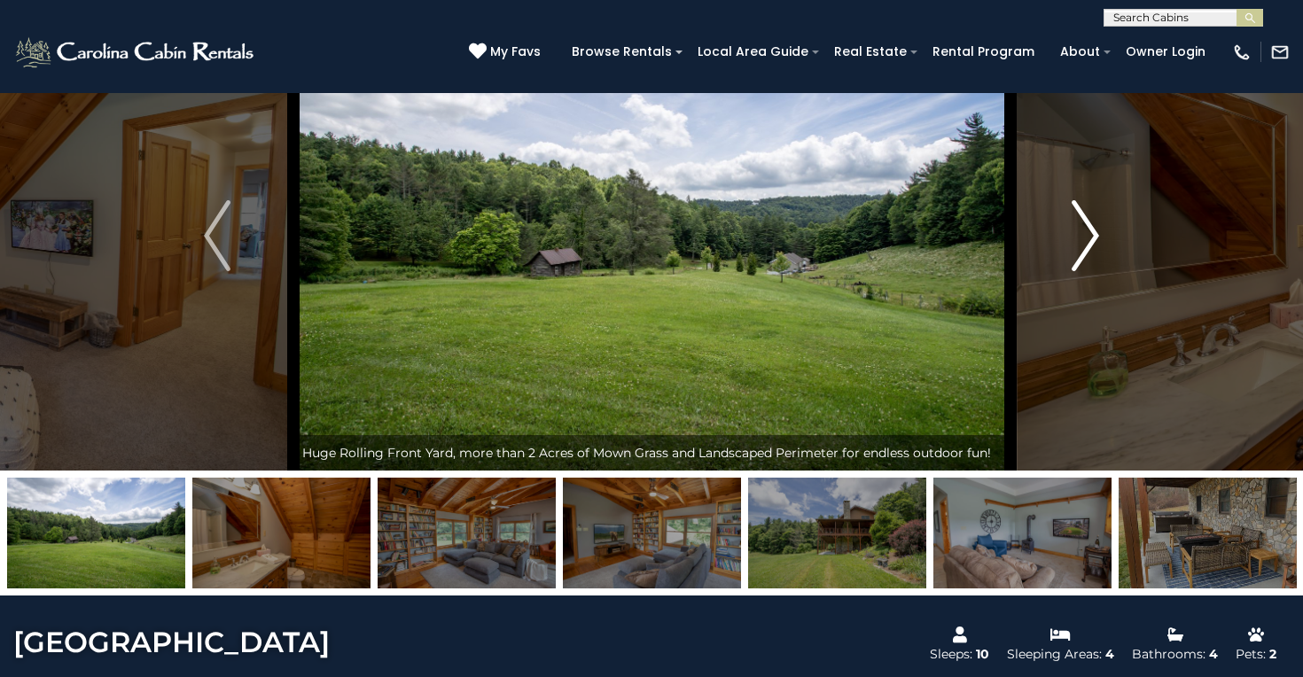
click at [1074, 257] on img "Next" at bounding box center [1085, 235] width 27 height 71
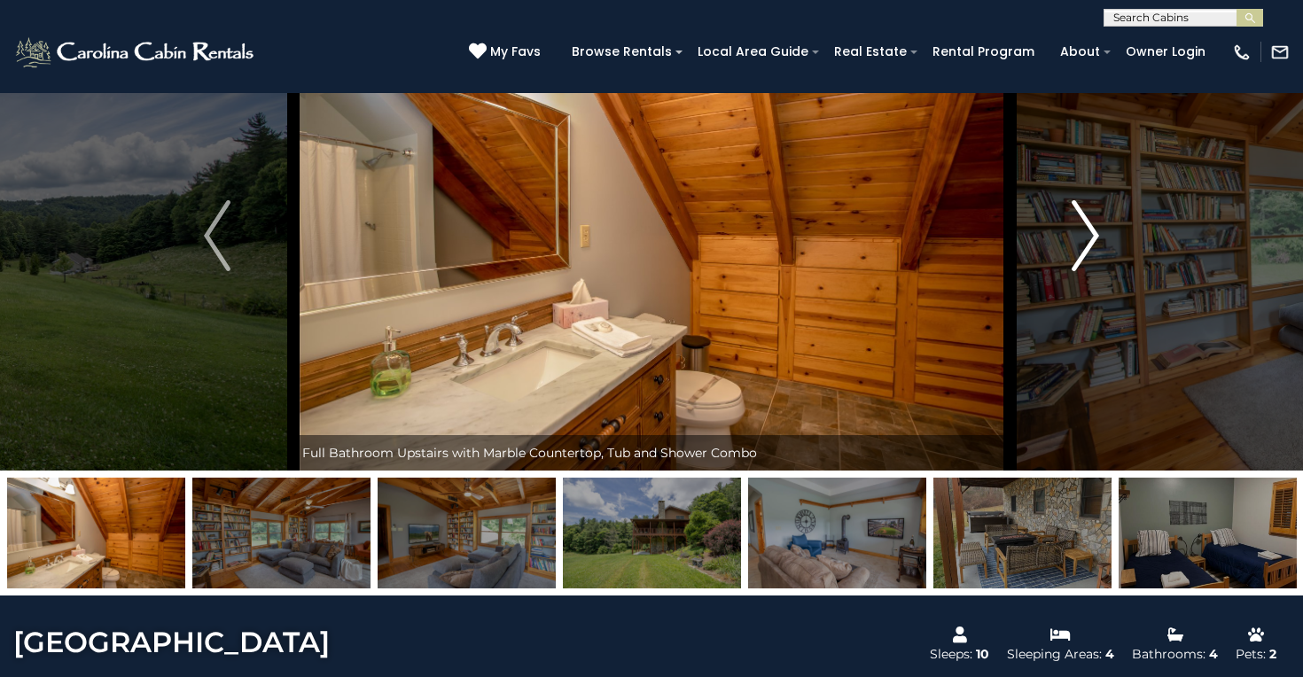
click at [1074, 257] on img "Next" at bounding box center [1085, 235] width 27 height 71
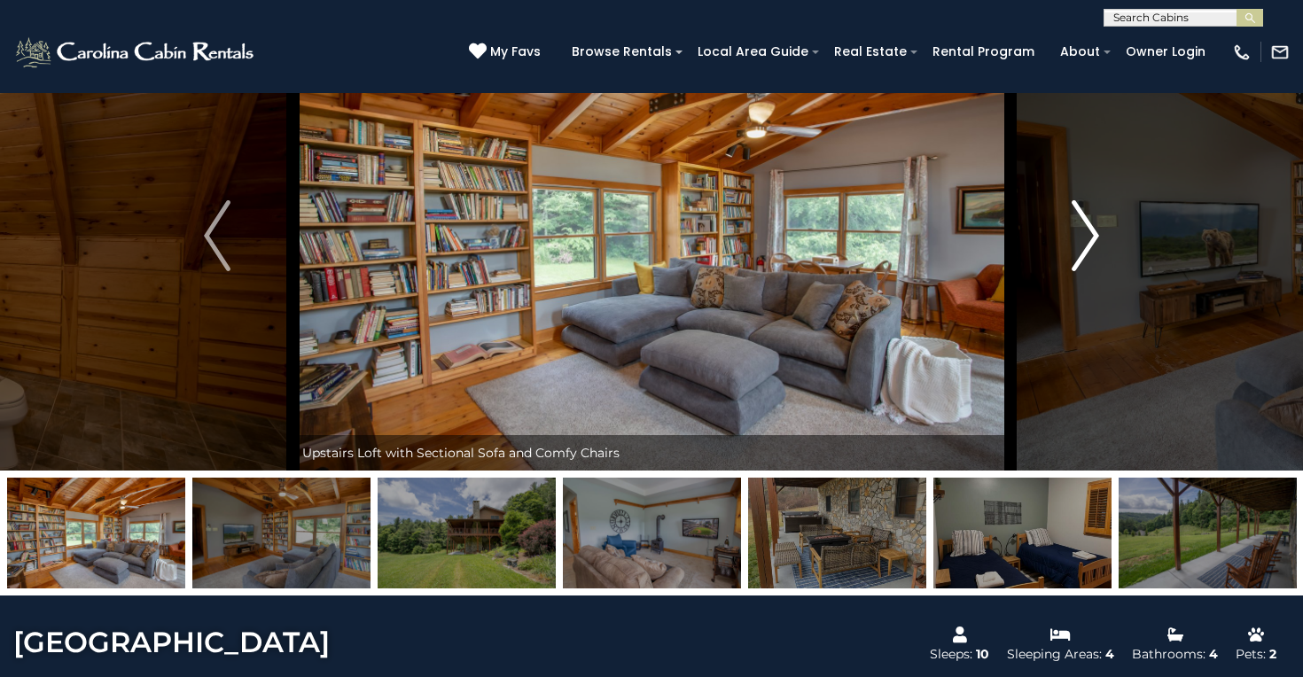
click at [1074, 257] on img "Next" at bounding box center [1085, 235] width 27 height 71
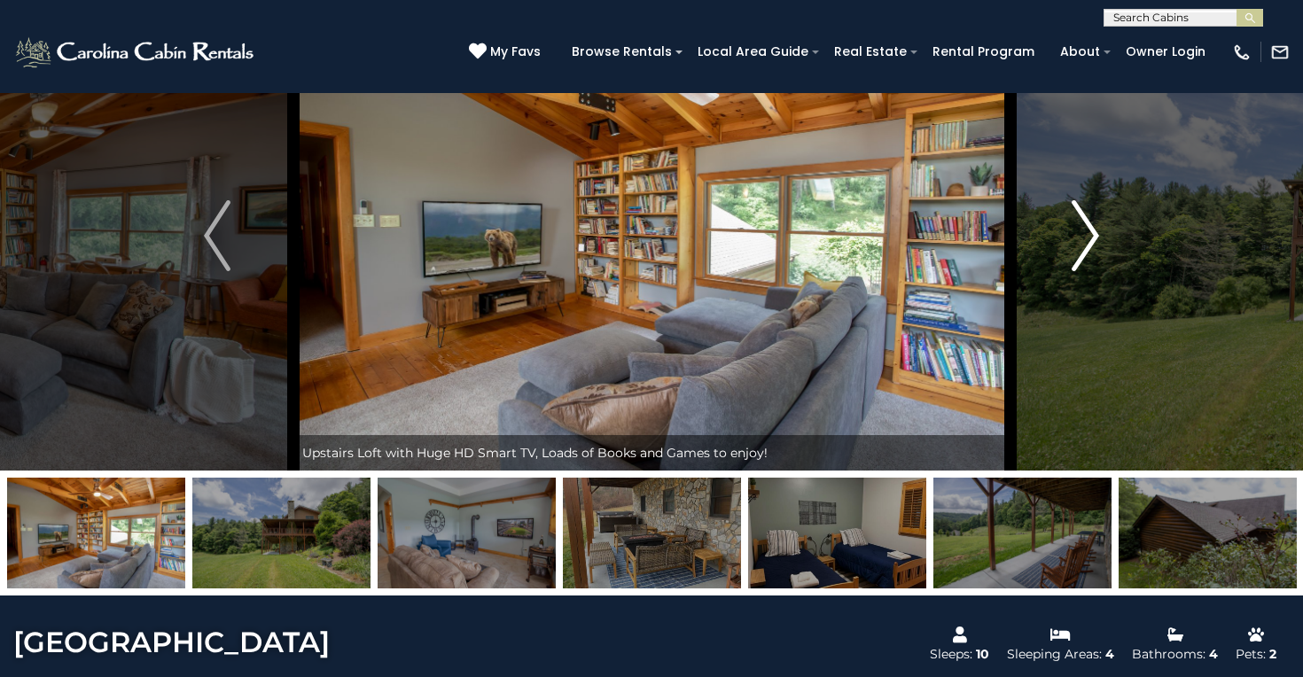
click at [1074, 257] on img "Next" at bounding box center [1085, 235] width 27 height 71
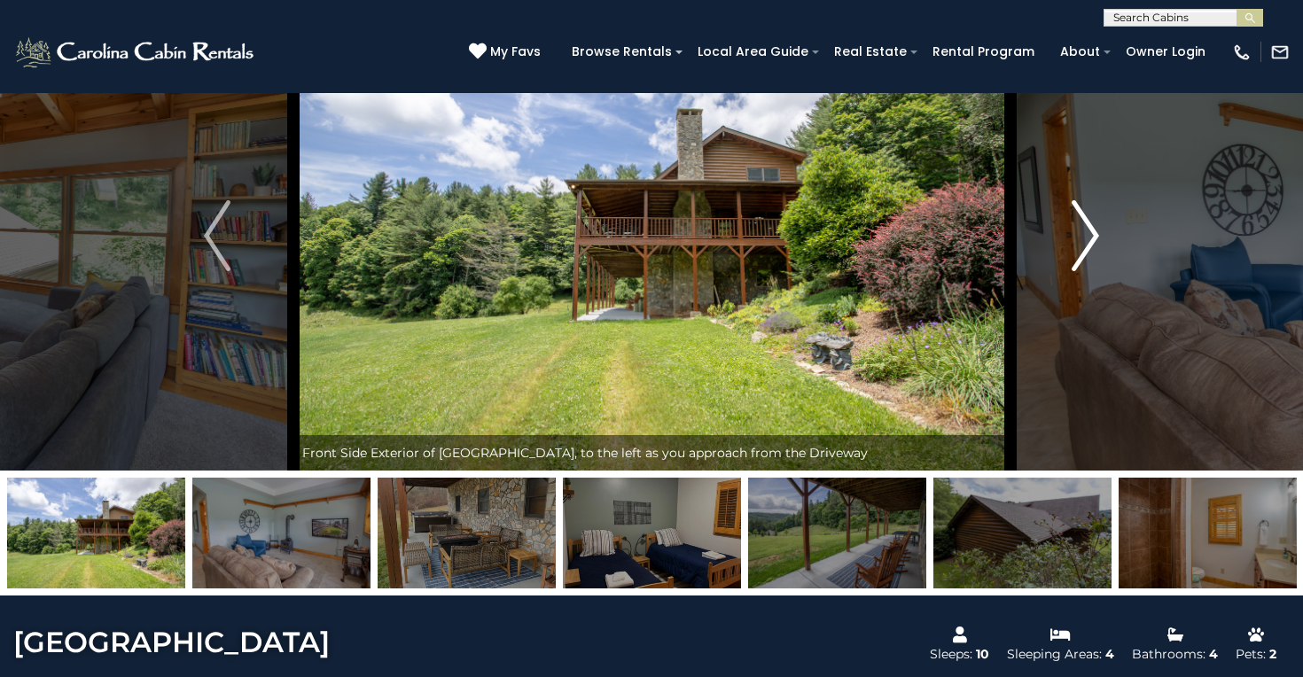
click at [1074, 257] on img "Next" at bounding box center [1085, 235] width 27 height 71
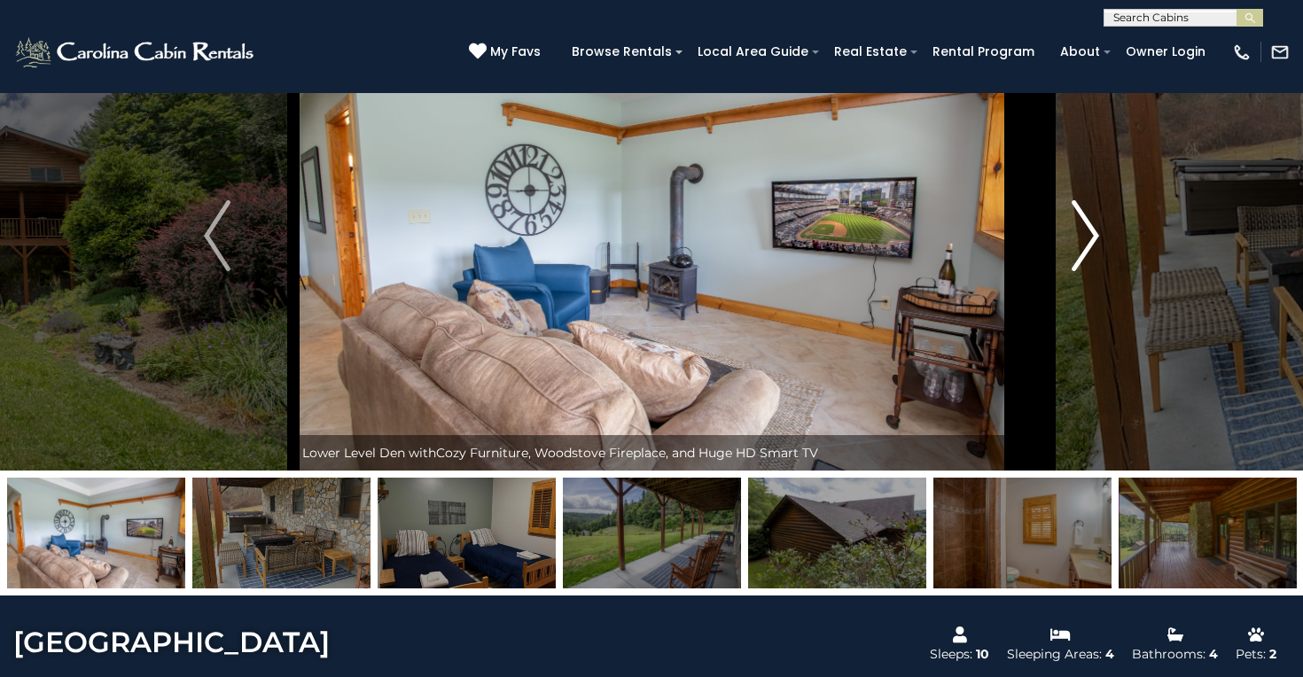
click at [1074, 257] on img "Next" at bounding box center [1085, 235] width 27 height 71
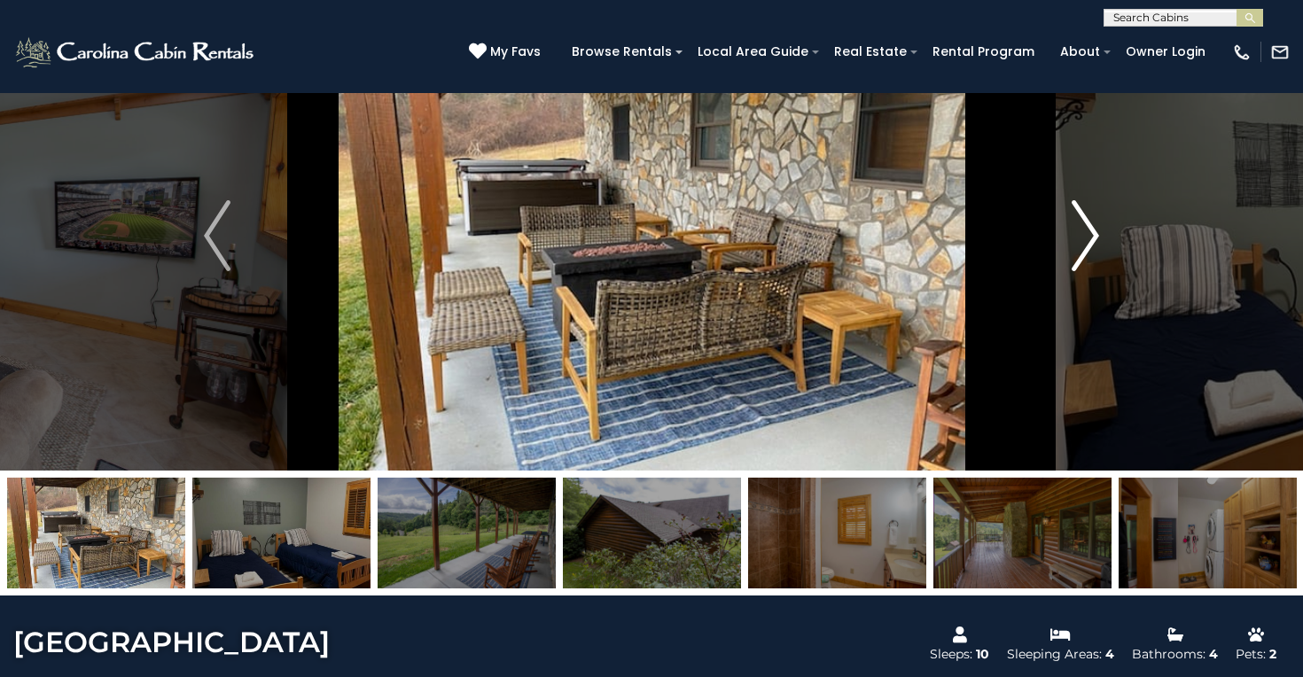
click at [1074, 257] on img "Next" at bounding box center [1085, 235] width 27 height 71
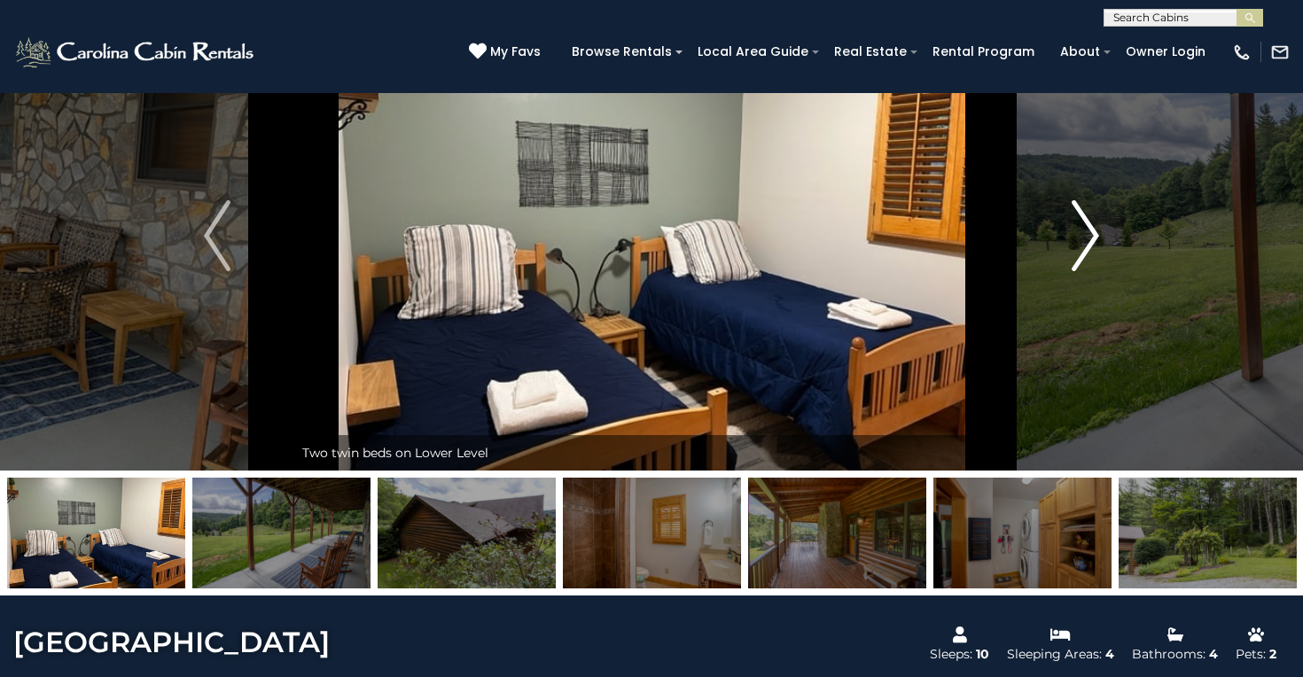
click at [1074, 257] on img "Next" at bounding box center [1085, 235] width 27 height 71
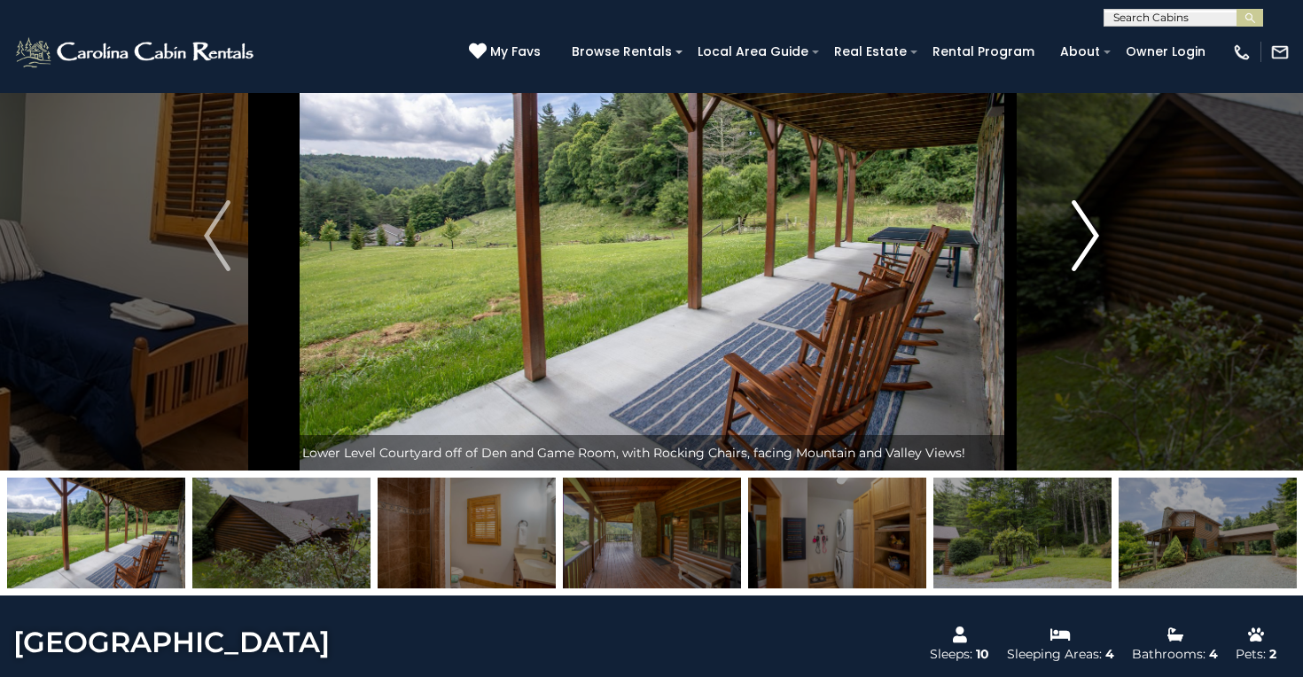
click at [1074, 257] on img "Next" at bounding box center [1085, 235] width 27 height 71
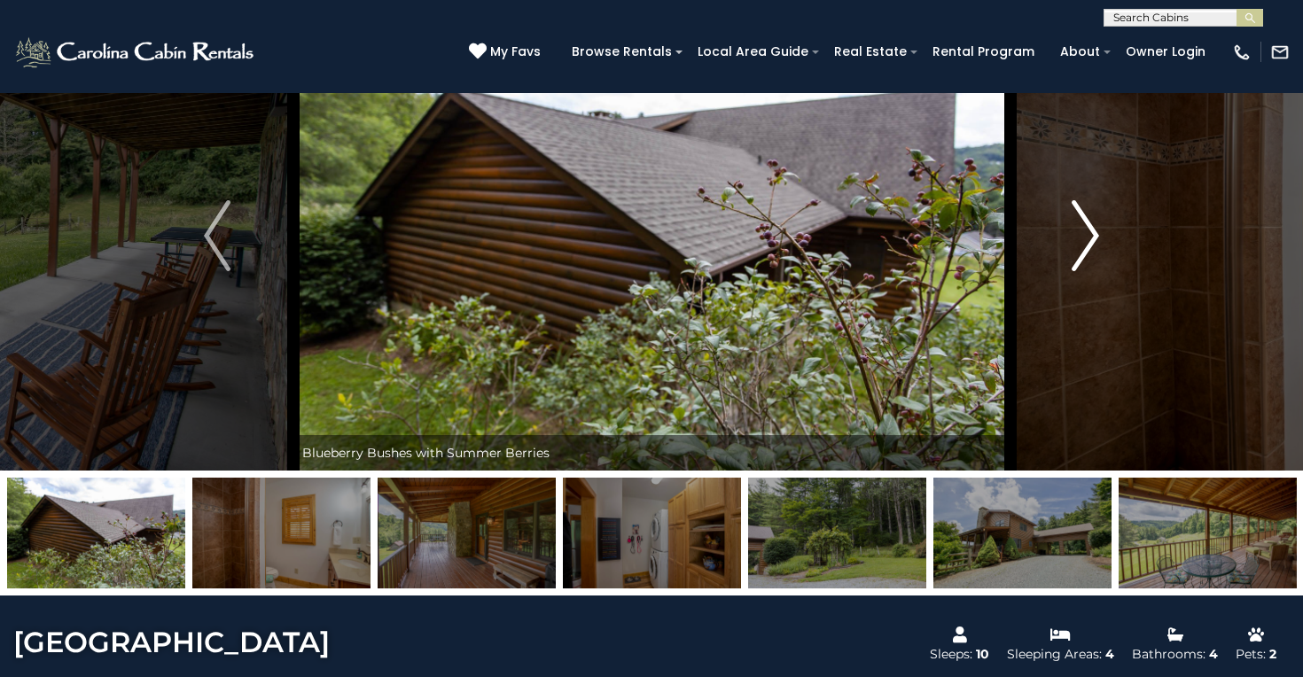
click at [1074, 257] on img "Next" at bounding box center [1085, 235] width 27 height 71
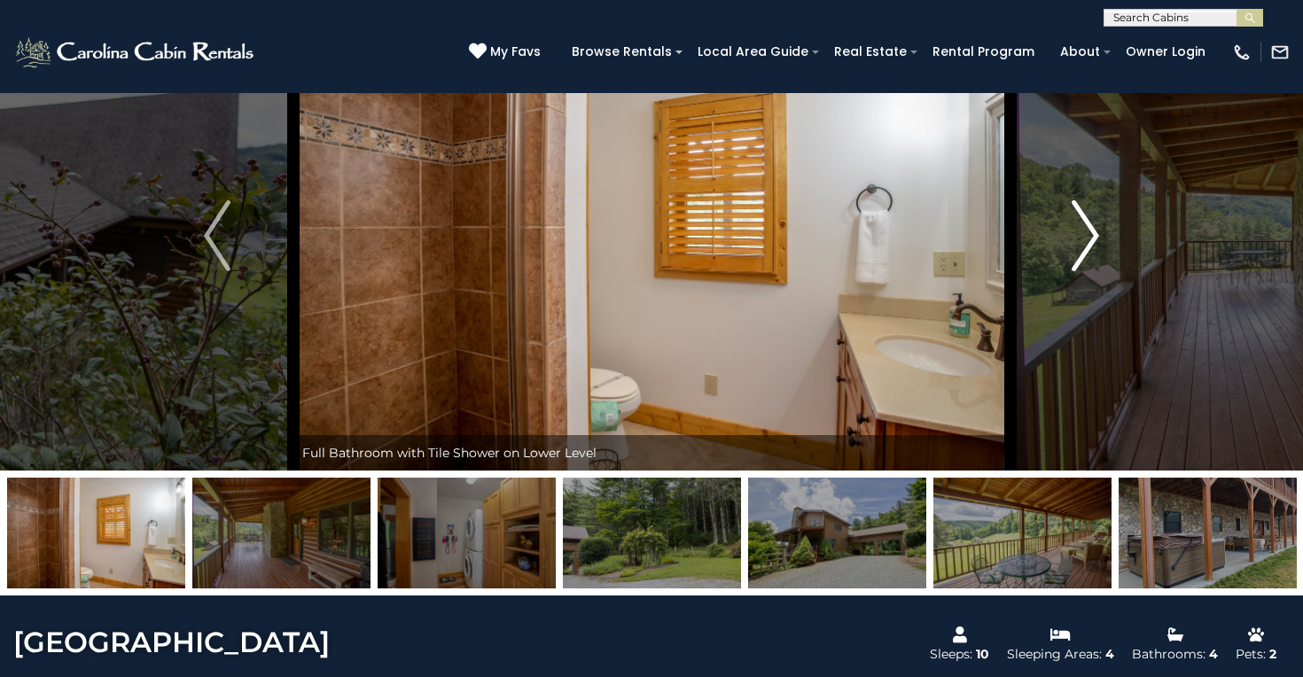
click at [1074, 257] on img "Next" at bounding box center [1085, 235] width 27 height 71
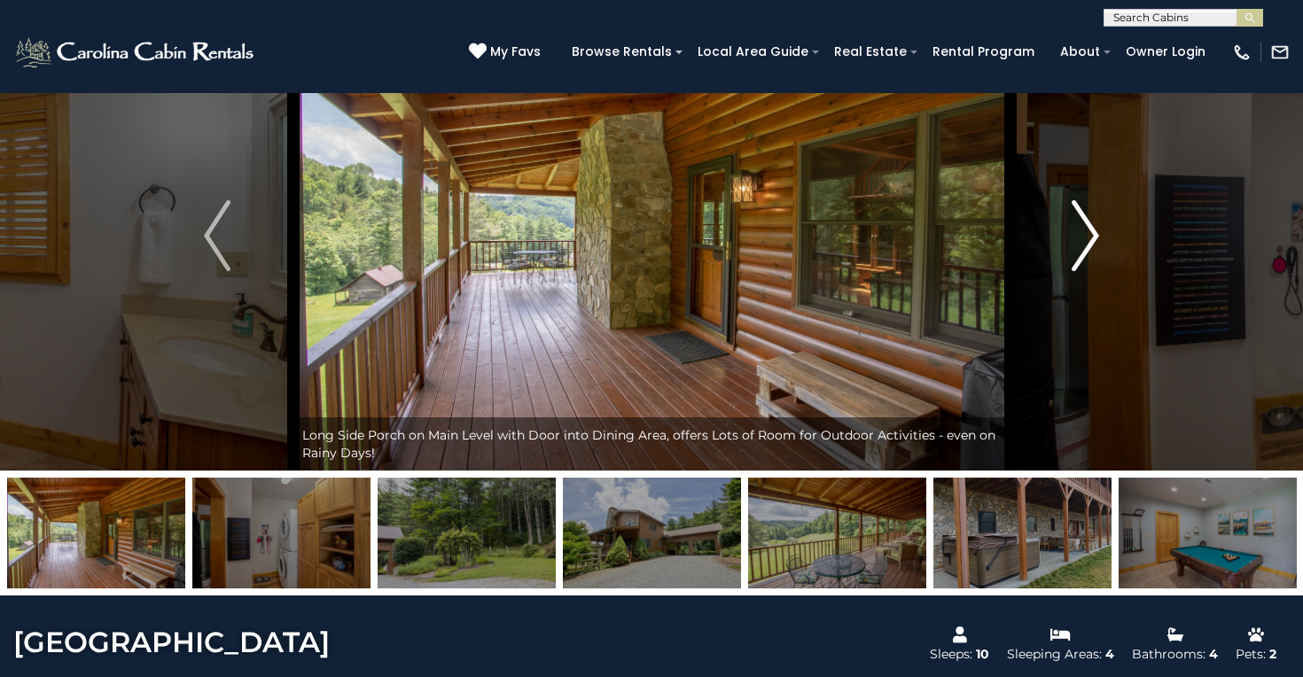
click at [1074, 257] on img "Next" at bounding box center [1085, 235] width 27 height 71
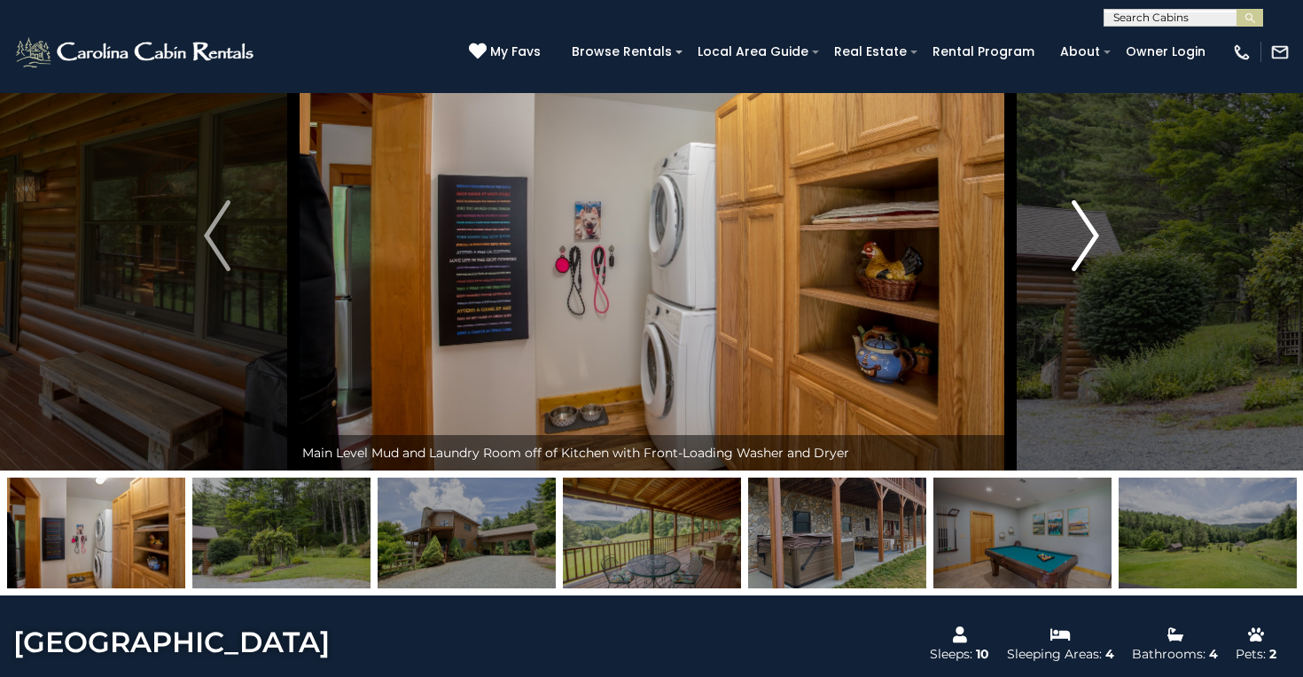
click at [1074, 257] on img "Next" at bounding box center [1085, 235] width 27 height 71
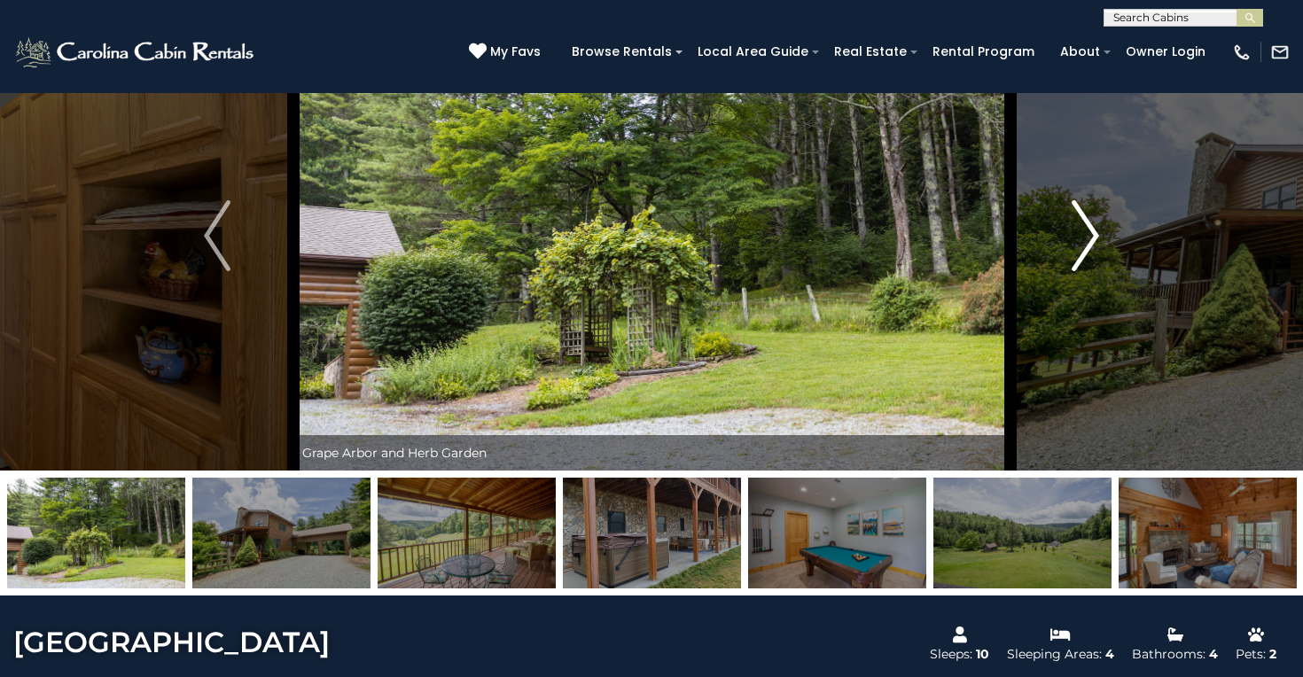
click at [1074, 257] on img "Next" at bounding box center [1085, 235] width 27 height 71
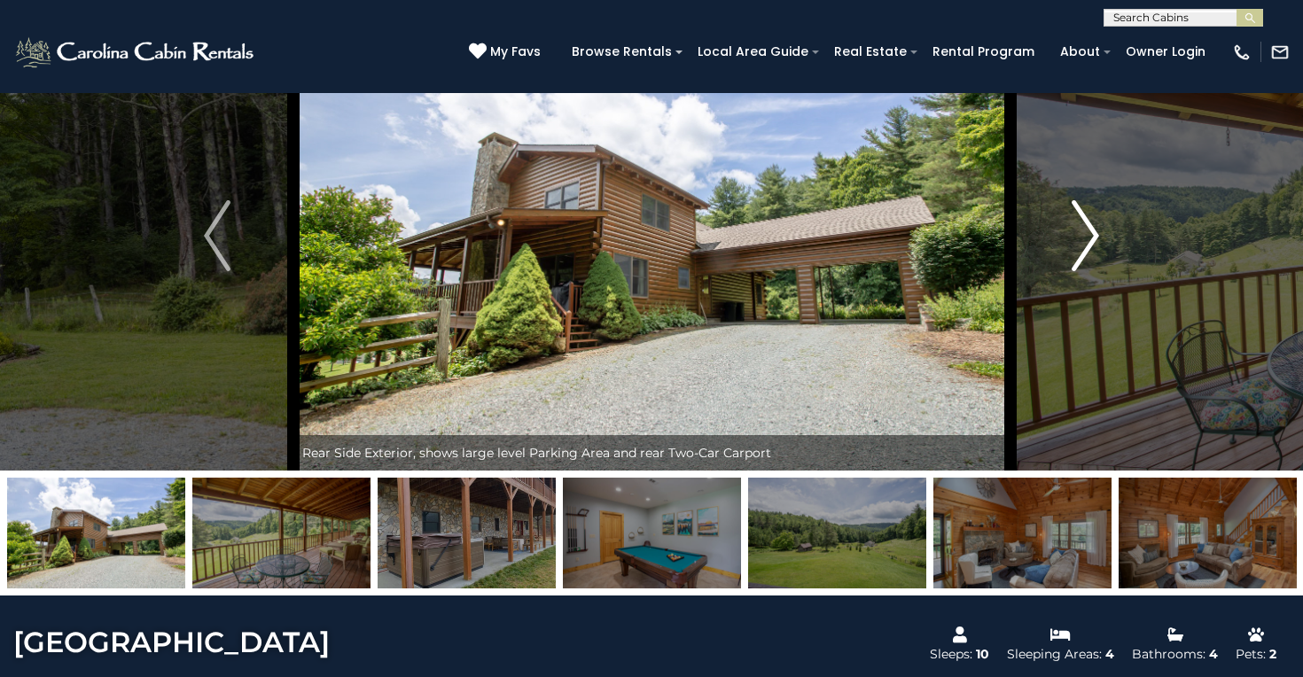
click at [1074, 257] on img "Next" at bounding box center [1085, 235] width 27 height 71
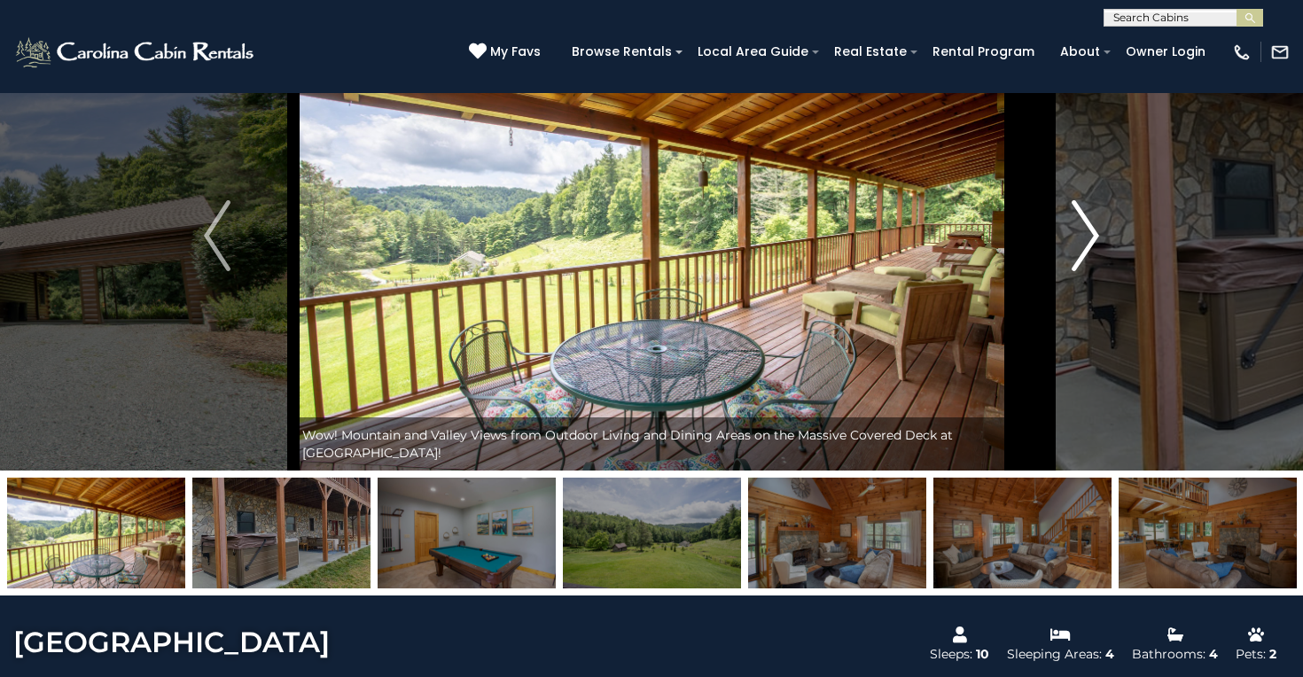
click at [1074, 258] on img "Next" at bounding box center [1085, 235] width 27 height 71
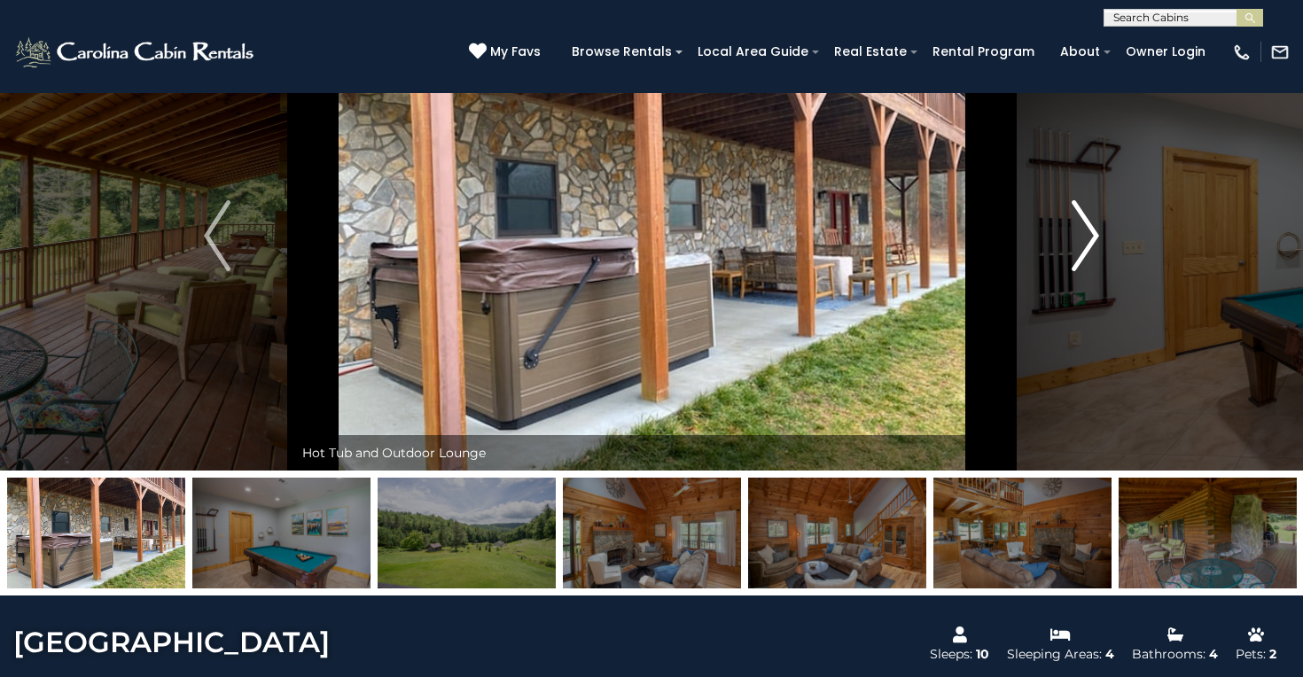
click at [1074, 258] on img "Next" at bounding box center [1085, 235] width 27 height 71
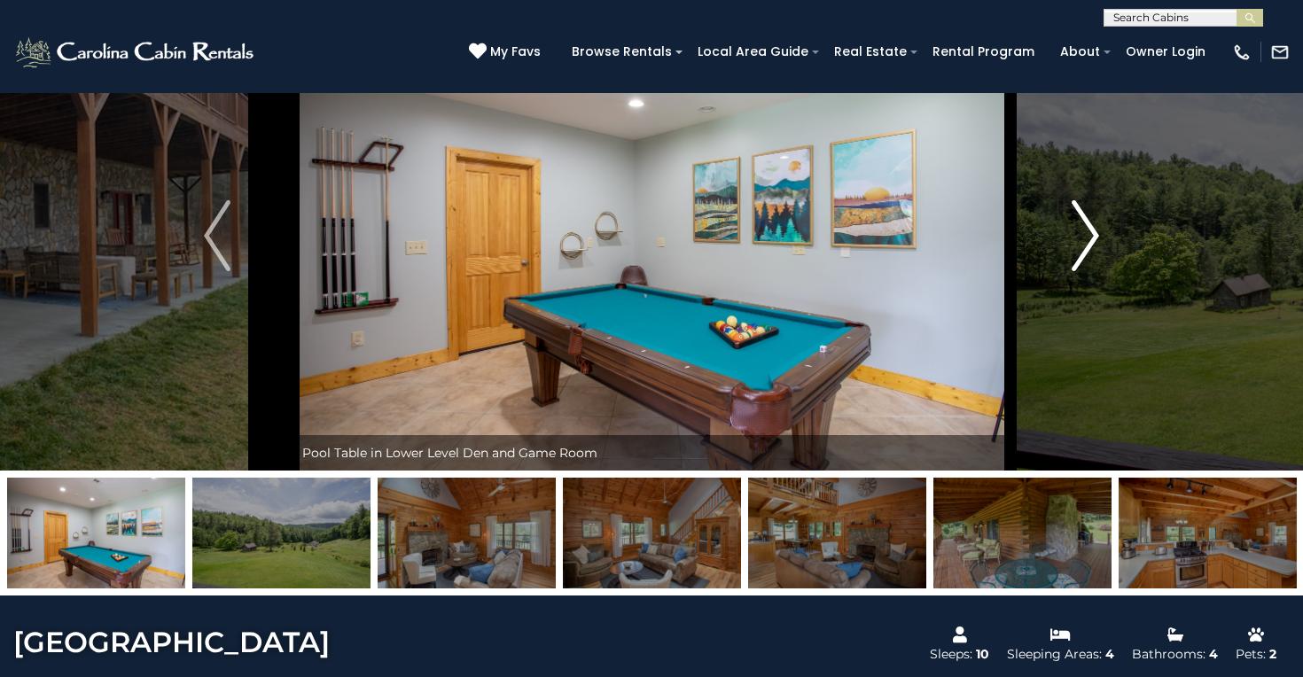
click at [1074, 258] on img "Next" at bounding box center [1085, 235] width 27 height 71
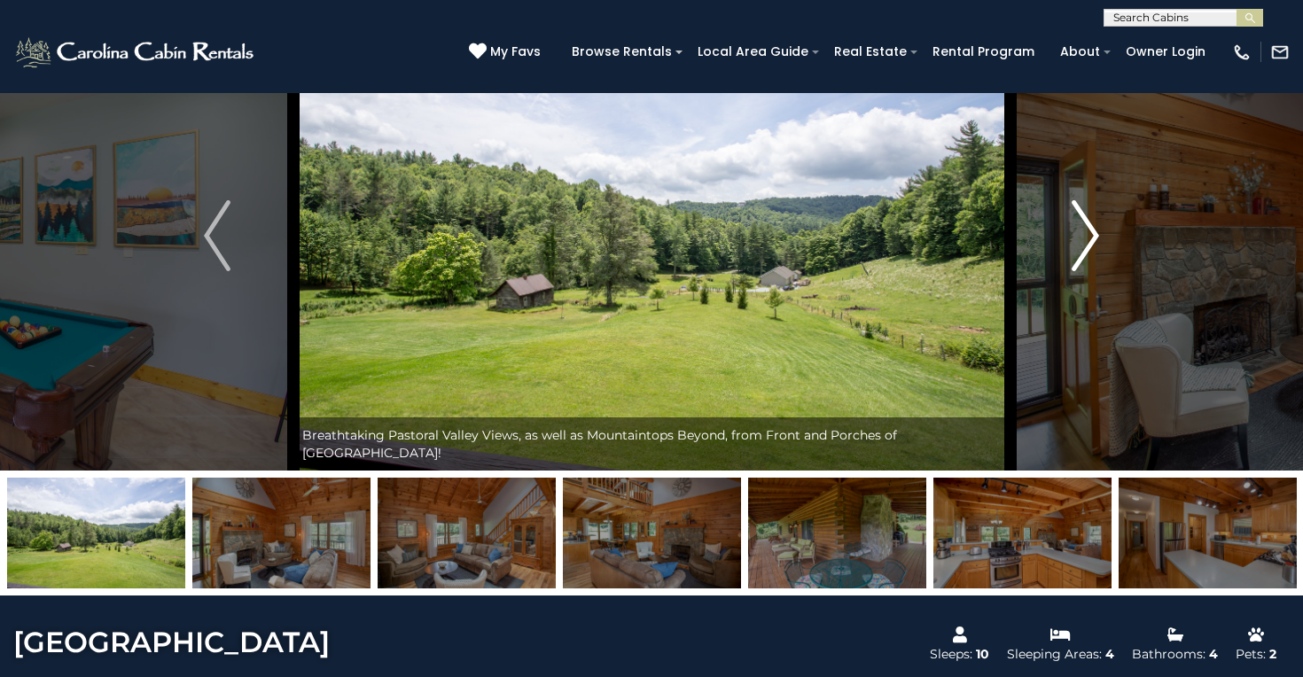
click at [1074, 259] on img "Next" at bounding box center [1085, 235] width 27 height 71
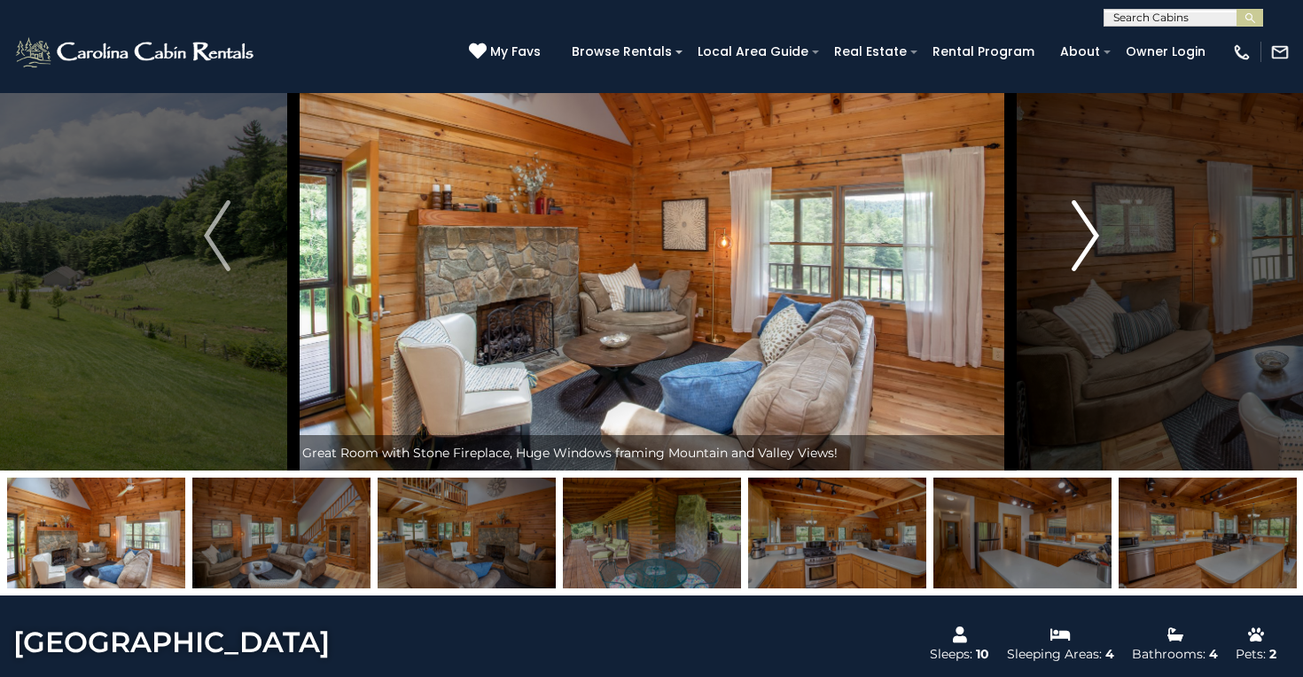
click at [1074, 259] on img "Next" at bounding box center [1085, 235] width 27 height 71
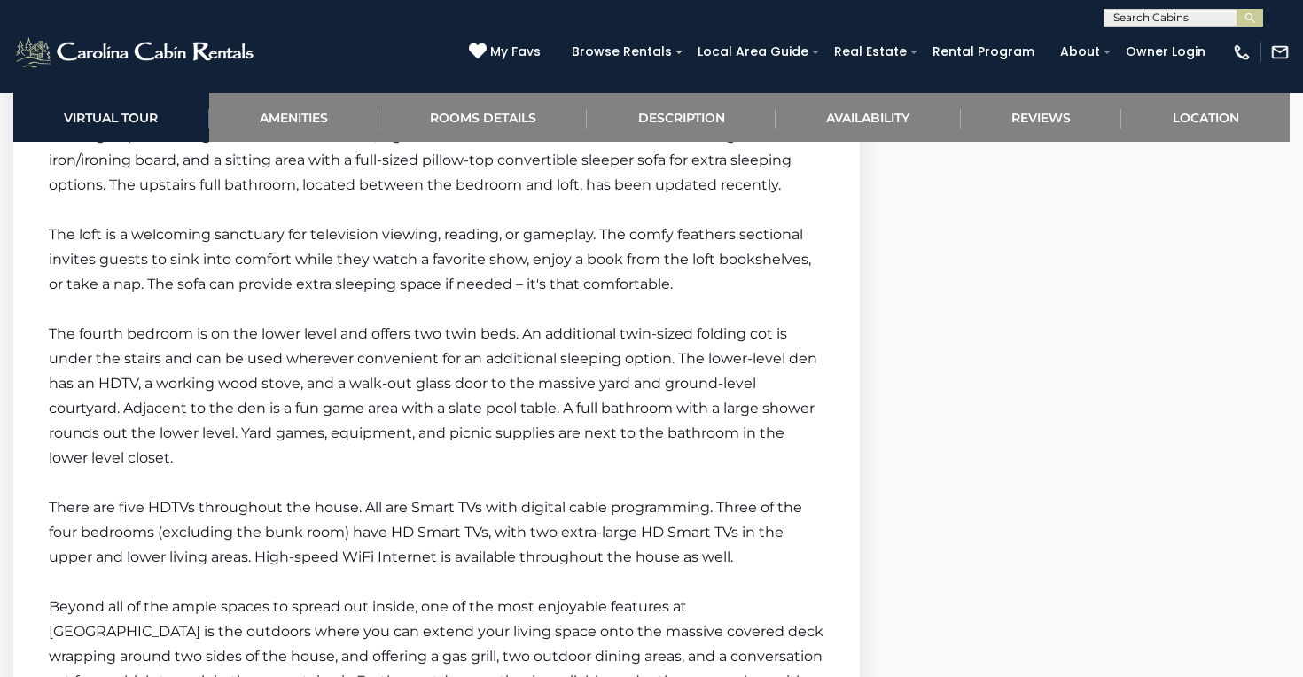
scroll to position [3455, 0]
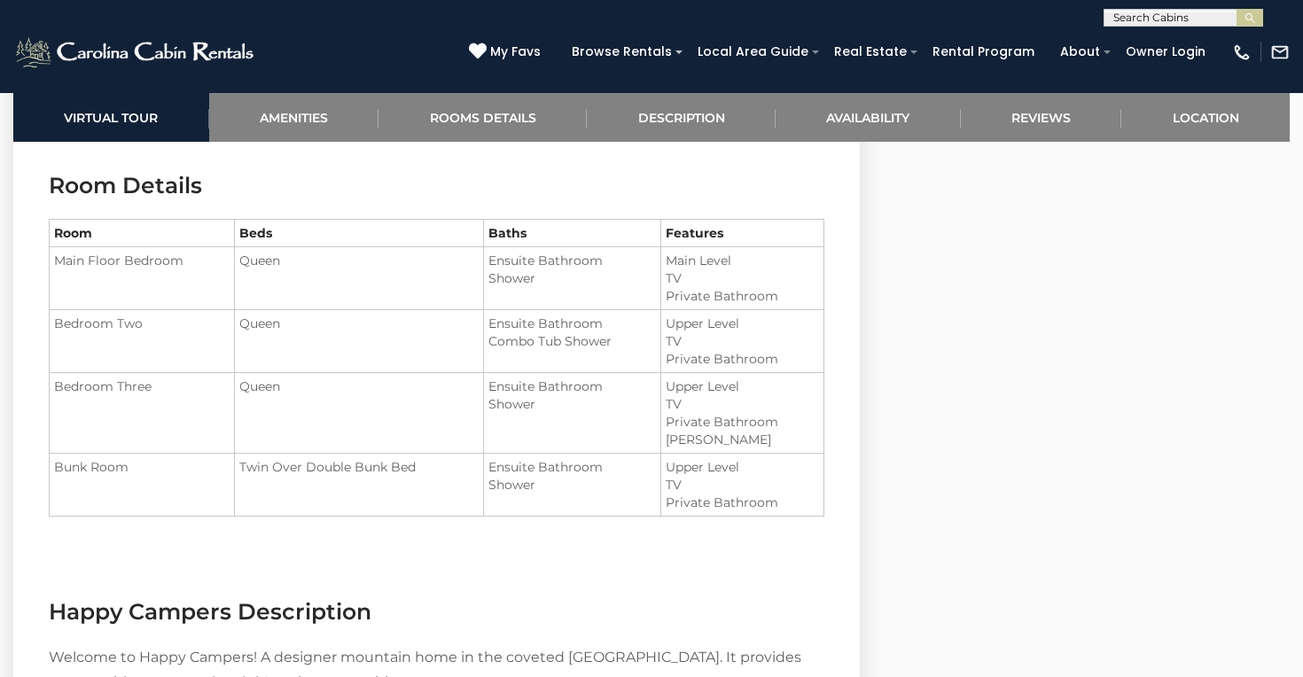
scroll to position [1854, 0]
